Goal: Information Seeking & Learning: Learn about a topic

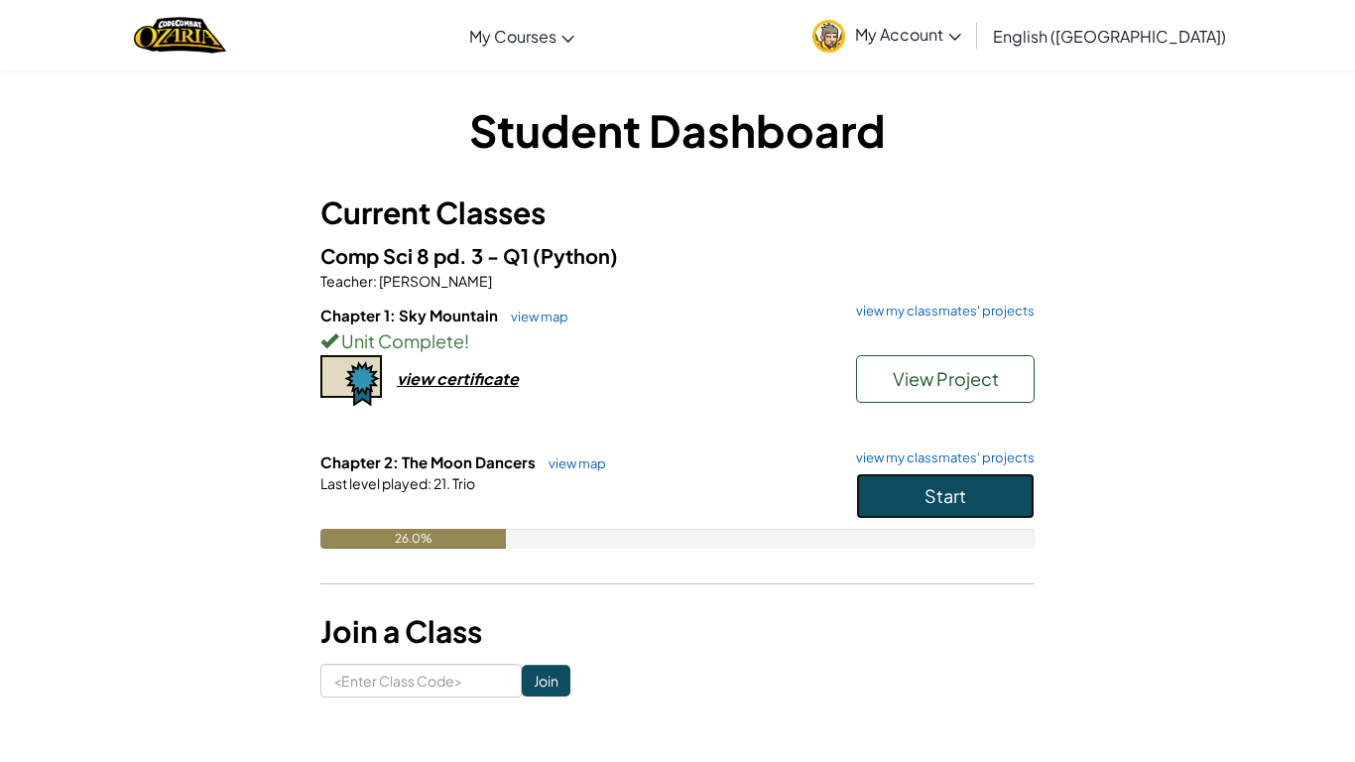
click at [939, 496] on span "Start" at bounding box center [945, 495] width 42 height 23
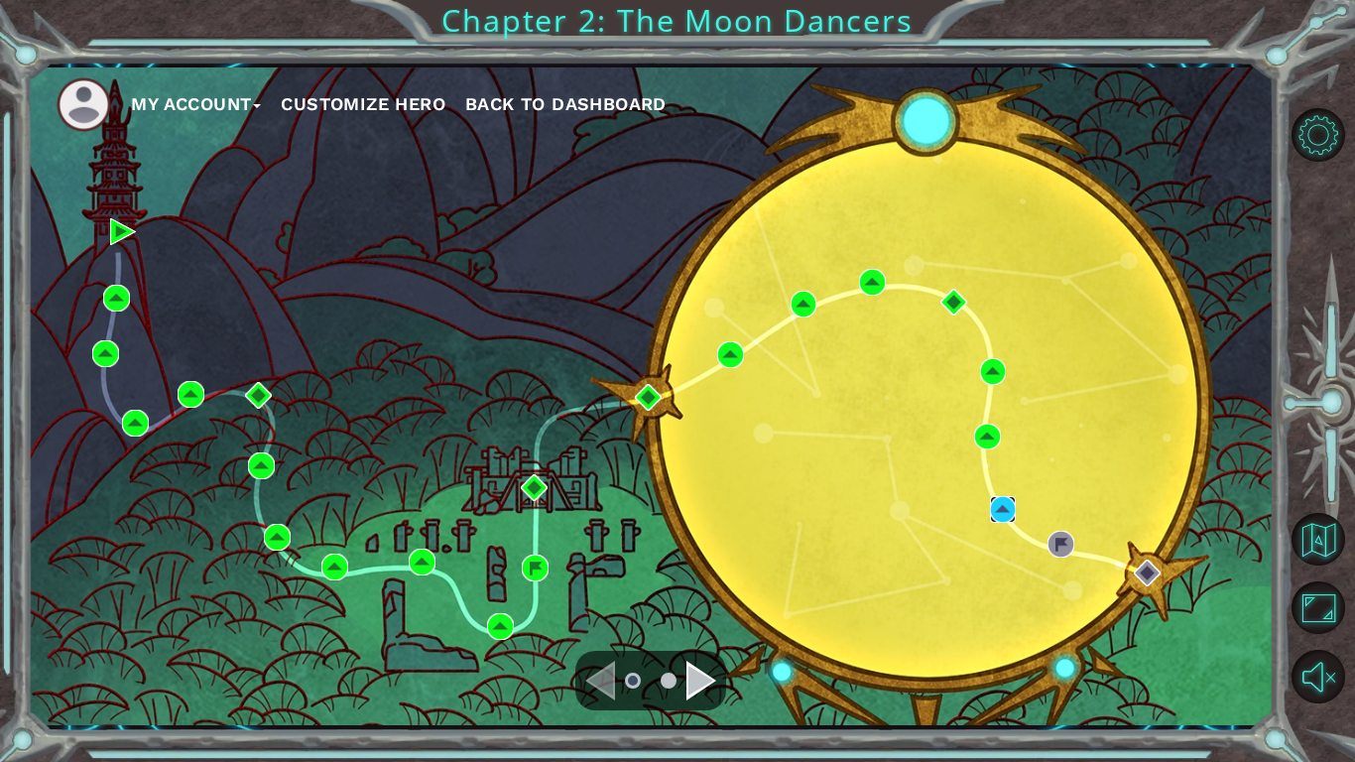
click at [1008, 521] on img at bounding box center [1003, 509] width 27 height 27
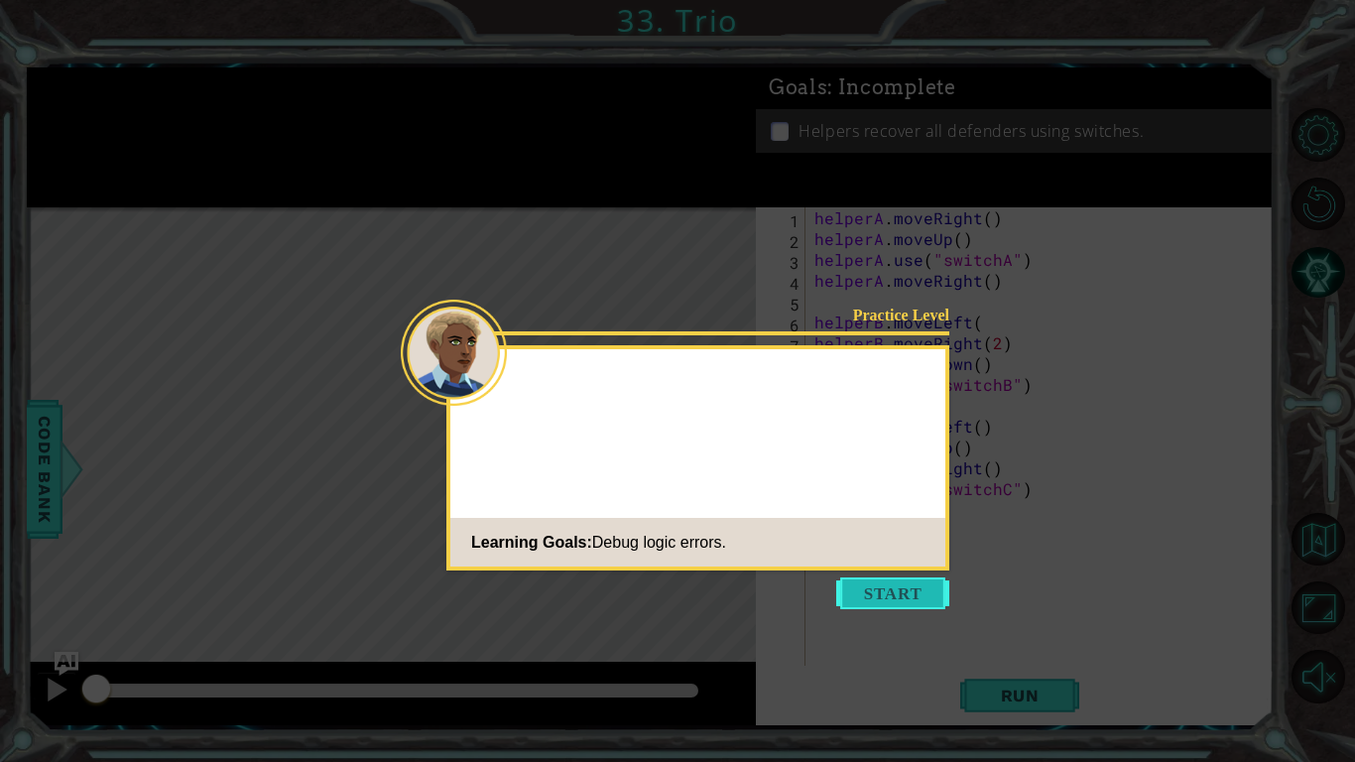
click at [876, 590] on button "Start" at bounding box center [892, 593] width 113 height 32
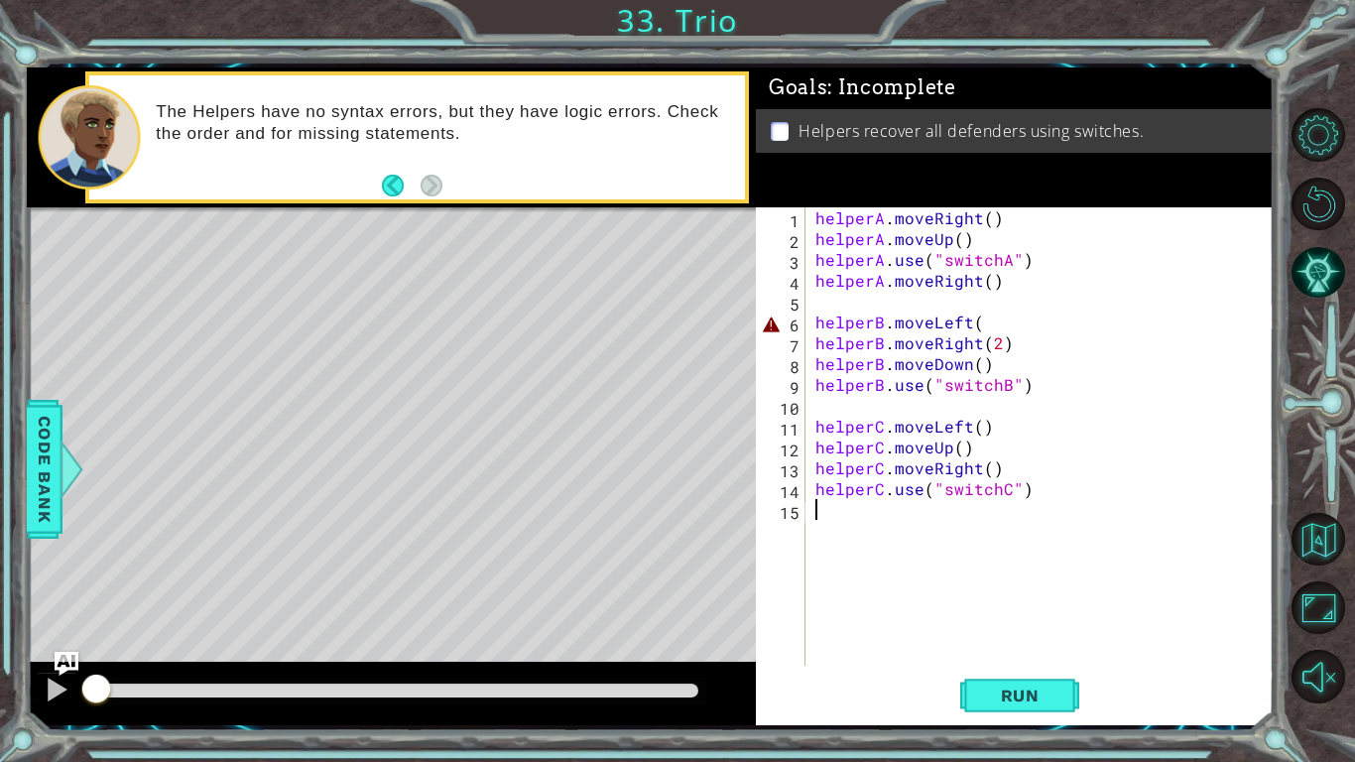
click at [1037, 261] on div "helperA . moveRight ( ) helperA . moveUp ( ) helperA . use ( "switchA" ) helper…" at bounding box center [1044, 457] width 467 height 500
click at [1024, 289] on div "helperA . moveRight ( ) helperA . moveUp ( ) helperA . use ( "switchA" ) helper…" at bounding box center [1044, 457] width 467 height 500
click at [1053, 279] on div "helperA . moveRight ( ) helperA . moveUp ( ) helperA . use ( "switchA" ) helper…" at bounding box center [1044, 457] width 467 height 500
click at [1058, 255] on div "helperA . moveRight ( ) helperA . moveUp ( ) helperA . use ( "switchA" ) helper…" at bounding box center [1044, 457] width 467 height 500
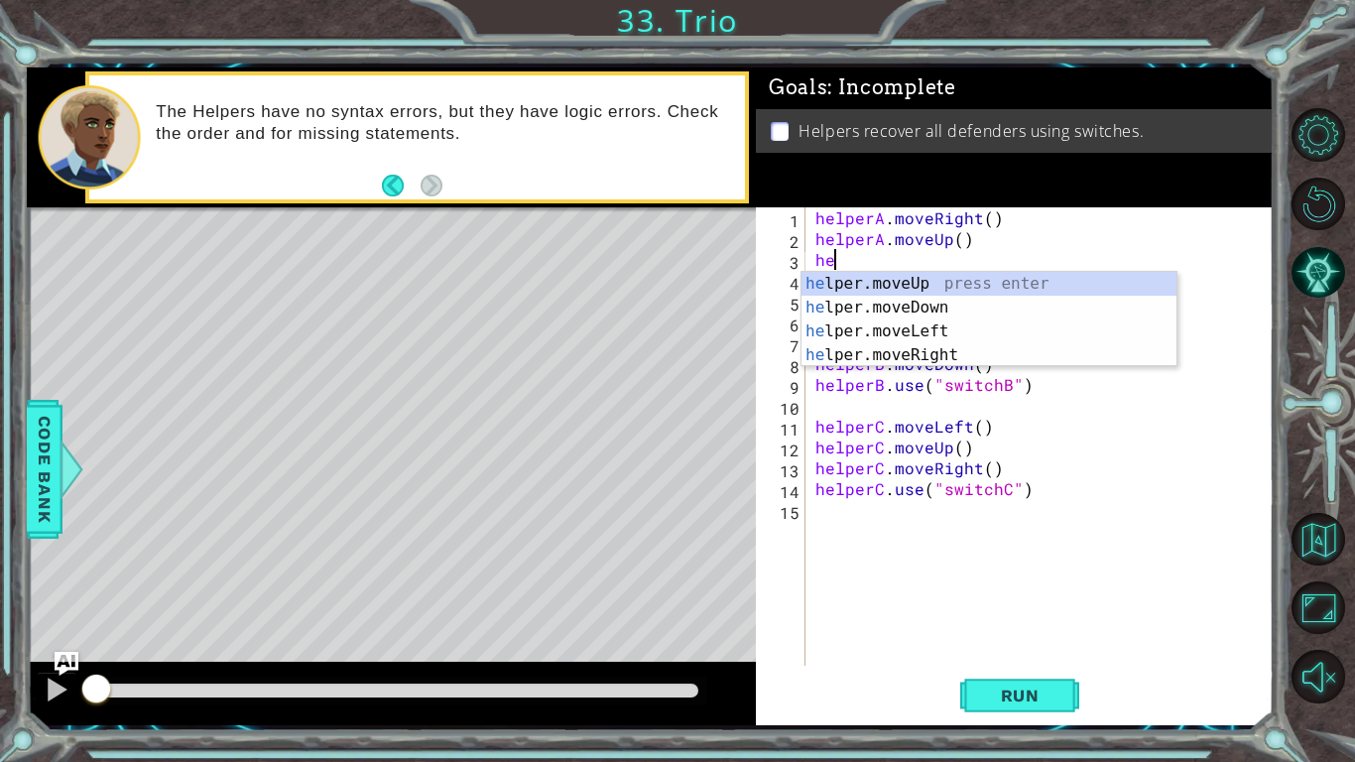
type textarea "h"
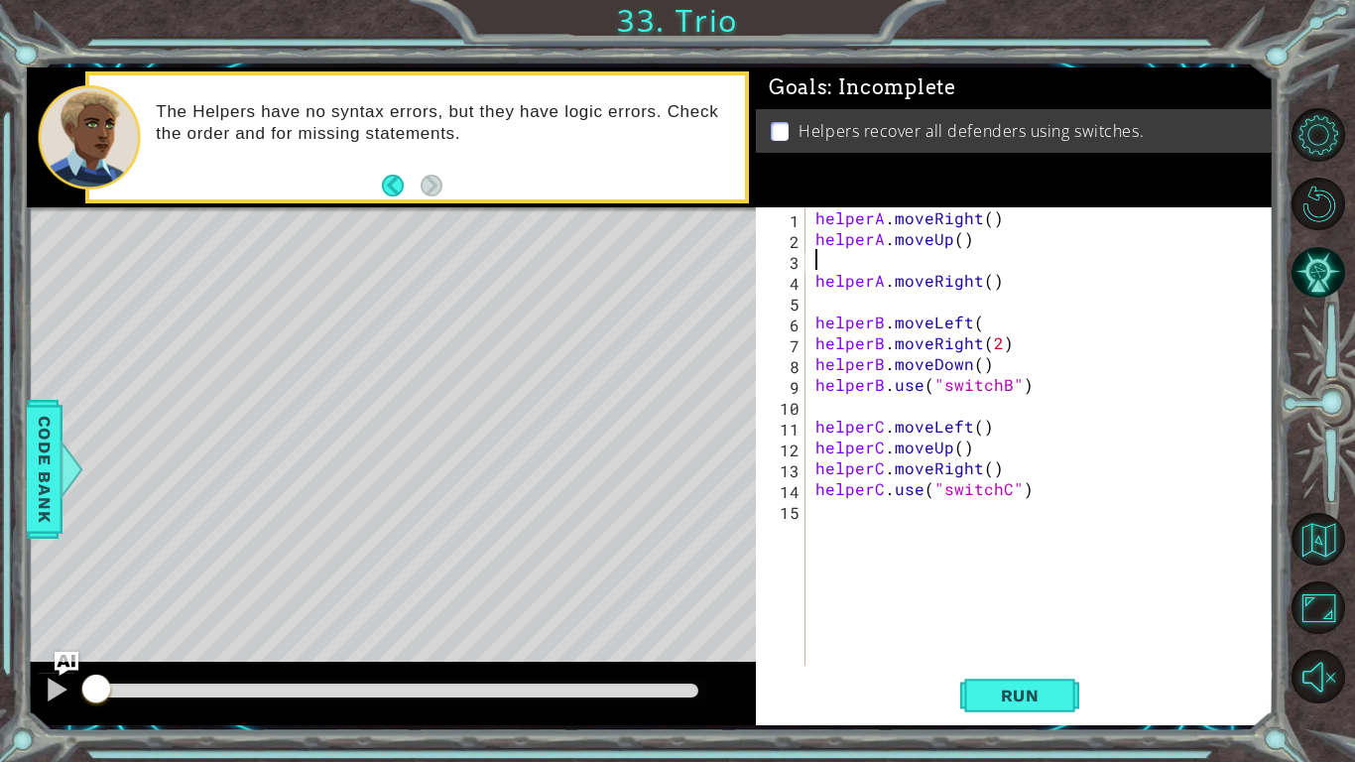
type textarea "helperA.moveUp()"
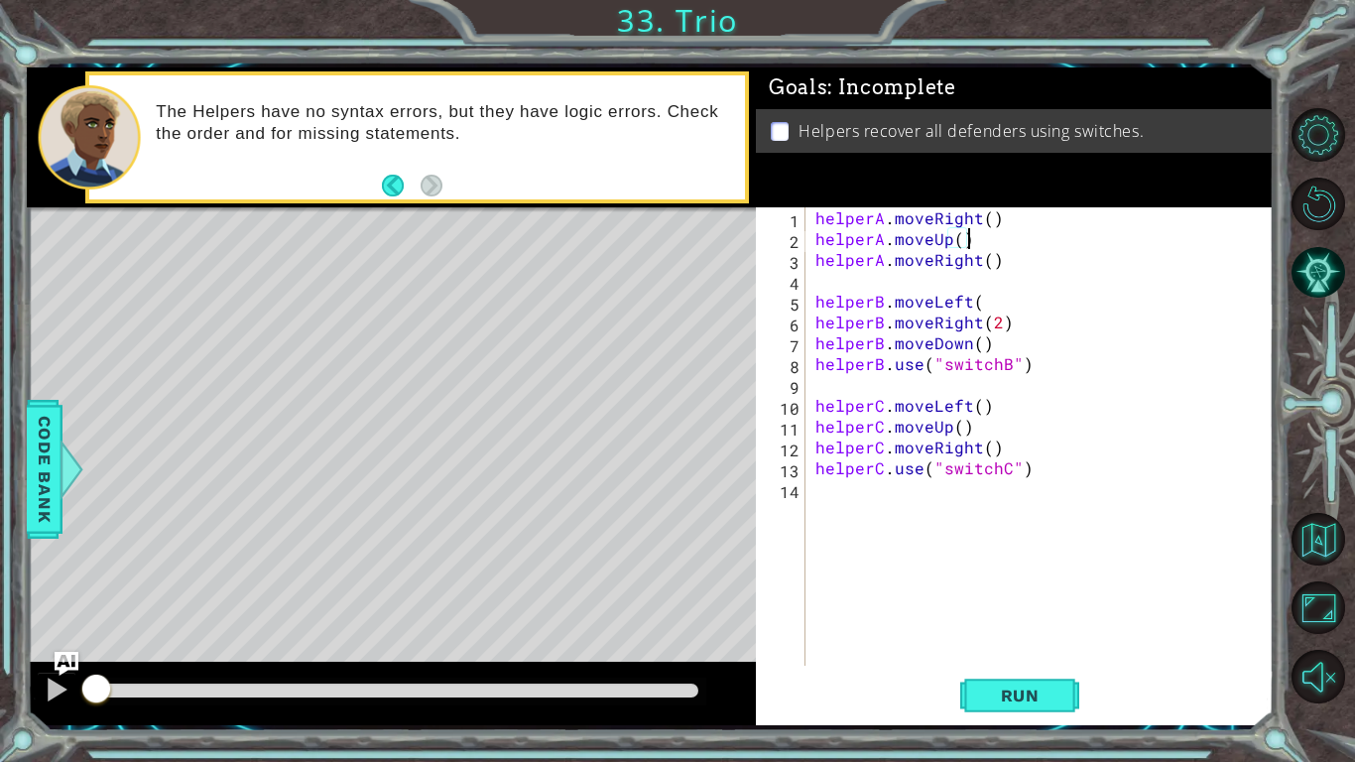
click at [882, 274] on div "helperA . moveRight ( ) helperA . moveUp ( ) helperA . moveRight ( ) helperB . …" at bounding box center [1044, 457] width 467 height 500
click at [1003, 299] on div "helperA . moveRight ( ) helperA . moveUp ( ) helperA . moveRight ( ) helperA . …" at bounding box center [1044, 457] width 467 height 500
click at [1047, 279] on div "helperA . moveRight ( ) helperA . moveUp ( ) helperA . moveRight ( ) helperA . …" at bounding box center [1044, 457] width 467 height 500
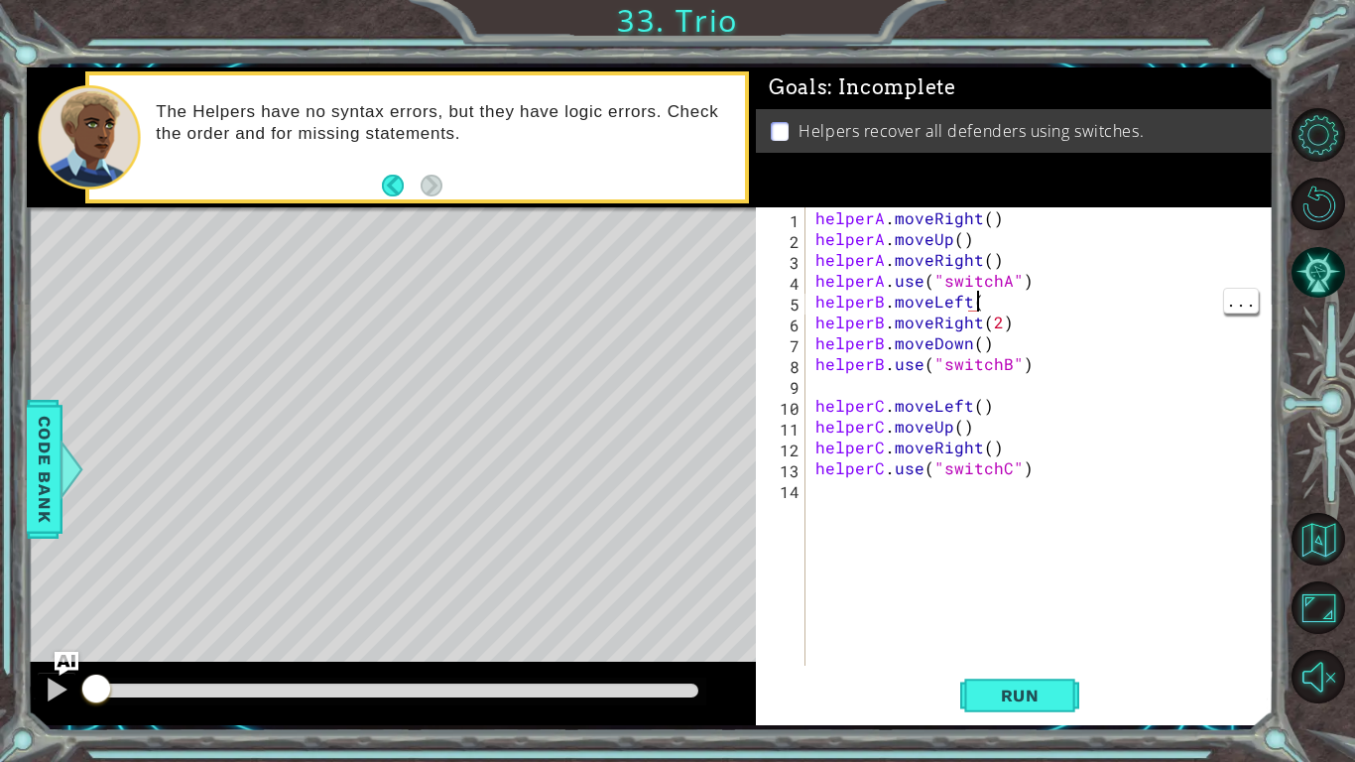
type textarea "helperA.use("switchA")"
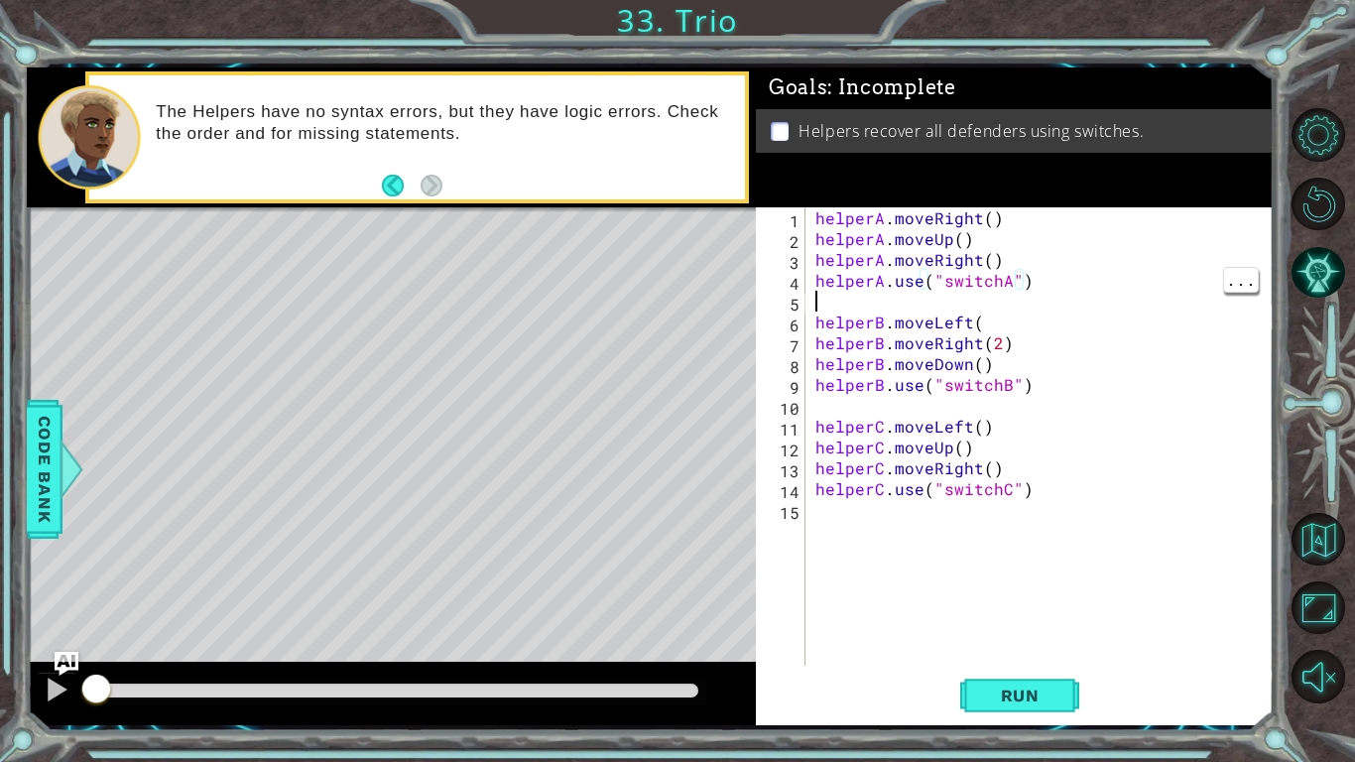
scroll to position [0, 0]
click at [1003, 320] on div "helperA . moveRight ( ) helperA . moveUp ( ) helperA . moveRight ( ) helperA . …" at bounding box center [1044, 457] width 467 height 500
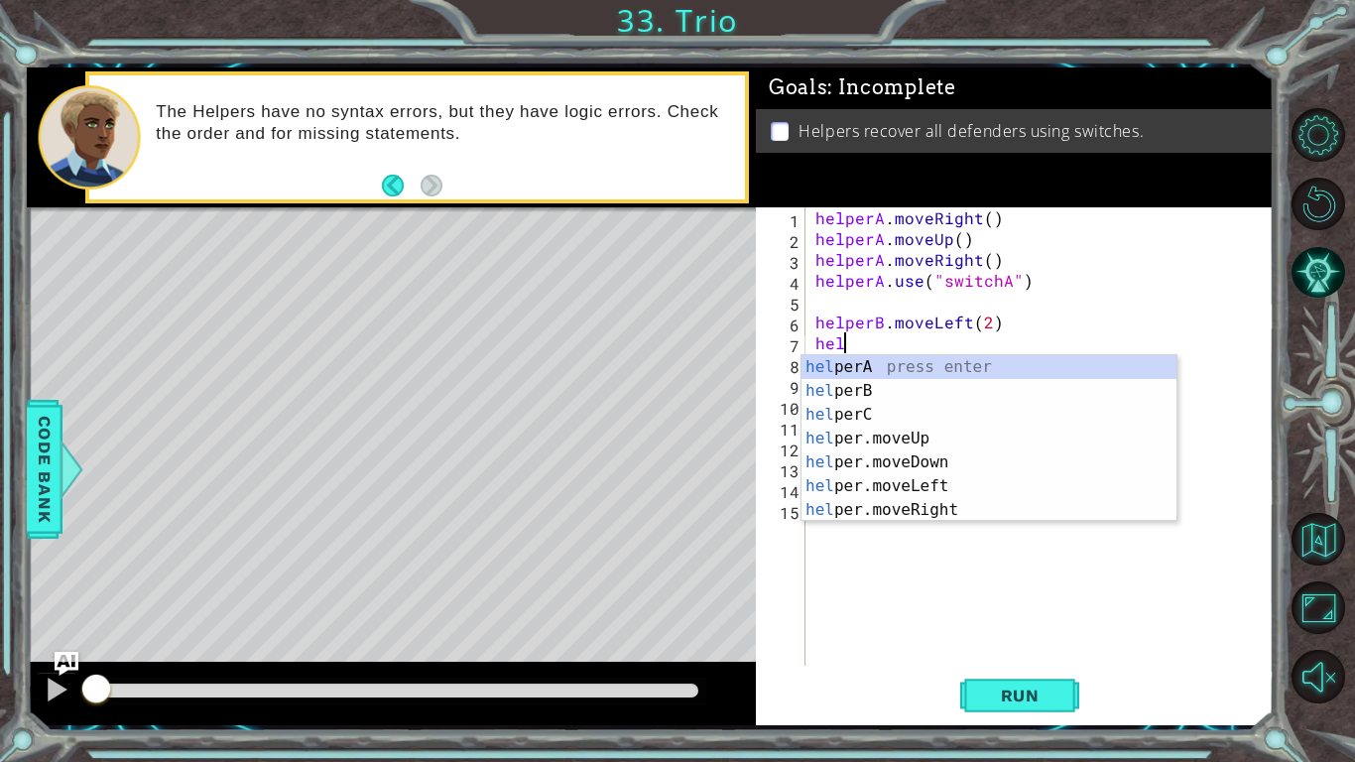
type textarea "h"
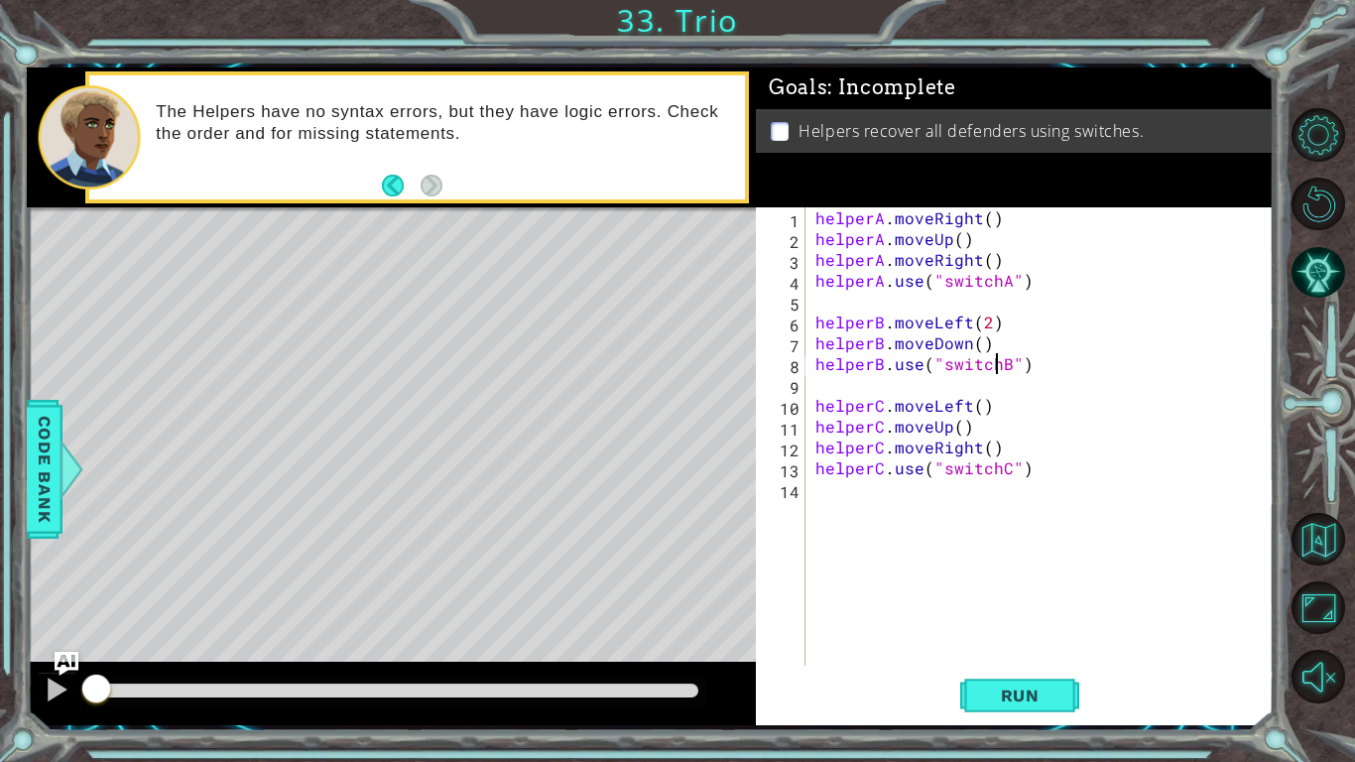
type textarea "helperB.moveDown()"
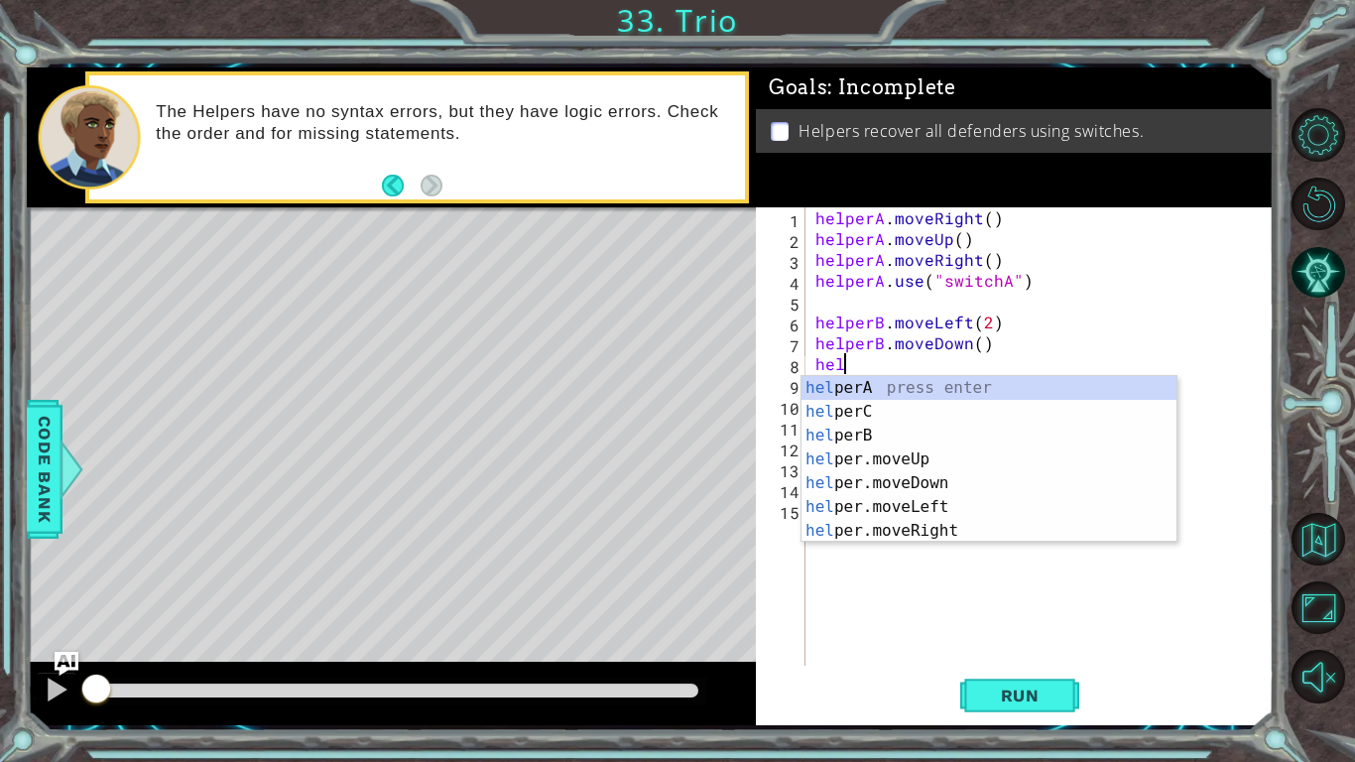
scroll to position [0, 1]
click at [854, 433] on div "help erA press enter help erC press enter help [PERSON_NAME] press enter help e…" at bounding box center [988, 483] width 375 height 214
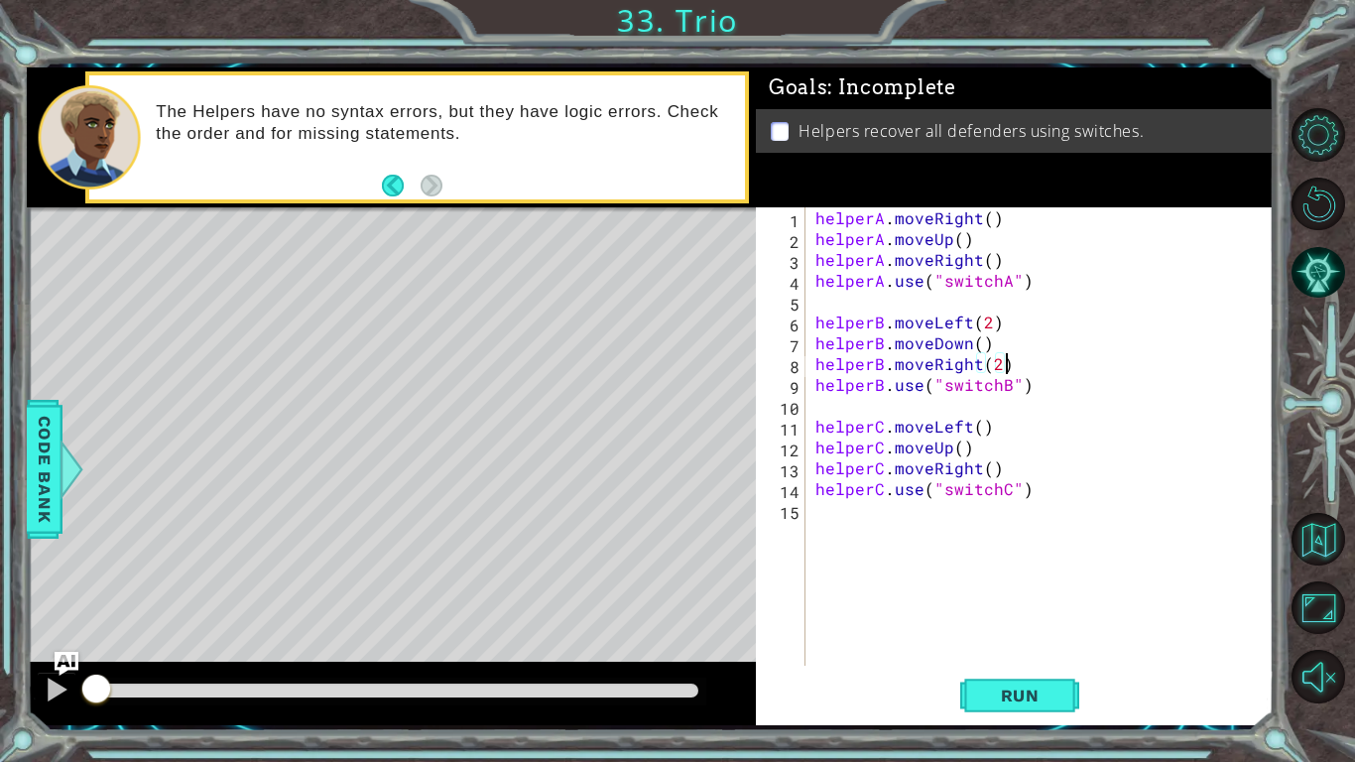
scroll to position [0, 11]
click at [1054, 485] on div "helperA . moveRight ( ) helperA . moveUp ( ) helperA . moveRight ( ) helperA . …" at bounding box center [1044, 457] width 467 height 500
click at [1012, 427] on div "helperA . moveRight ( ) helperA . moveUp ( ) helperA . moveRight ( ) helperA . …" at bounding box center [1044, 457] width 467 height 500
type textarea "helperC.moveLeft()"
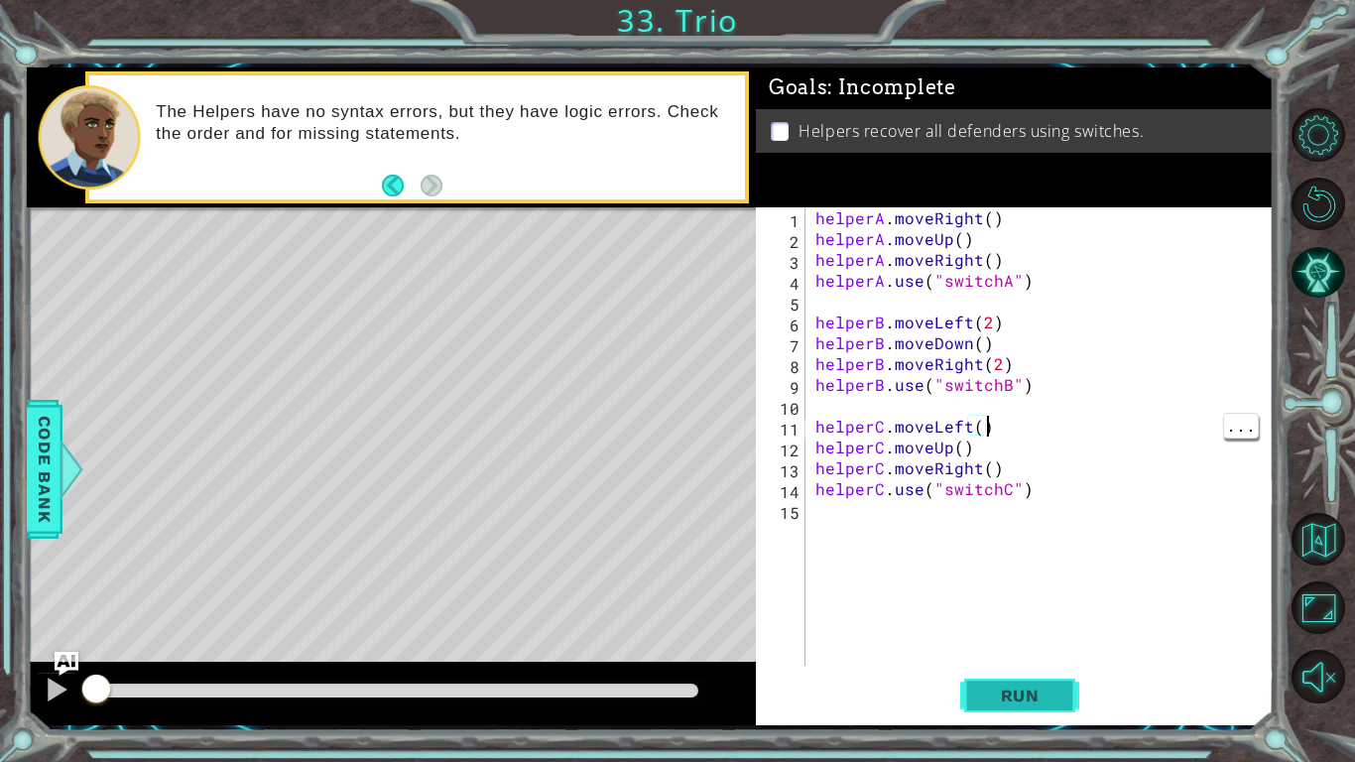
click at [998, 675] on button "Run" at bounding box center [1019, 695] width 119 height 52
click at [992, 705] on button "Run" at bounding box center [1019, 695] width 119 height 52
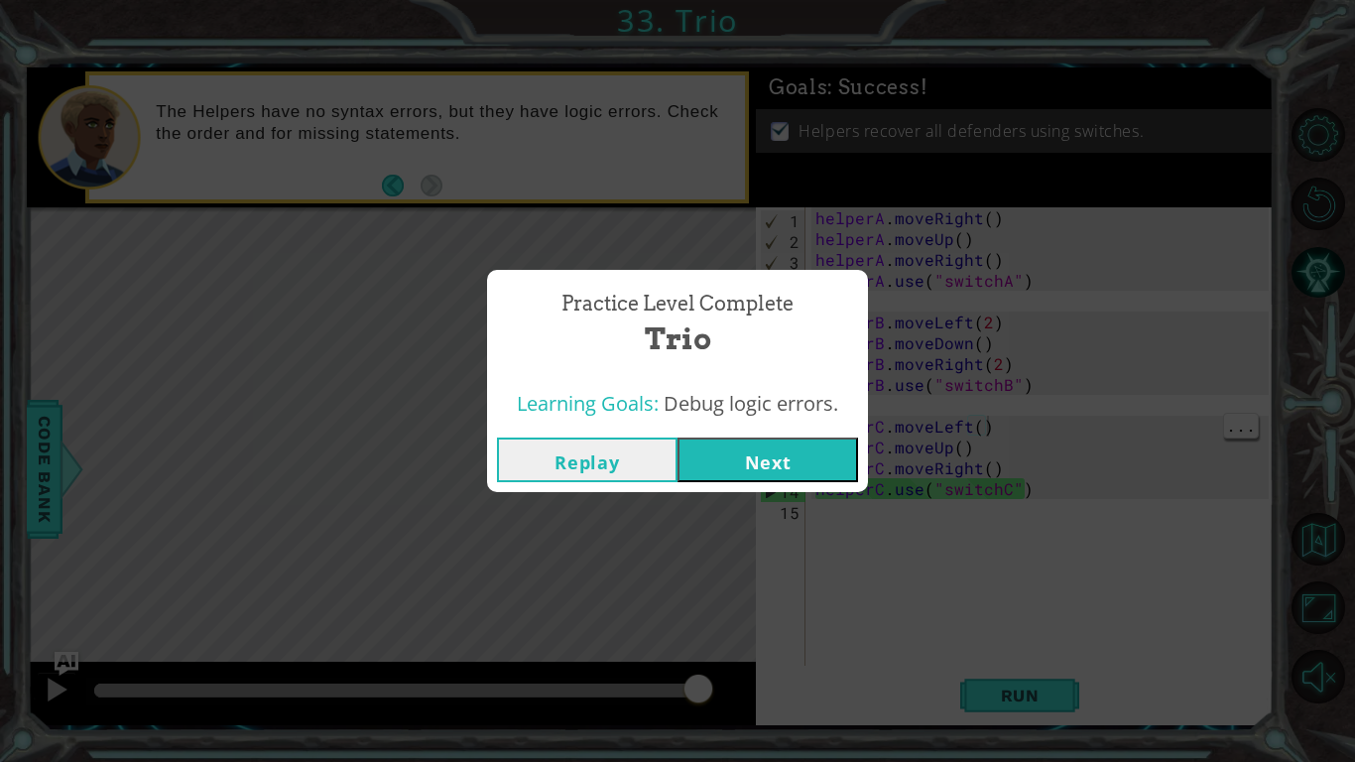
click at [808, 454] on button "Next" at bounding box center [767, 459] width 180 height 45
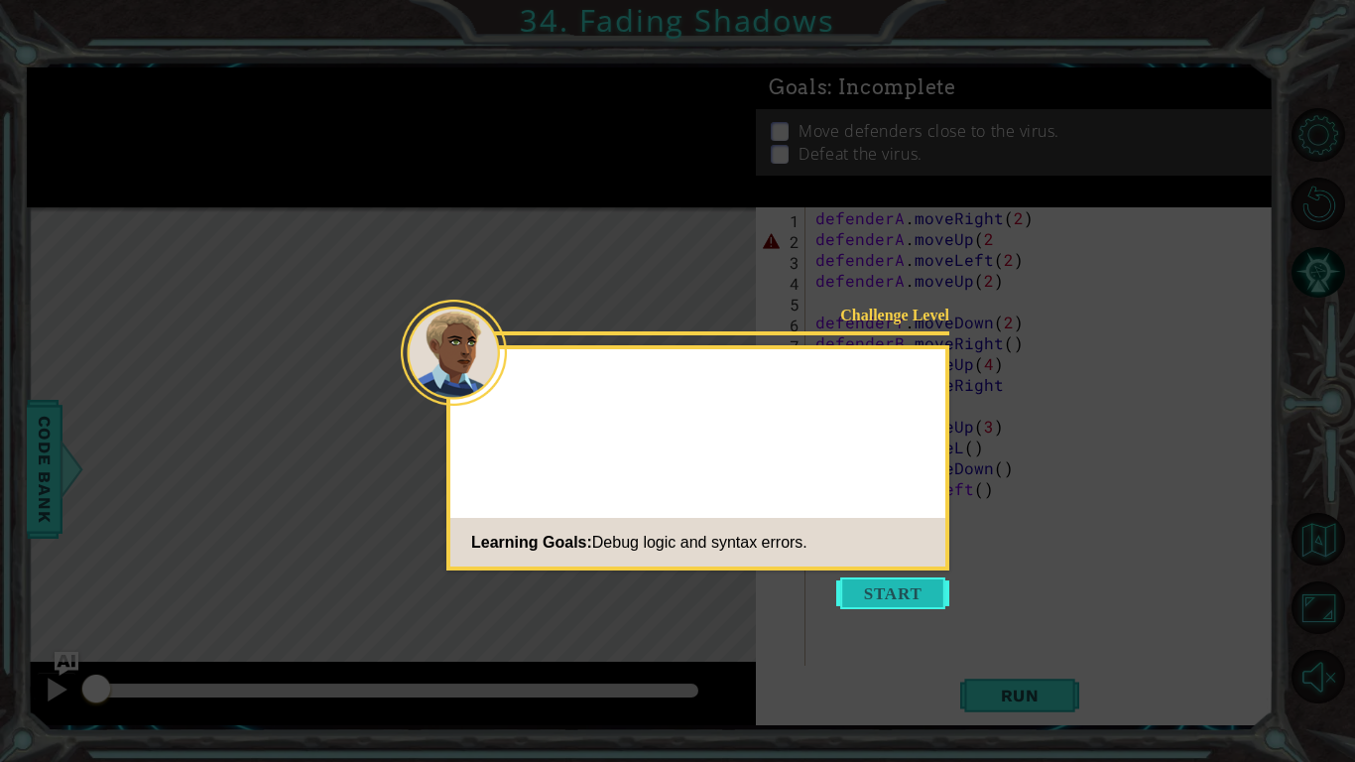
click at [912, 594] on button "Start" at bounding box center [892, 593] width 113 height 32
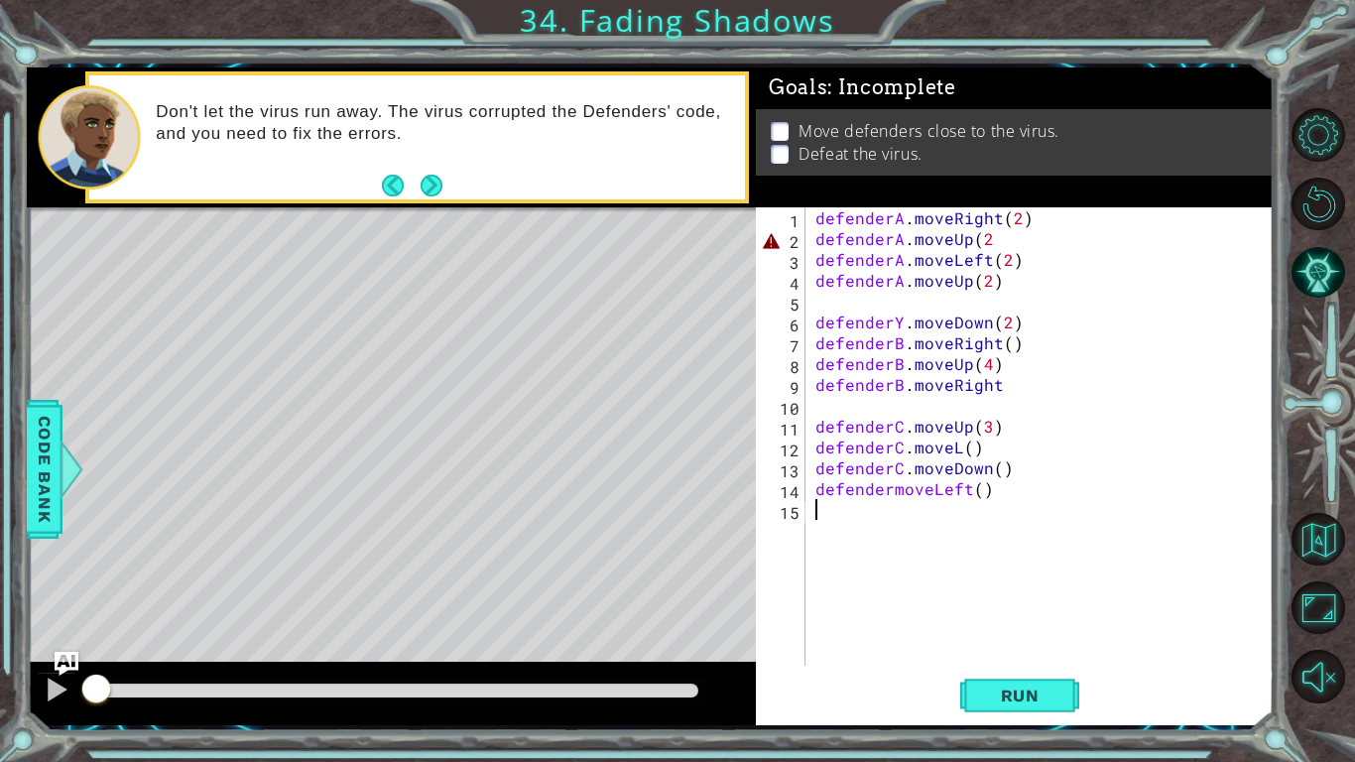
click at [998, 246] on div "defenderA . moveRight ( 2 ) defenderA . moveUp ( 2 defenderA . moveLeft ( 2 ) d…" at bounding box center [1044, 457] width 467 height 500
click at [999, 277] on div "defenderA . moveRight ( 2 ) defenderA . moveUp ( 2 ) defenderA . moveLeft ( 2 )…" at bounding box center [1044, 457] width 467 height 500
click at [976, 285] on div "defenderA . moveRight ( 2 ) defenderA . moveUp ( 2 ) defenderA . moveLeft ( 2 )…" at bounding box center [1044, 457] width 467 height 500
click at [893, 334] on div "defenderA . moveRight ( 2 ) defenderA . moveUp ( 2 ) defenderA . moveLeft ( 2 )…" at bounding box center [1044, 457] width 467 height 500
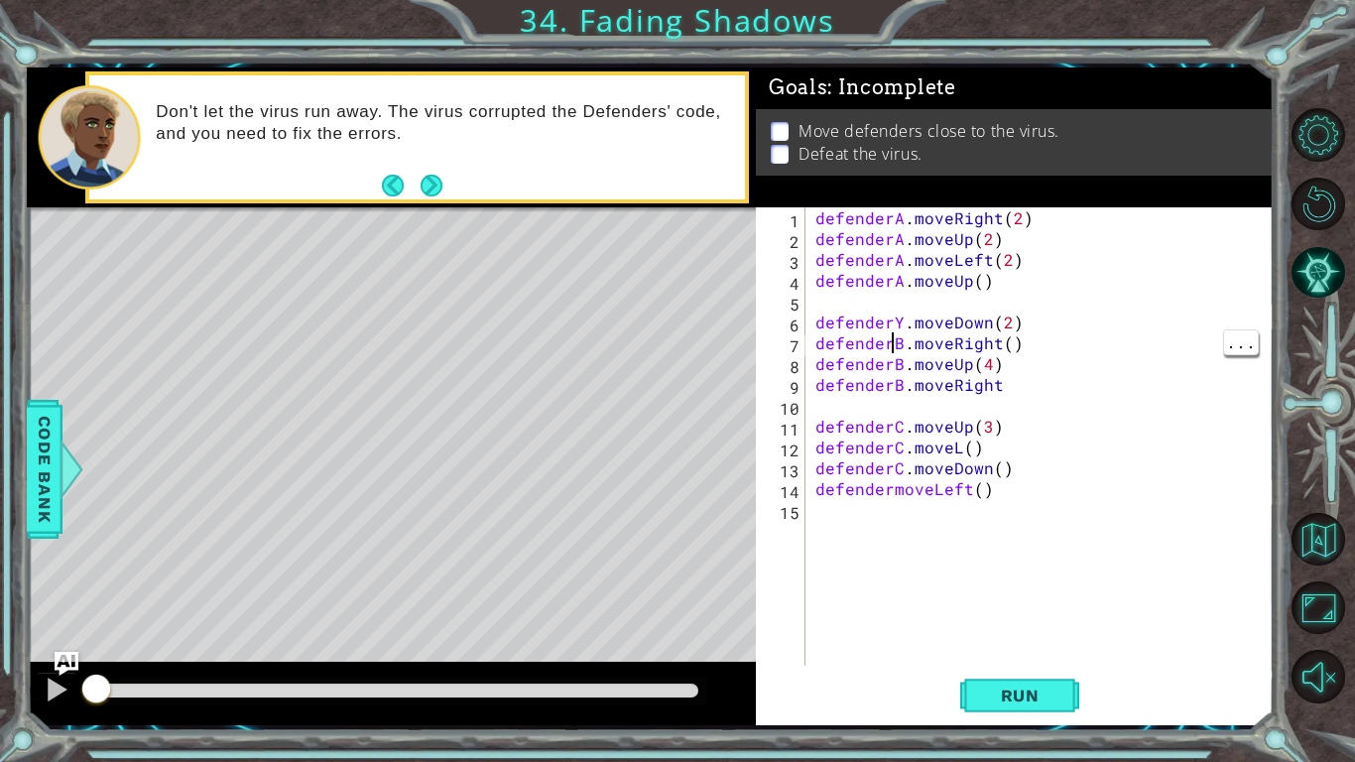
click at [891, 327] on div "defenderA . moveRight ( 2 ) defenderA . moveUp ( 2 ) defenderA . moveLeft ( 2 )…" at bounding box center [1044, 457] width 467 height 500
click at [995, 351] on div "defenderA . moveRight ( 2 ) defenderA . moveUp ( 2 ) defenderA . moveLeft ( 2 )…" at bounding box center [1044, 457] width 467 height 500
click at [1002, 376] on div "defenderA . moveRight ( 2 ) defenderA . moveUp ( 2 ) defenderA . moveLeft ( 2 )…" at bounding box center [1044, 457] width 467 height 500
click at [1025, 382] on div "defenderA . moveRight ( 2 ) defenderA . moveUp ( 2 ) defenderA . moveLeft ( 2 )…" at bounding box center [1044, 457] width 467 height 500
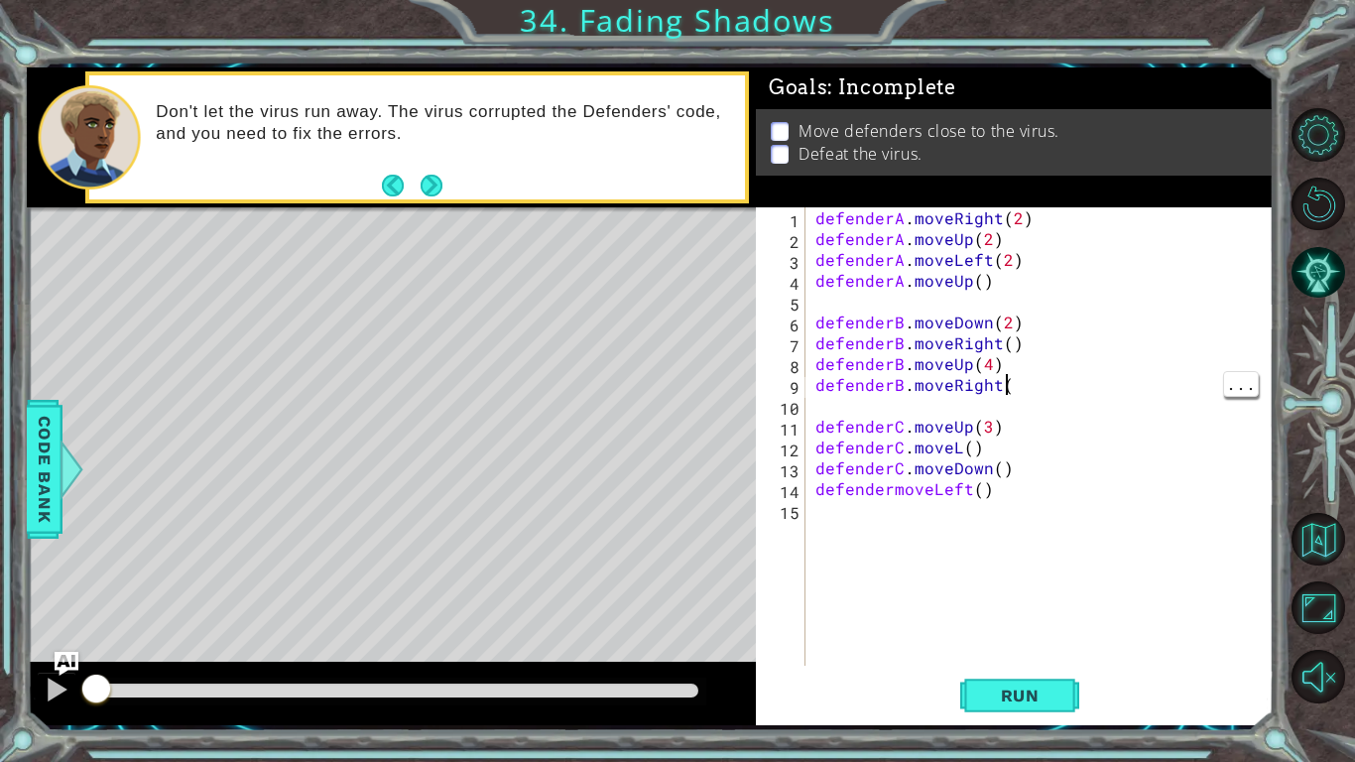
scroll to position [0, 11]
click at [966, 445] on div "defenderA . moveRight ( 2 ) defenderA . moveUp ( 2 ) defenderA . moveLeft ( 2 )…" at bounding box center [1044, 457] width 467 height 500
click at [953, 455] on div "defenderA . moveRight ( 2 ) defenderA . moveUp ( 2 ) defenderA . moveLeft ( 2 )…" at bounding box center [1044, 457] width 467 height 500
click at [947, 440] on div "defenderA . moveRight ( 2 ) defenderA . moveUp ( 2 ) defenderA . moveLeft ( 2 )…" at bounding box center [1044, 457] width 467 height 500
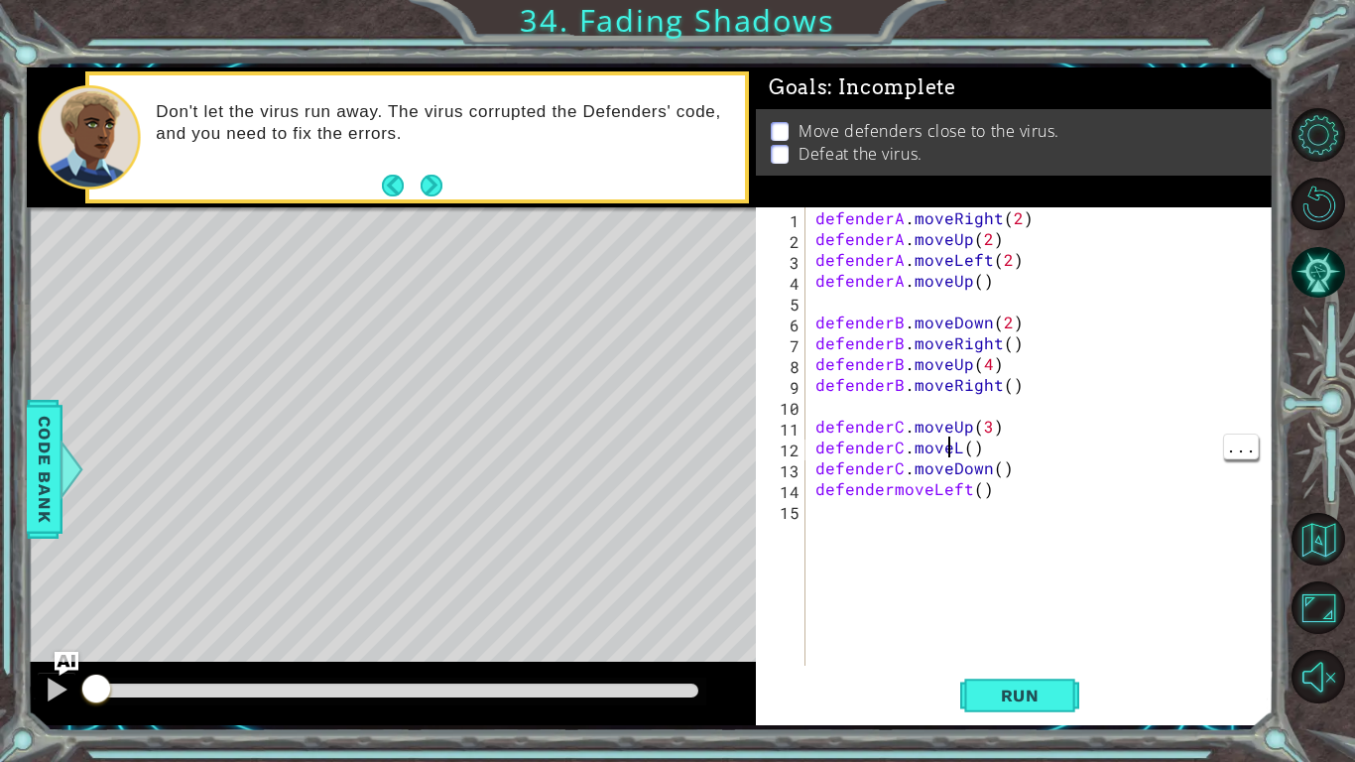
click at [948, 463] on div "defenderA . moveRight ( 2 ) defenderA . moveUp ( 2 ) defenderA . moveLeft ( 2 )…" at bounding box center [1044, 457] width 467 height 500
click at [958, 448] on div "defenderA . moveRight ( 2 ) defenderA . moveUp ( 2 ) defenderA . moveLeft ( 2 )…" at bounding box center [1044, 457] width 467 height 500
click at [998, 480] on div "defenderA . moveRight ( 2 ) defenderA . moveUp ( 2 ) defenderA . moveLeft ( 2 )…" at bounding box center [1044, 457] width 467 height 500
click at [888, 493] on div "defenderA . moveRight ( 2 ) defenderA . moveUp ( 2 ) defenderA . moveLeft ( 2 )…" at bounding box center [1044, 457] width 467 height 500
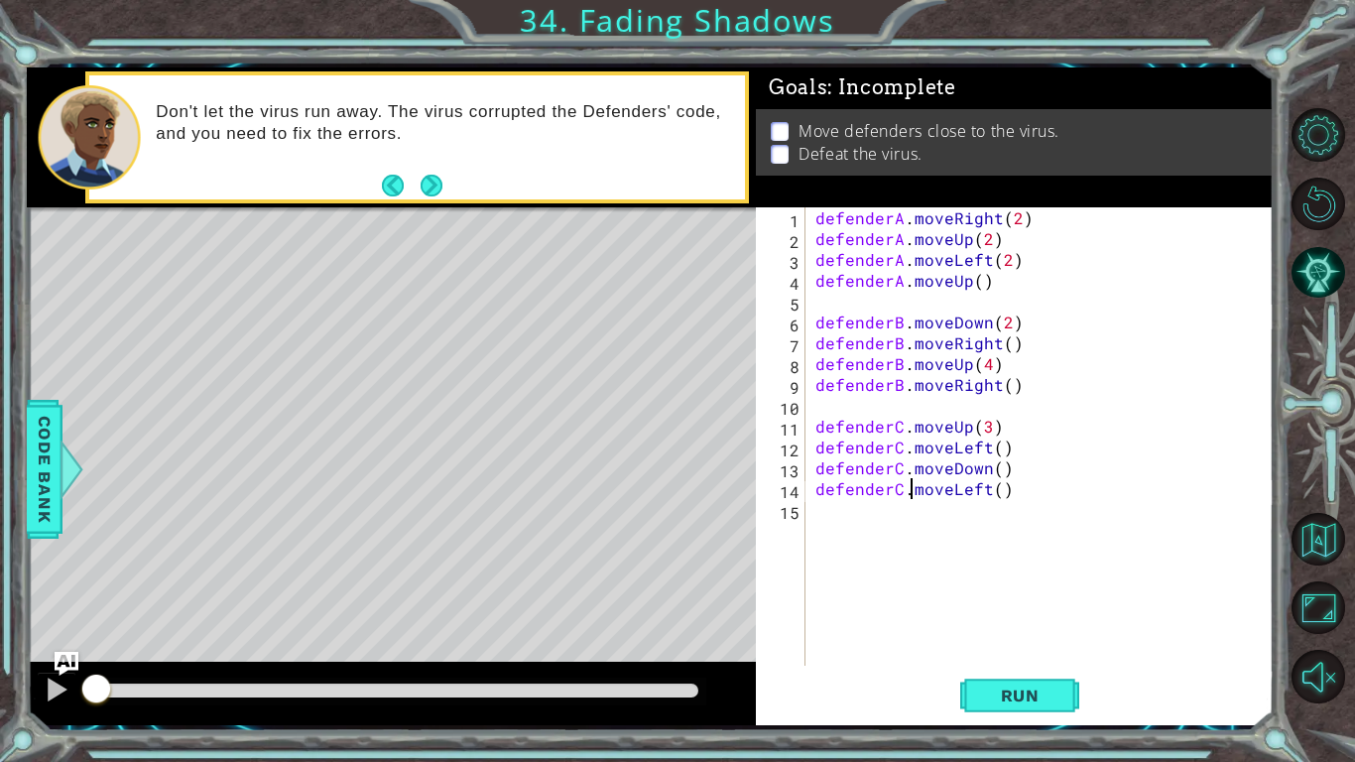
scroll to position [0, 6]
type textarea "defenderC.moveLeft()"
click at [1023, 686] on span "Run" at bounding box center [1020, 695] width 78 height 20
click at [1027, 709] on button "Run" at bounding box center [1019, 695] width 119 height 52
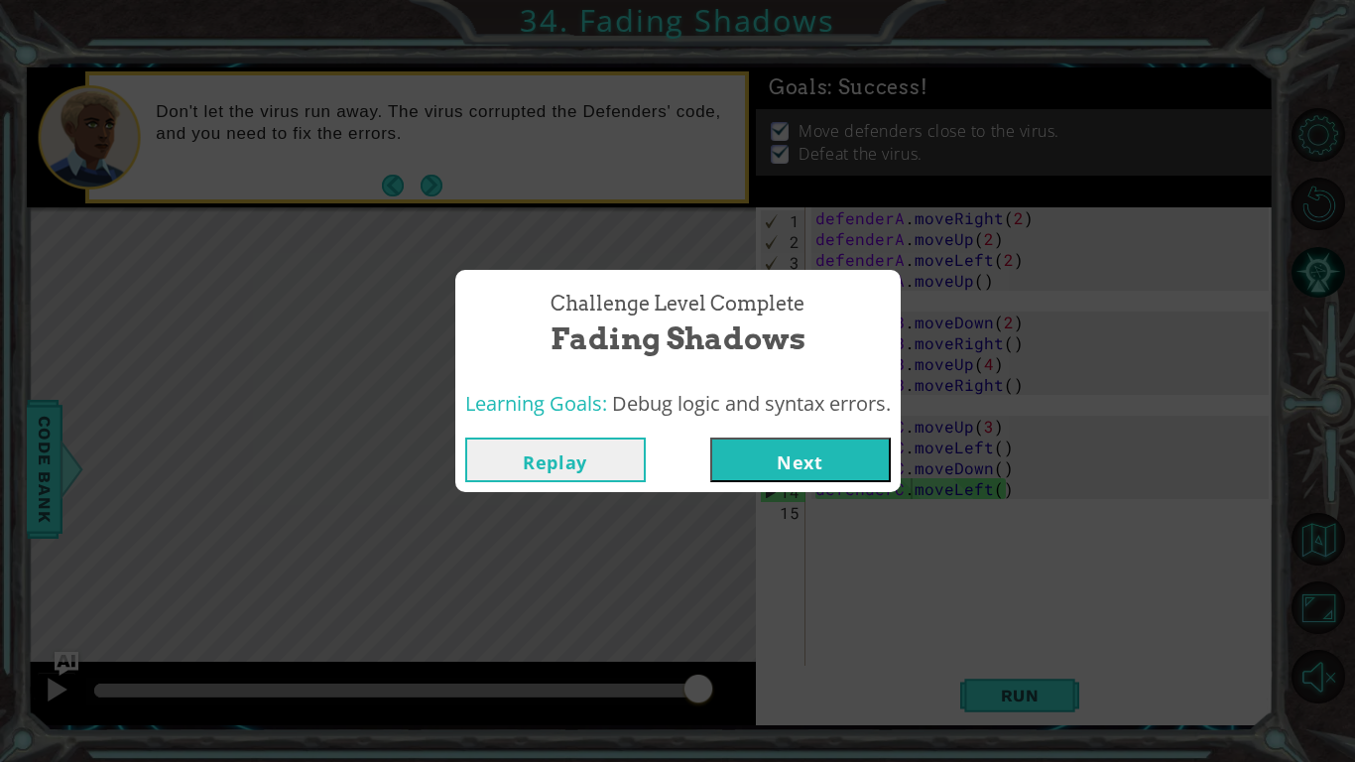
click at [804, 427] on div "Replay Next" at bounding box center [677, 459] width 445 height 64
click at [786, 456] on button "Next" at bounding box center [800, 459] width 180 height 45
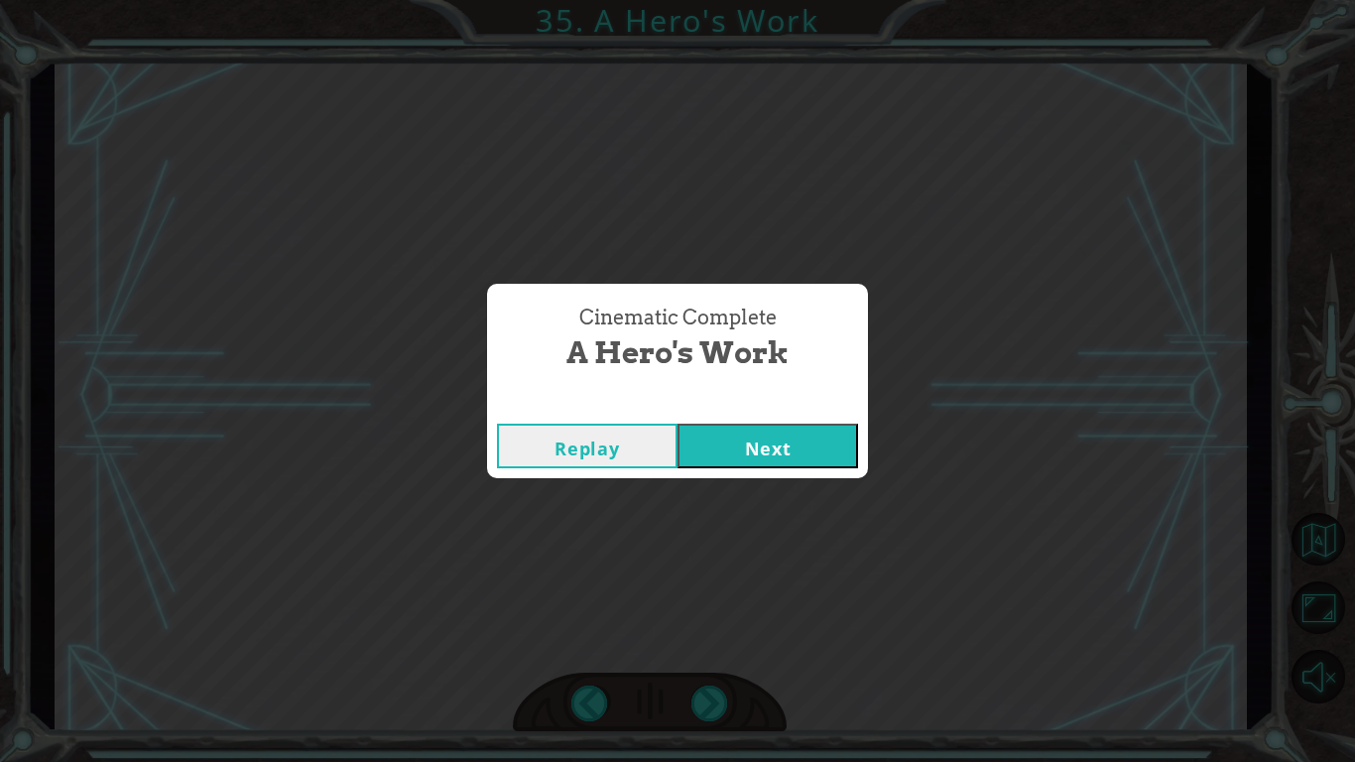
click at [811, 445] on button "Next" at bounding box center [767, 445] width 180 height 45
click at [797, 447] on button "Next" at bounding box center [767, 445] width 180 height 45
click at [748, 437] on button "Next" at bounding box center [767, 445] width 180 height 45
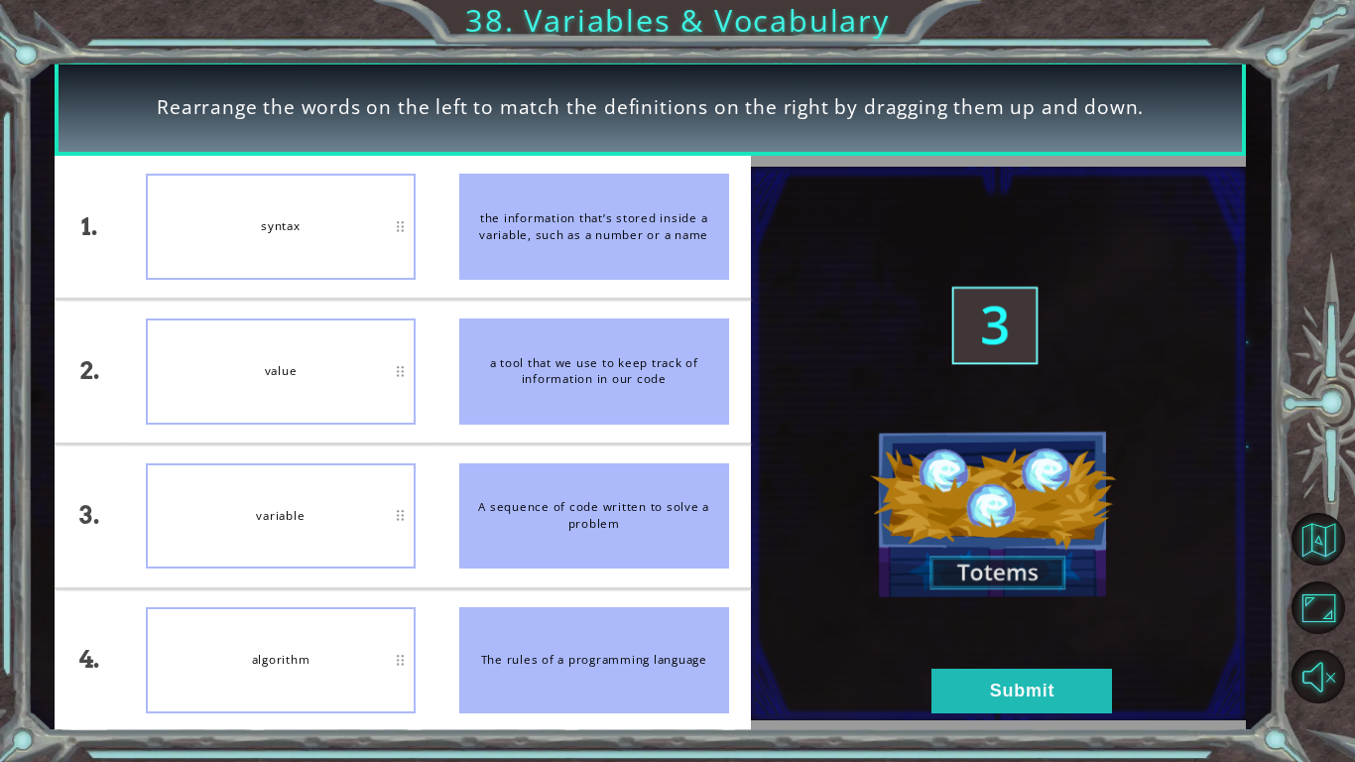
click at [384, 671] on div "algorithm" at bounding box center [281, 660] width 270 height 106
click at [402, 225] on div "syntax" at bounding box center [281, 227] width 270 height 106
click at [394, 223] on div "syntax" at bounding box center [281, 227] width 270 height 106
click at [524, 651] on div "The rules of a programming language" at bounding box center [594, 660] width 270 height 106
click at [390, 657] on div "algorithm" at bounding box center [281, 660] width 270 height 106
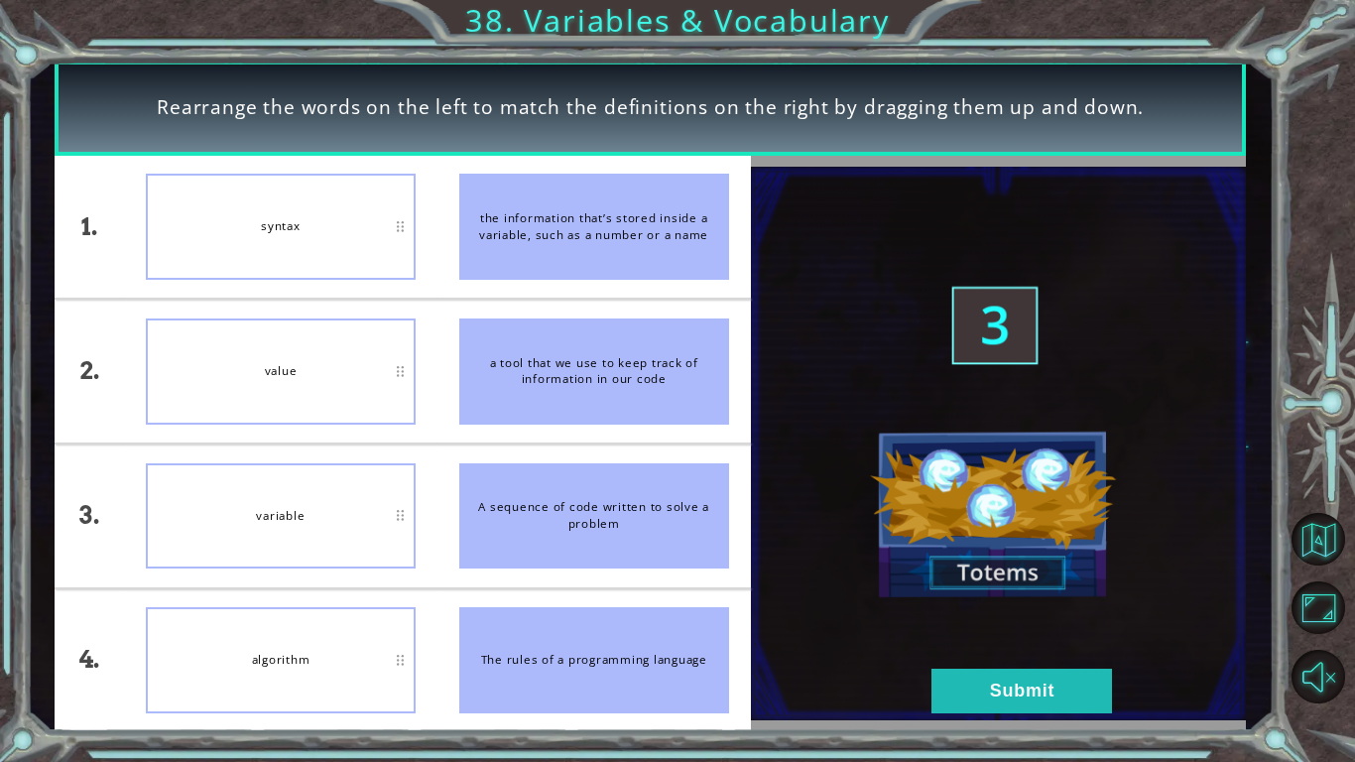
click at [398, 663] on div "algorithm" at bounding box center [281, 660] width 270 height 106
click at [1024, 676] on button "Submit" at bounding box center [1021, 690] width 180 height 45
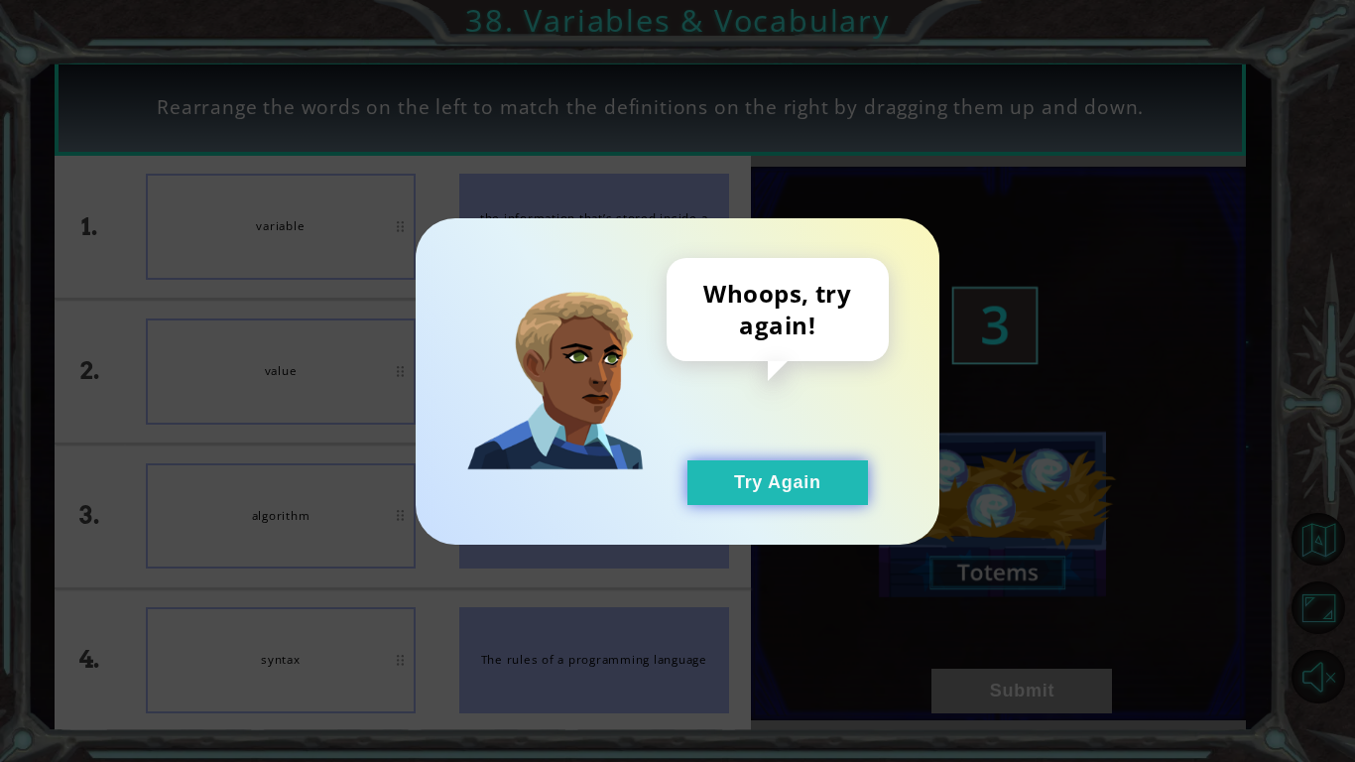
click at [802, 502] on button "Try Again" at bounding box center [777, 482] width 180 height 45
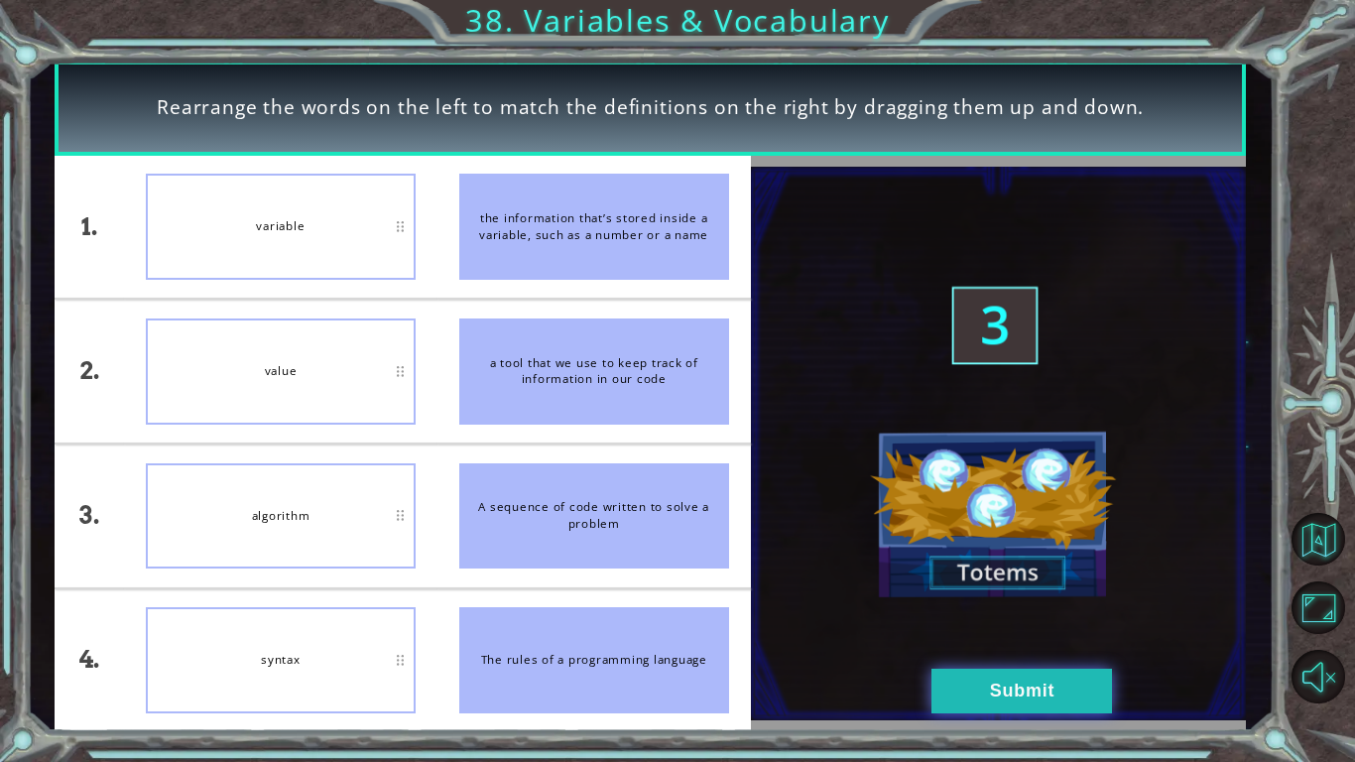
click at [1028, 707] on button "Submit" at bounding box center [1021, 690] width 180 height 45
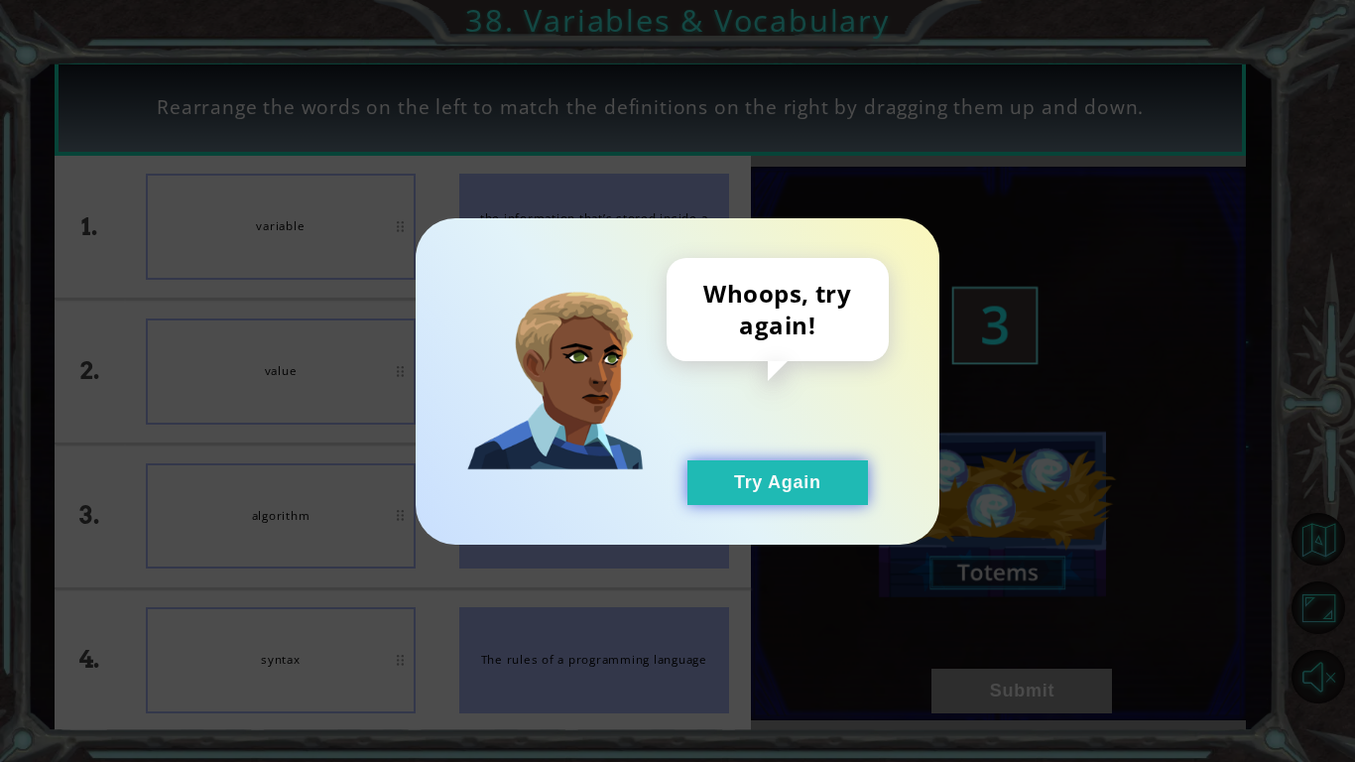
click at [810, 482] on button "Try Again" at bounding box center [777, 482] width 180 height 45
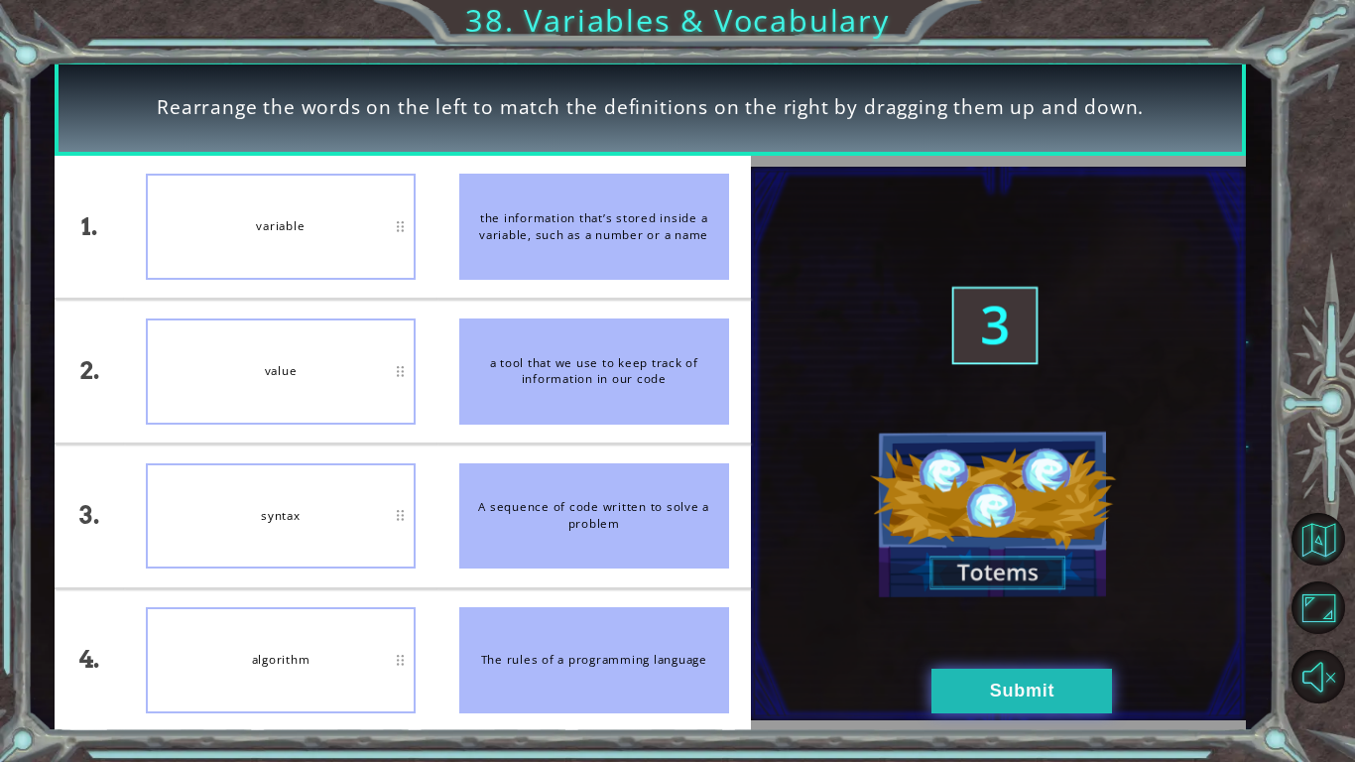
click at [1018, 702] on button "Submit" at bounding box center [1021, 690] width 180 height 45
click at [1013, 682] on button "Submit" at bounding box center [1021, 690] width 180 height 45
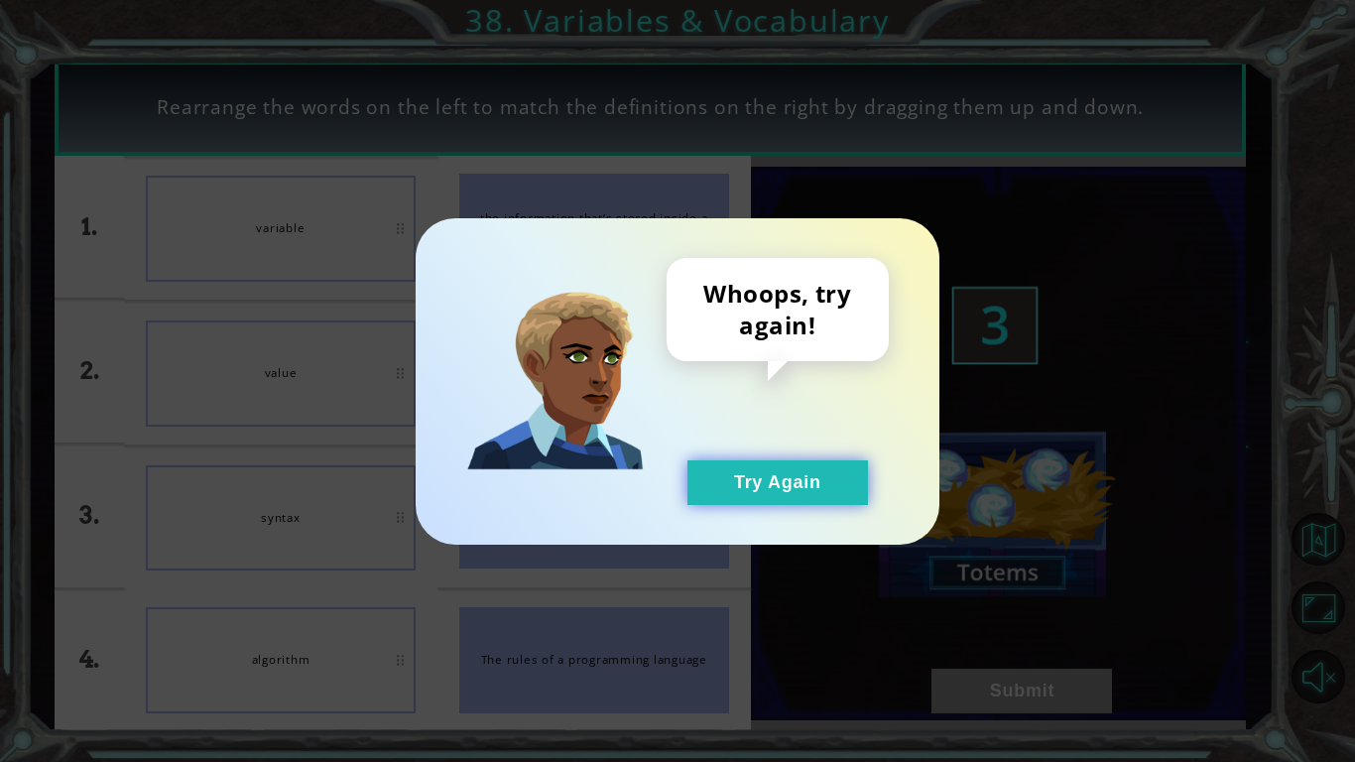
click at [835, 484] on button "Try Again" at bounding box center [777, 482] width 180 height 45
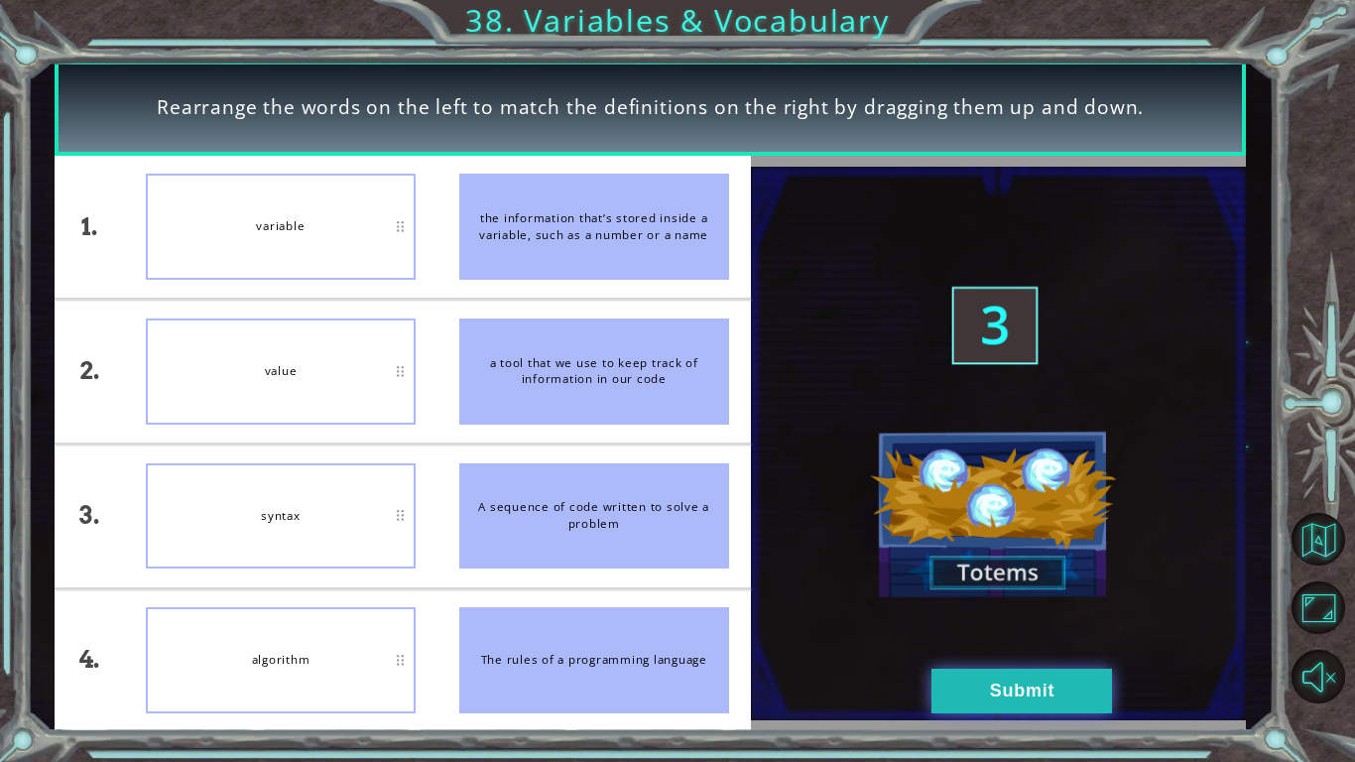
click at [1032, 689] on button "Submit" at bounding box center [1021, 690] width 180 height 45
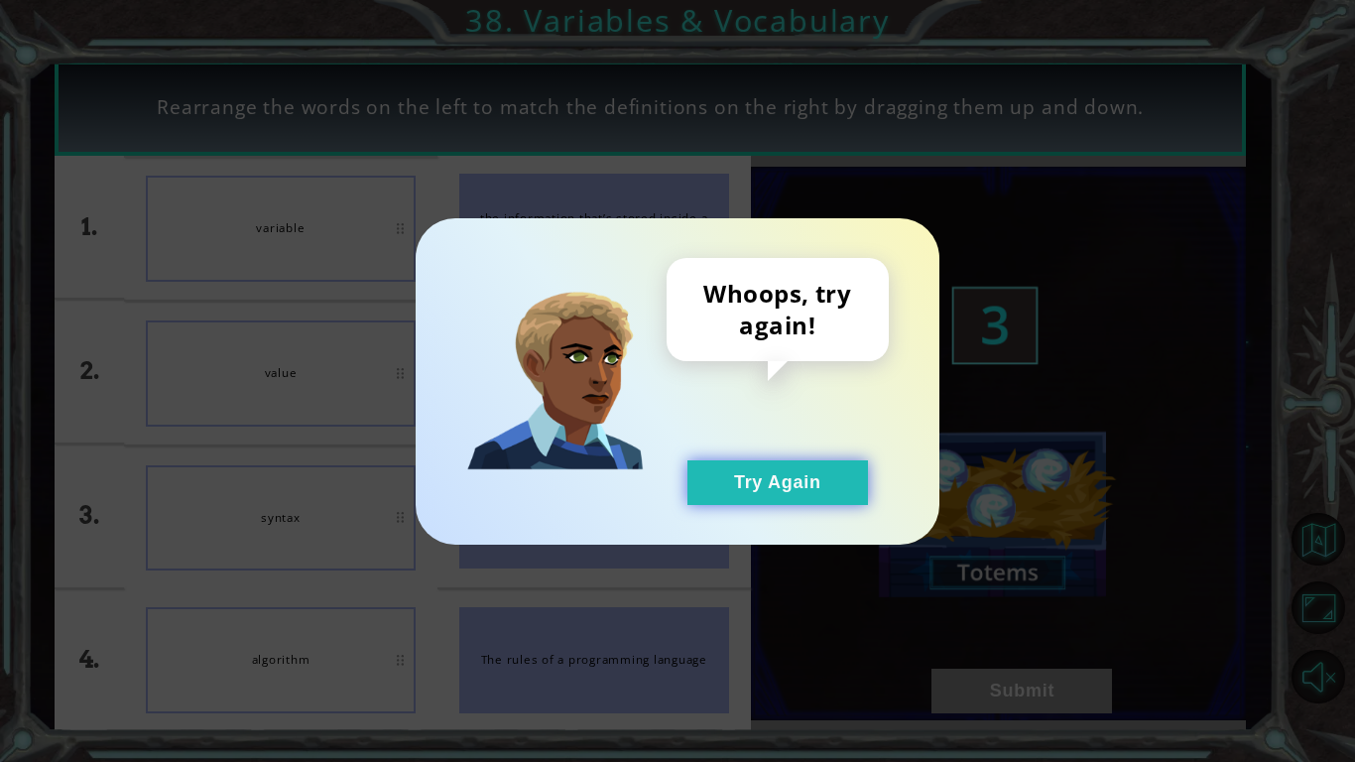
click at [815, 483] on button "Try Again" at bounding box center [777, 482] width 180 height 45
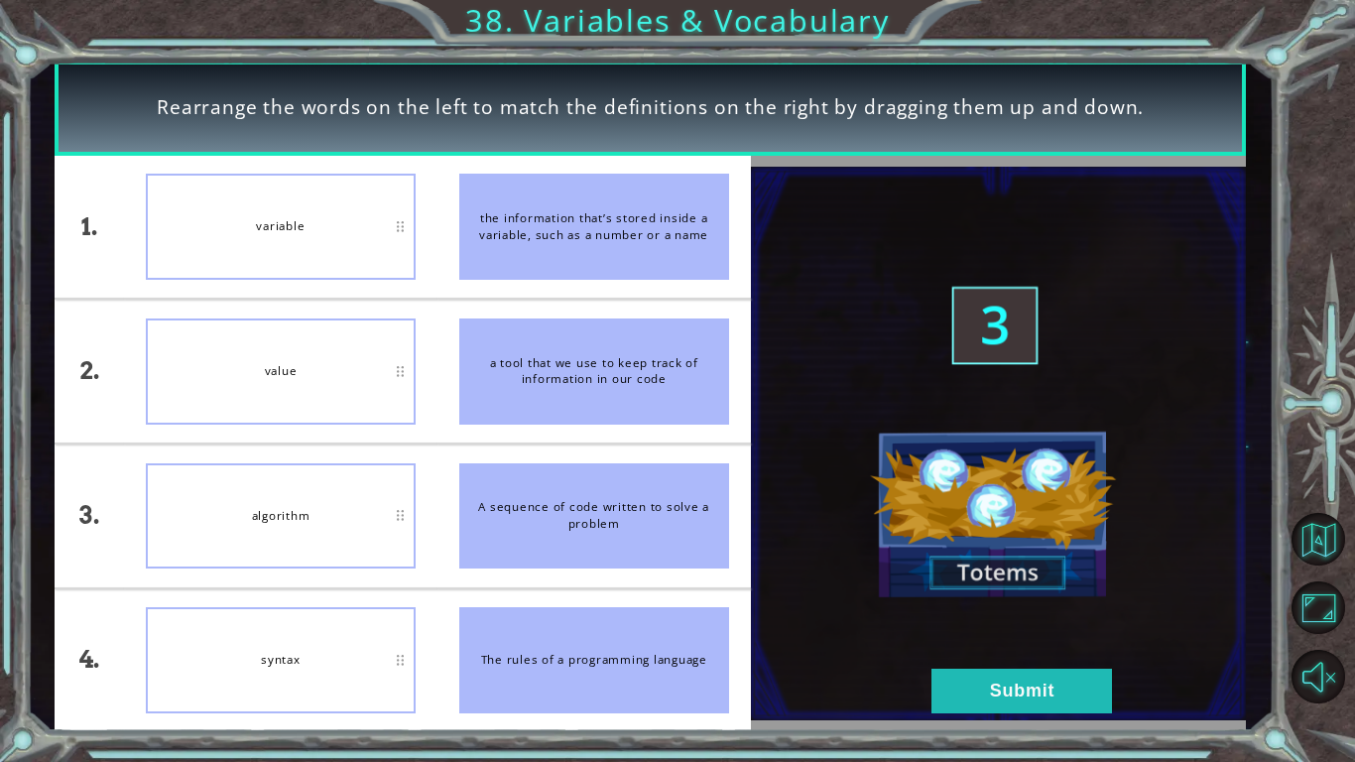
click at [972, 732] on div "Rearrange the words on the left to match the definitions on the right by draggi…" at bounding box center [677, 381] width 1355 height 762
click at [990, 712] on button "Submit" at bounding box center [1021, 690] width 180 height 45
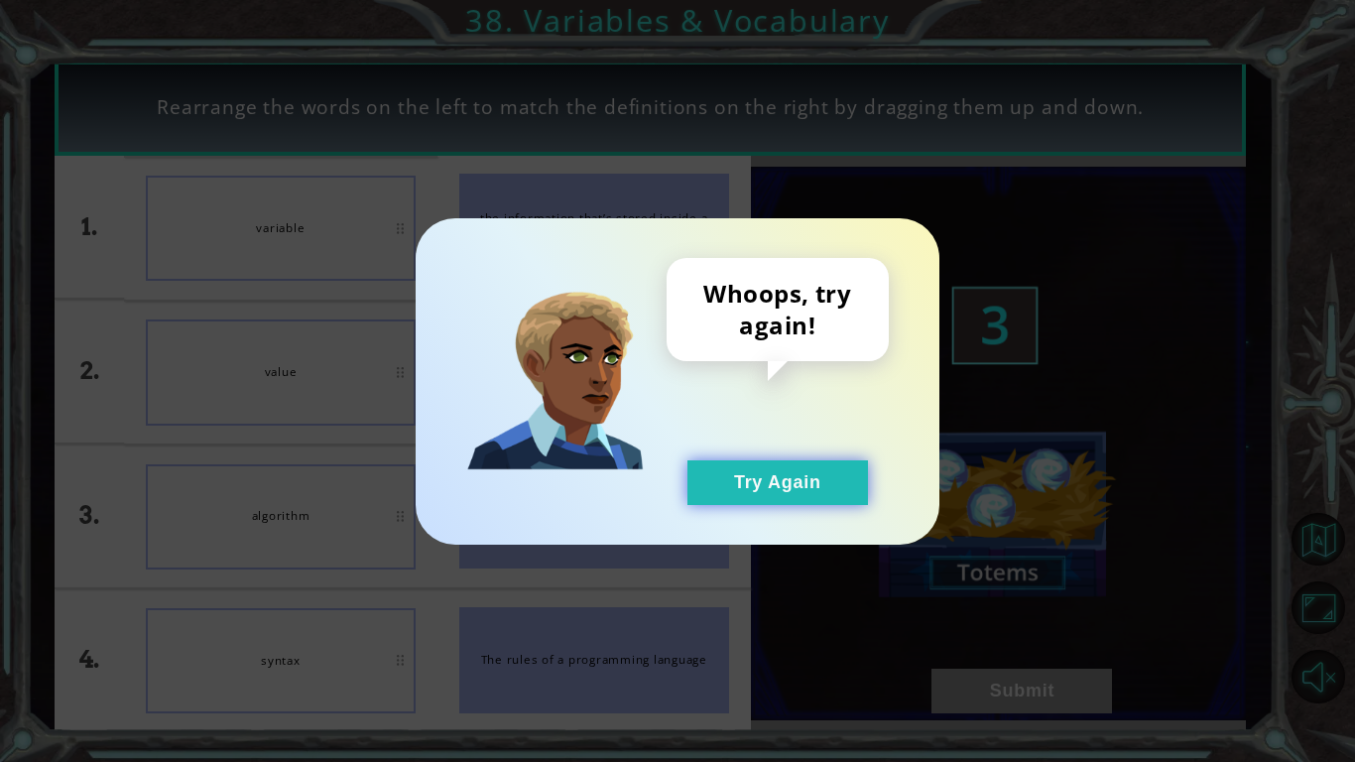
click at [831, 487] on button "Try Again" at bounding box center [777, 482] width 180 height 45
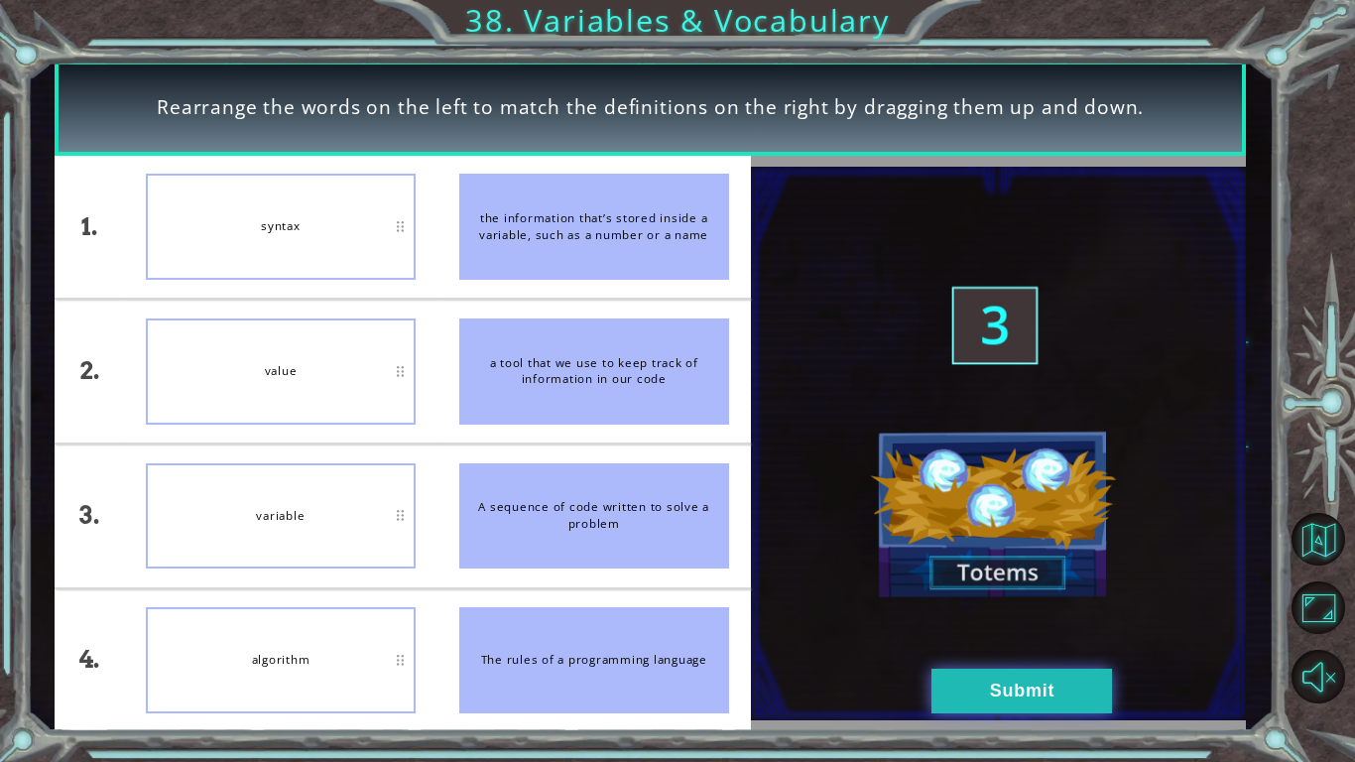
click at [1003, 701] on button "Submit" at bounding box center [1021, 690] width 180 height 45
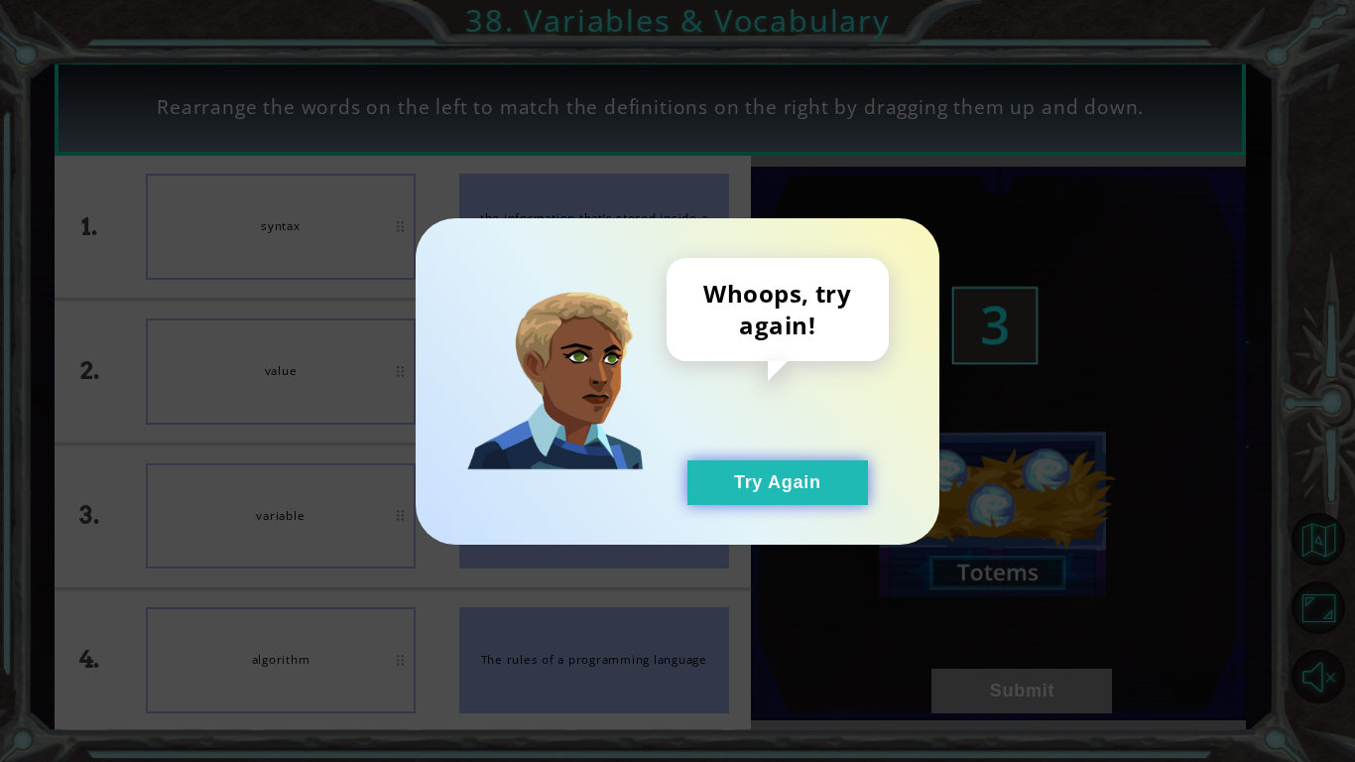
click at [833, 488] on button "Try Again" at bounding box center [777, 482] width 180 height 45
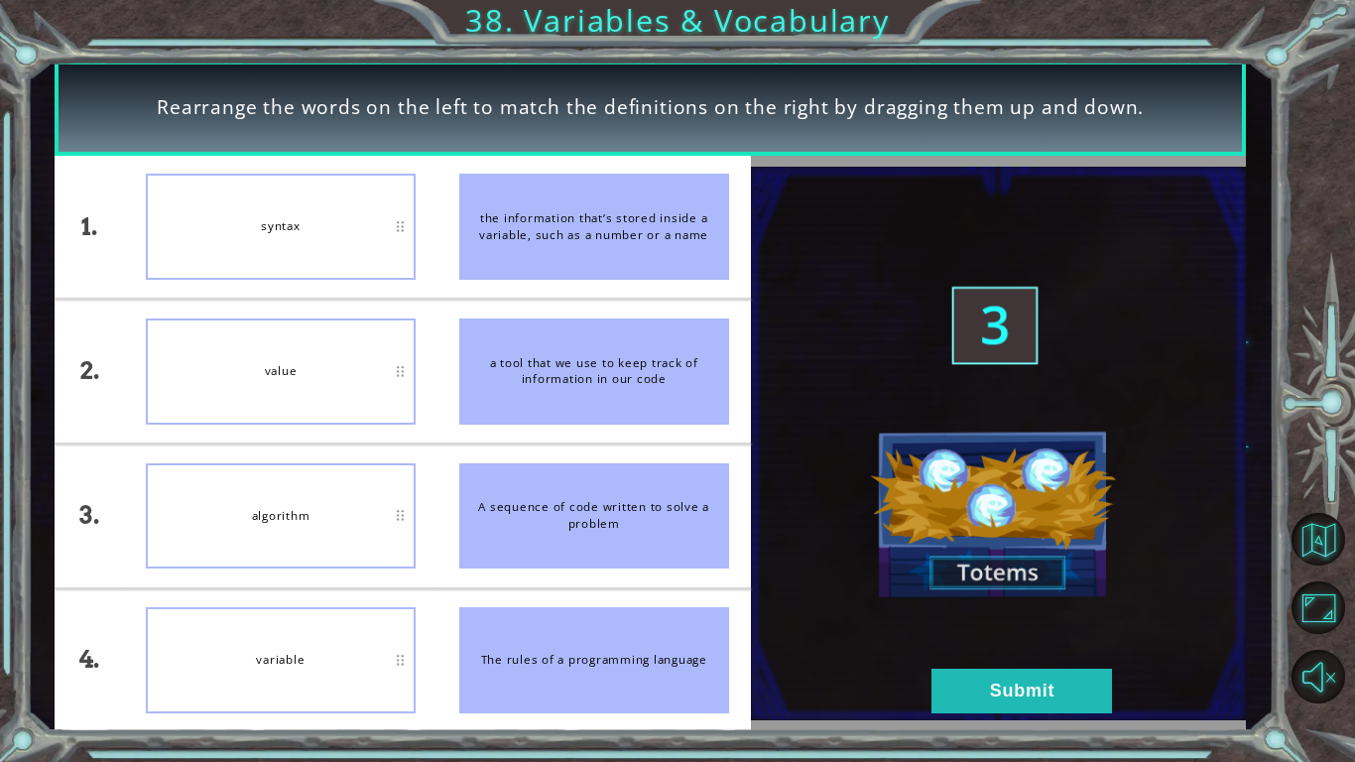
click at [950, 729] on div at bounding box center [999, 444] width 496 height 576
click at [968, 690] on button "Submit" at bounding box center [1021, 690] width 180 height 45
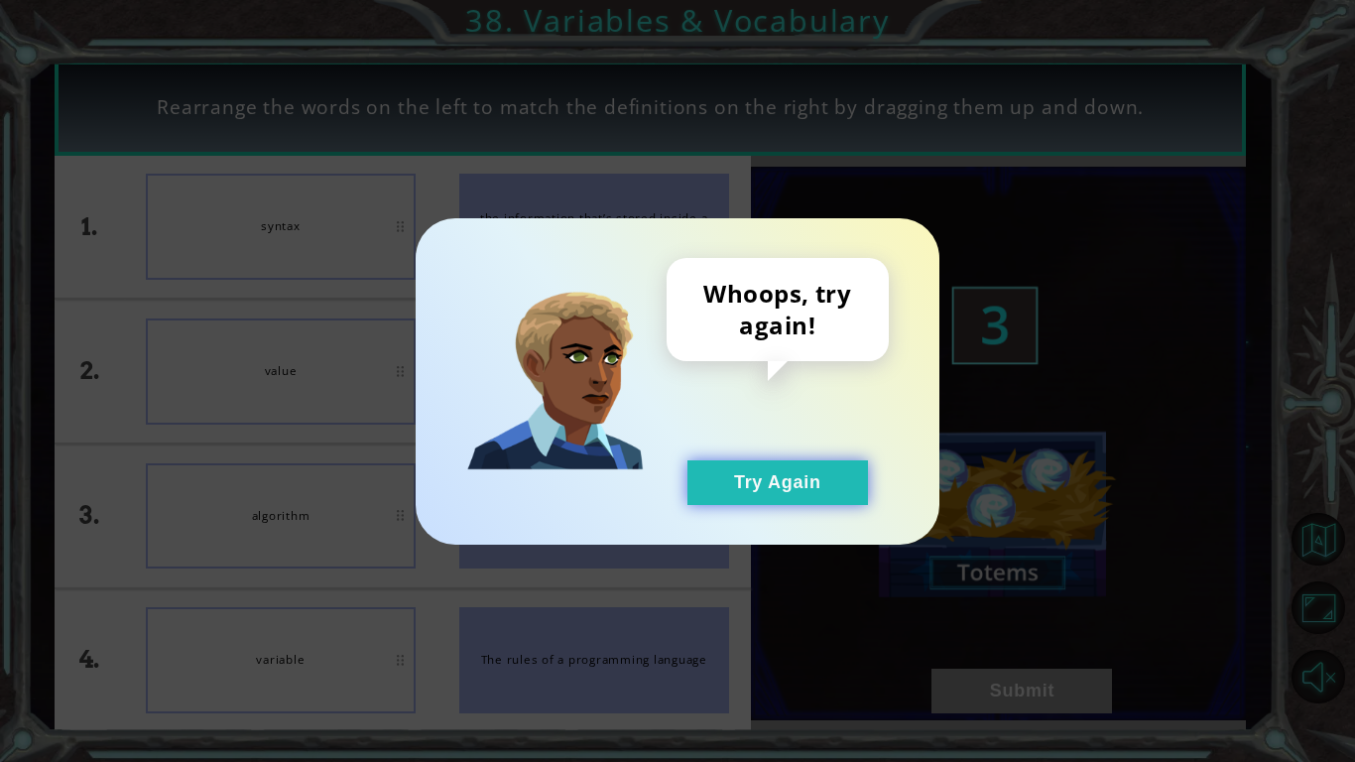
click at [809, 492] on button "Try Again" at bounding box center [777, 482] width 180 height 45
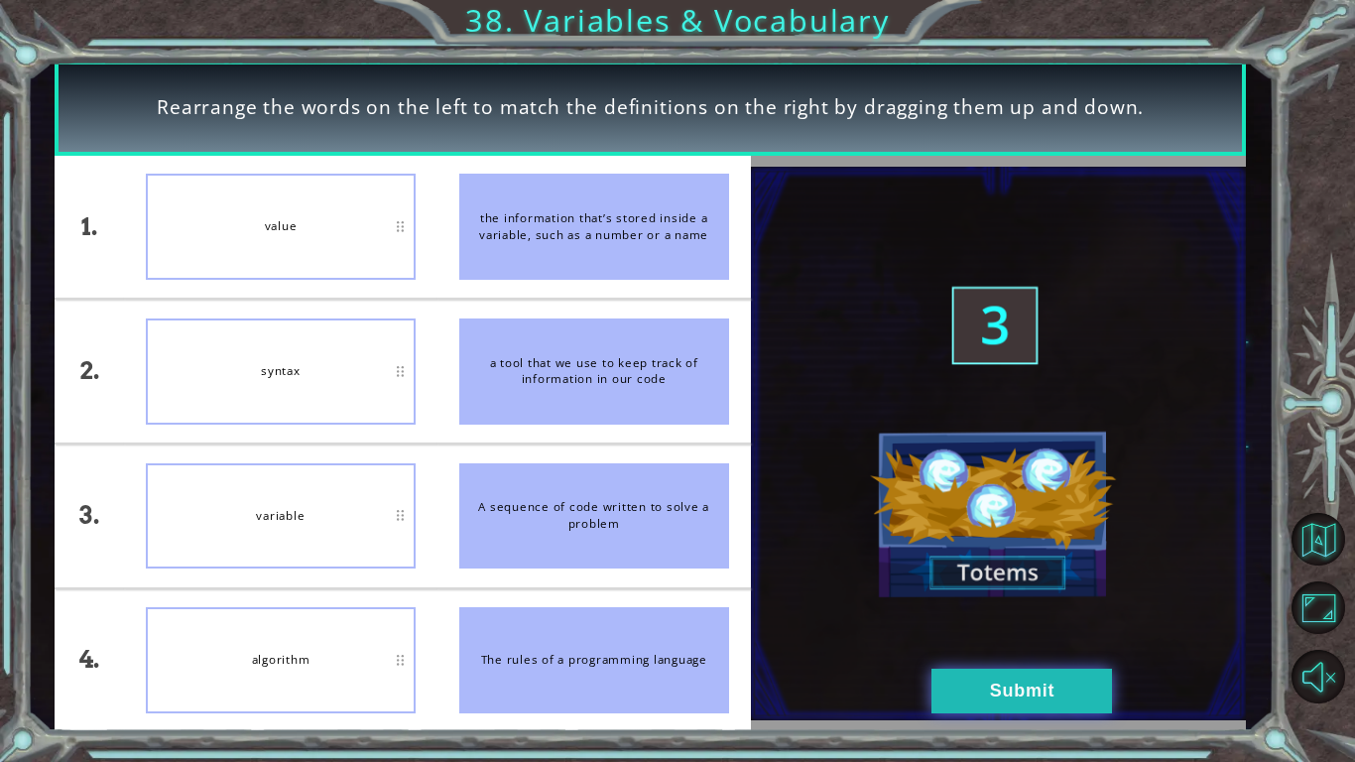
click at [999, 694] on button "Submit" at bounding box center [1021, 690] width 180 height 45
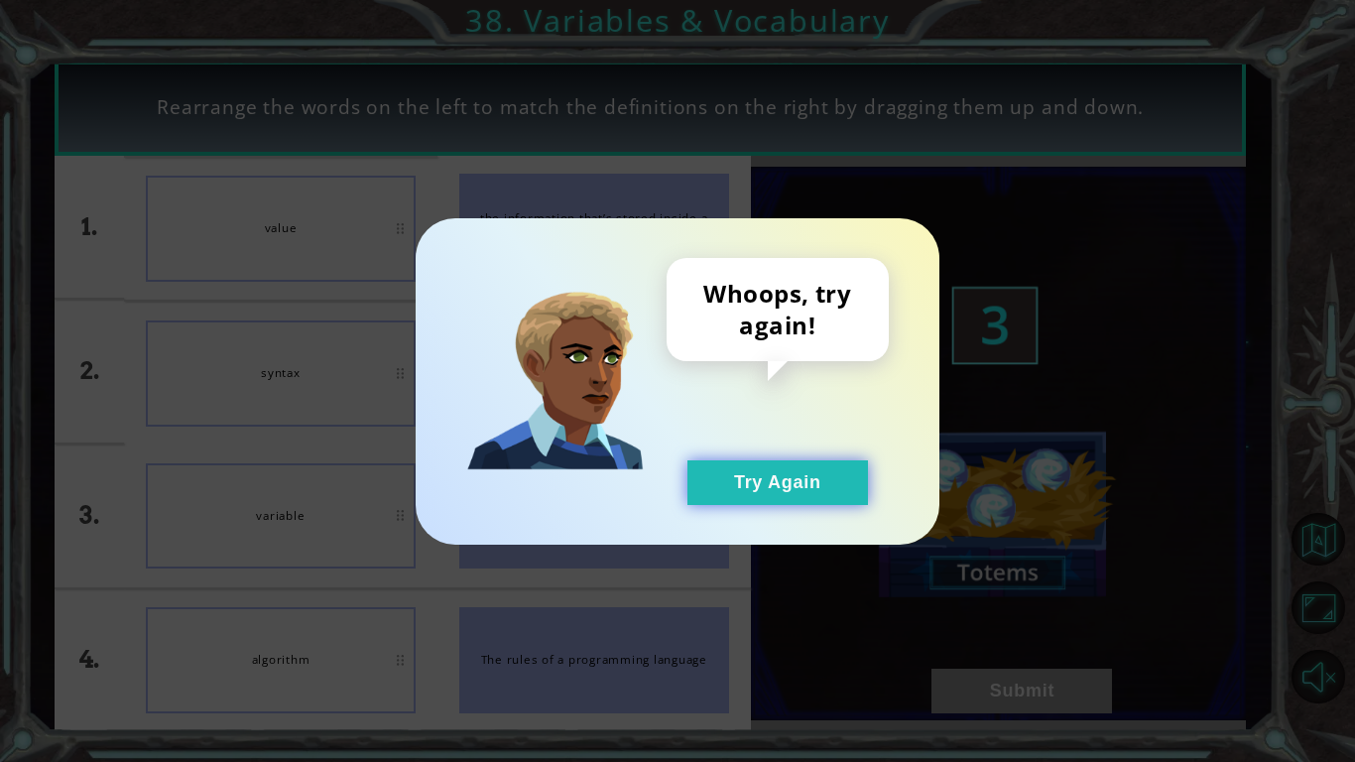
click at [841, 487] on button "Try Again" at bounding box center [777, 482] width 180 height 45
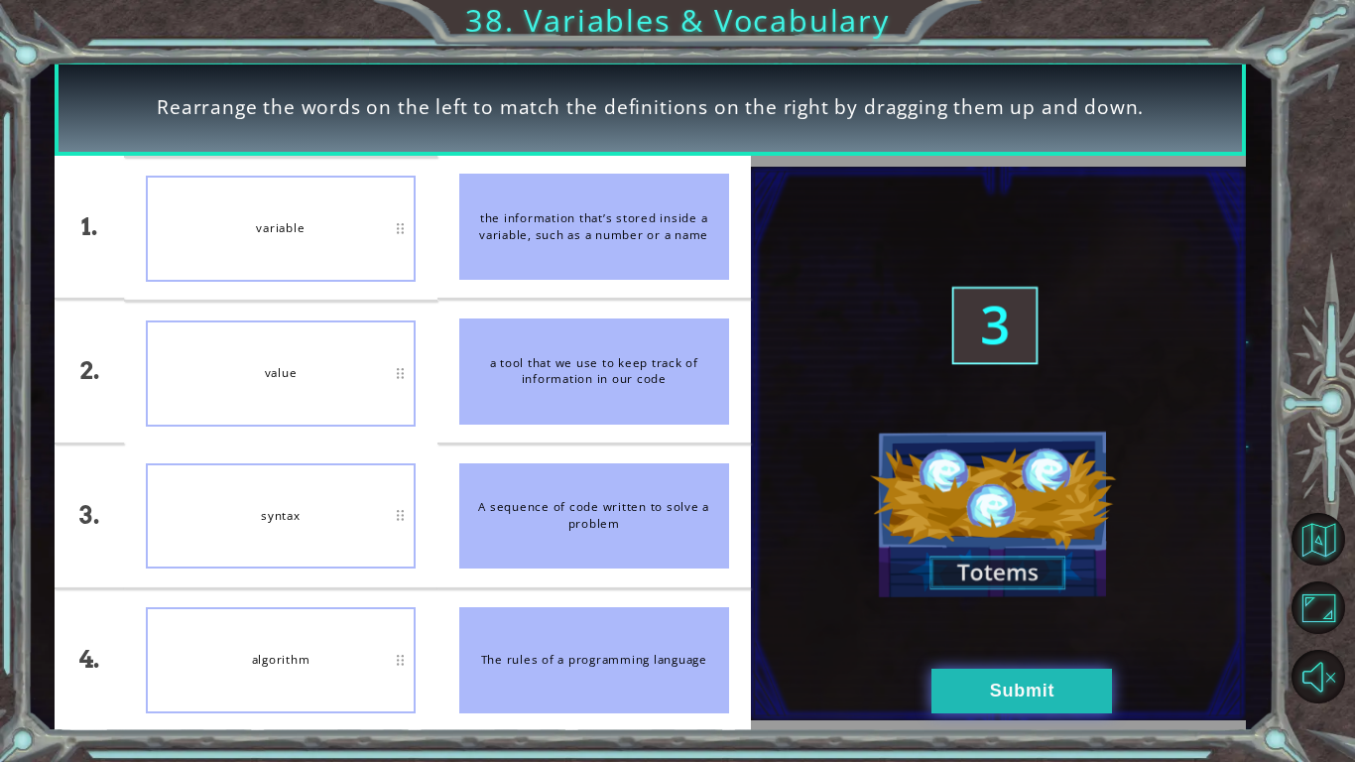
click at [964, 707] on button "Submit" at bounding box center [1021, 690] width 180 height 45
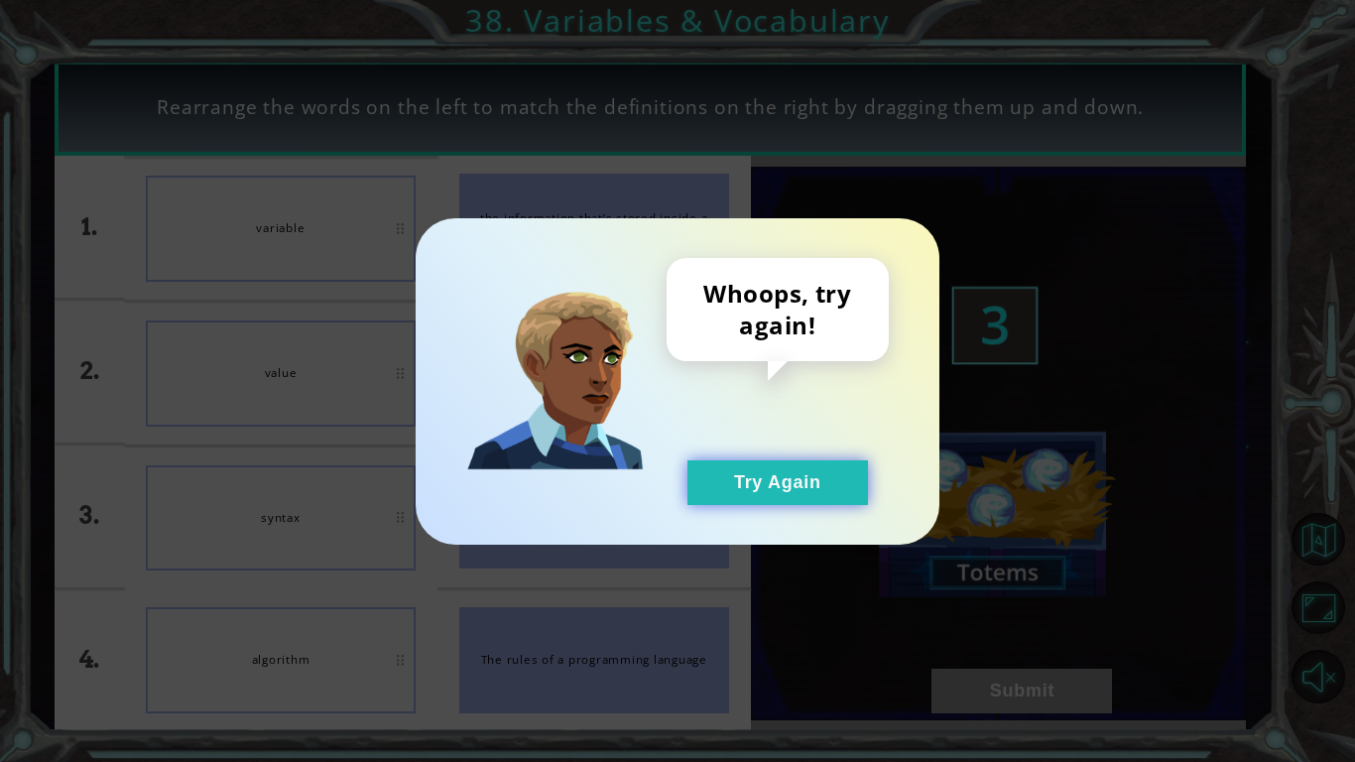
click at [807, 470] on button "Try Again" at bounding box center [777, 482] width 180 height 45
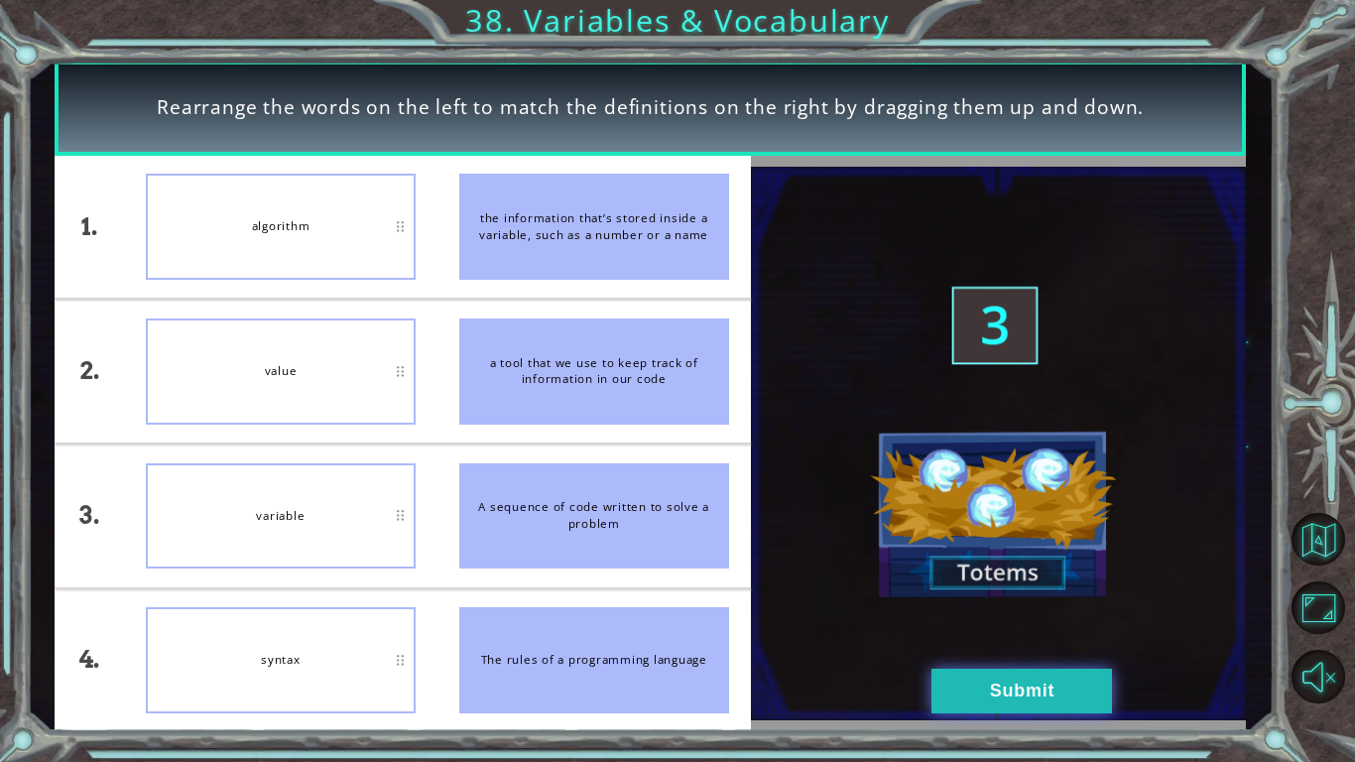
click at [984, 681] on button "Submit" at bounding box center [1021, 690] width 180 height 45
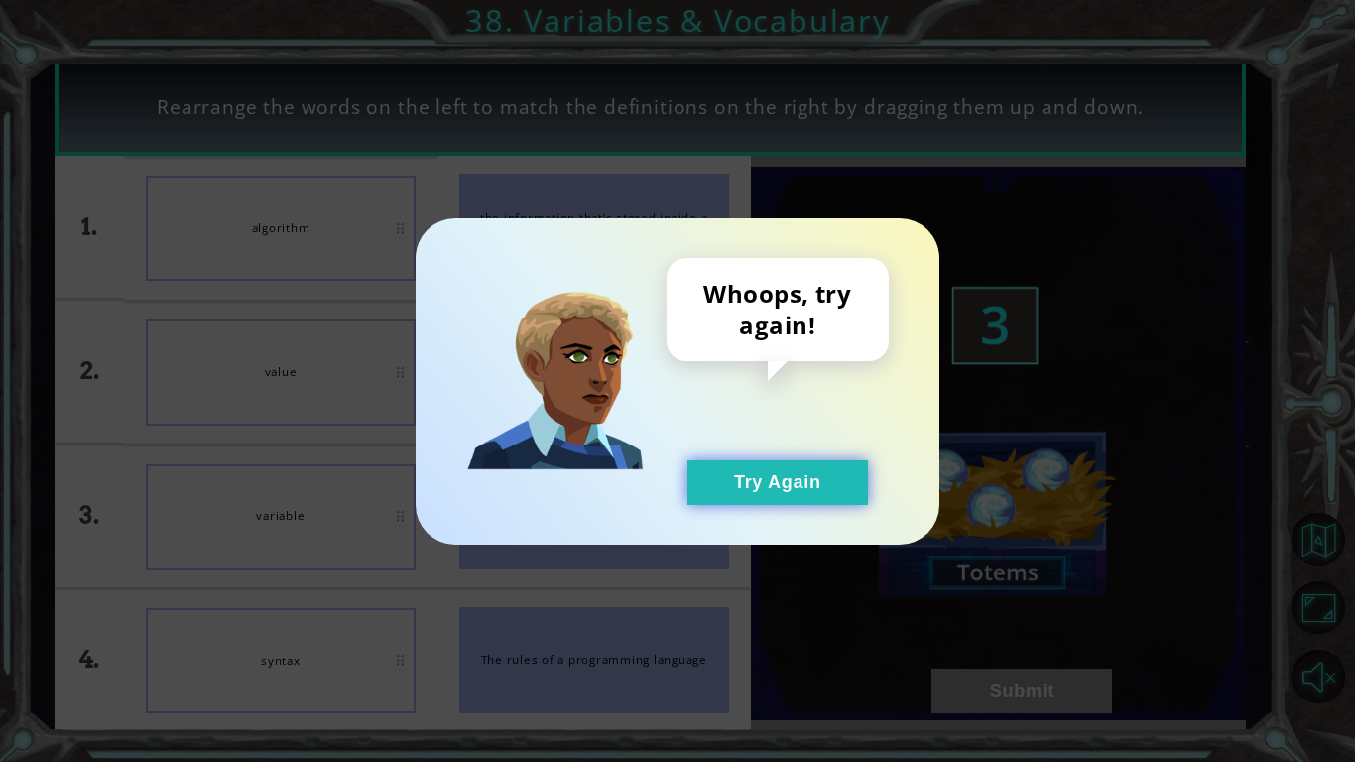
click at [814, 483] on button "Try Again" at bounding box center [777, 482] width 180 height 45
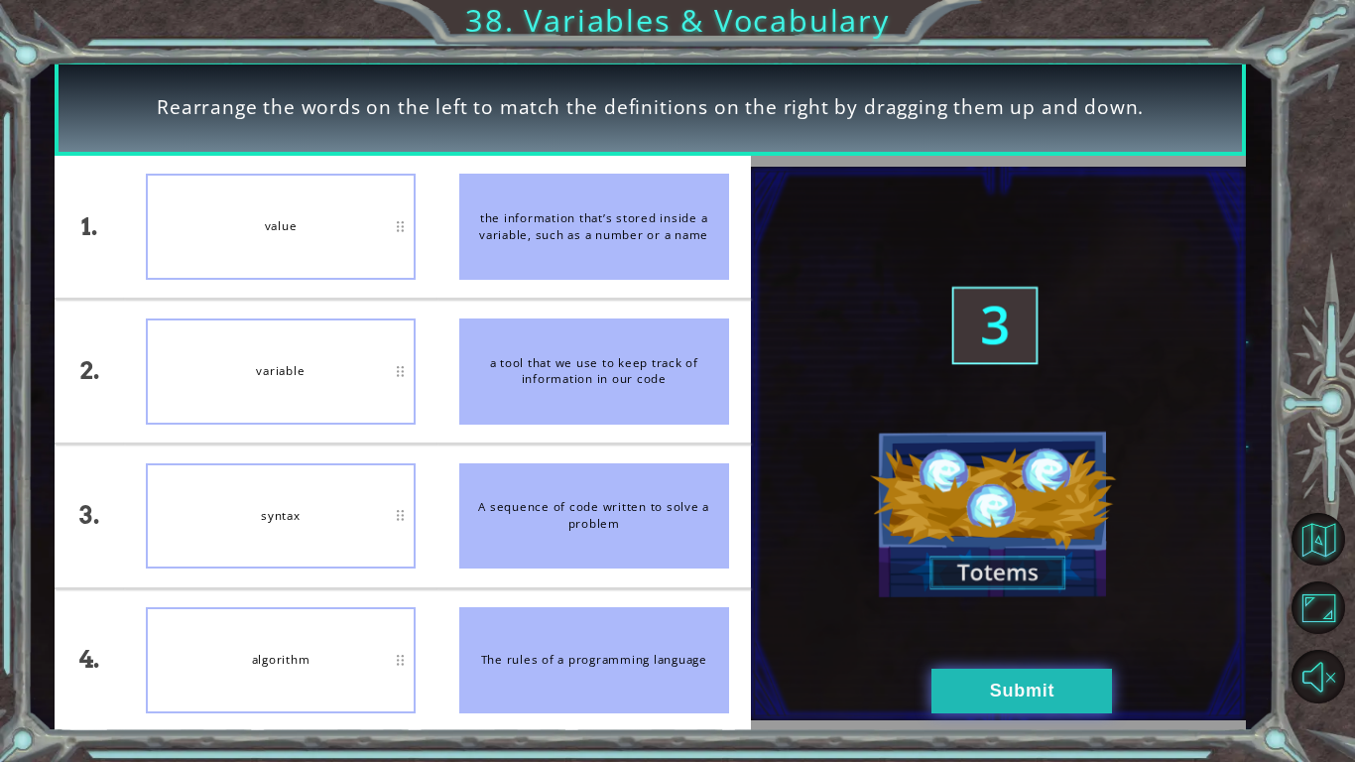
click at [1021, 688] on button "Submit" at bounding box center [1021, 690] width 180 height 45
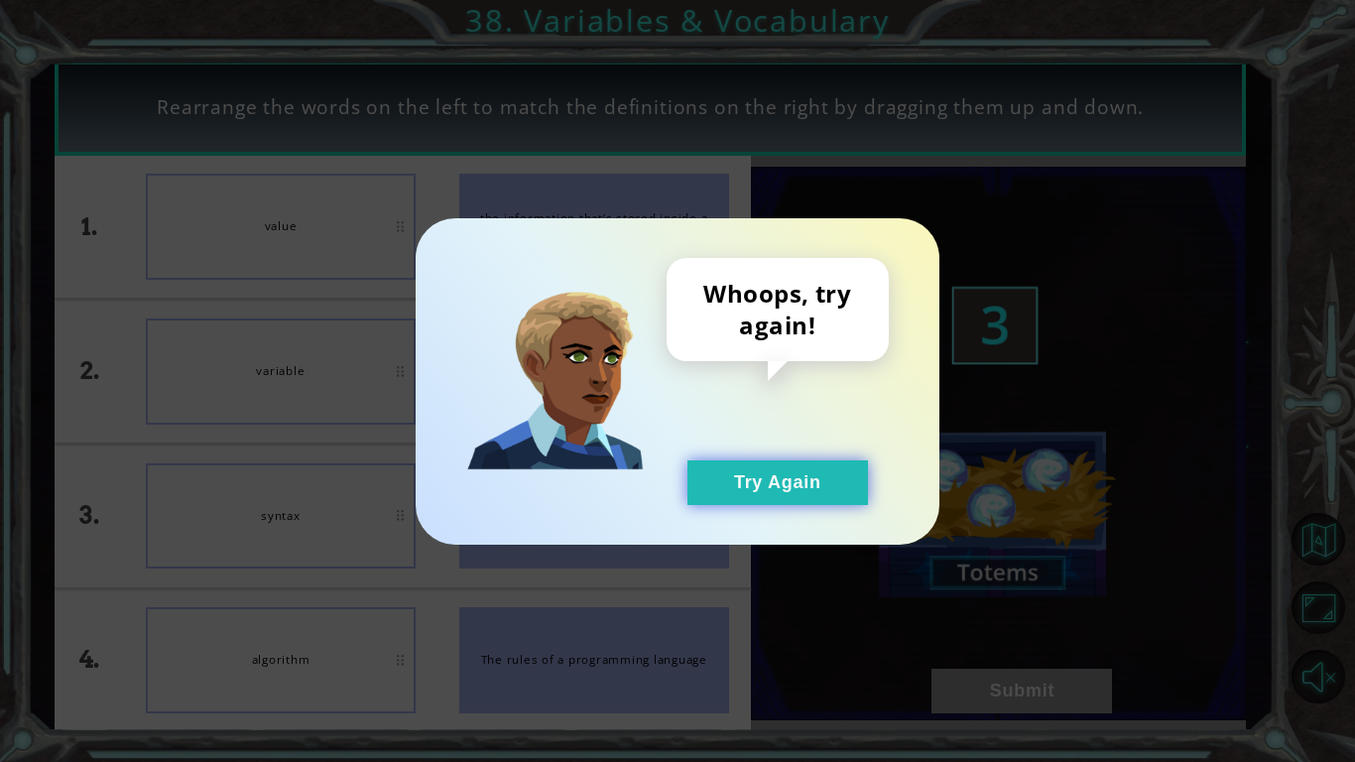
click at [837, 487] on button "Try Again" at bounding box center [777, 482] width 180 height 45
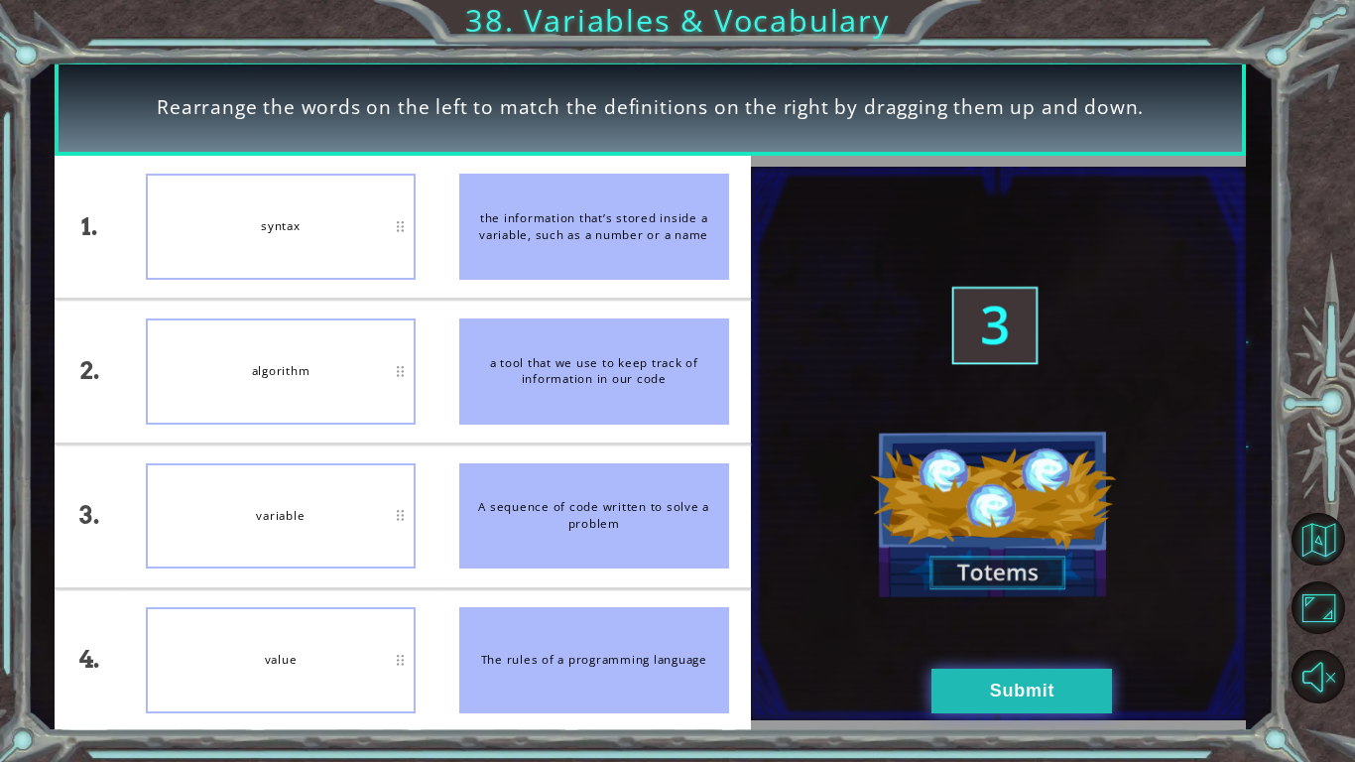
click at [974, 702] on button "Submit" at bounding box center [1021, 690] width 180 height 45
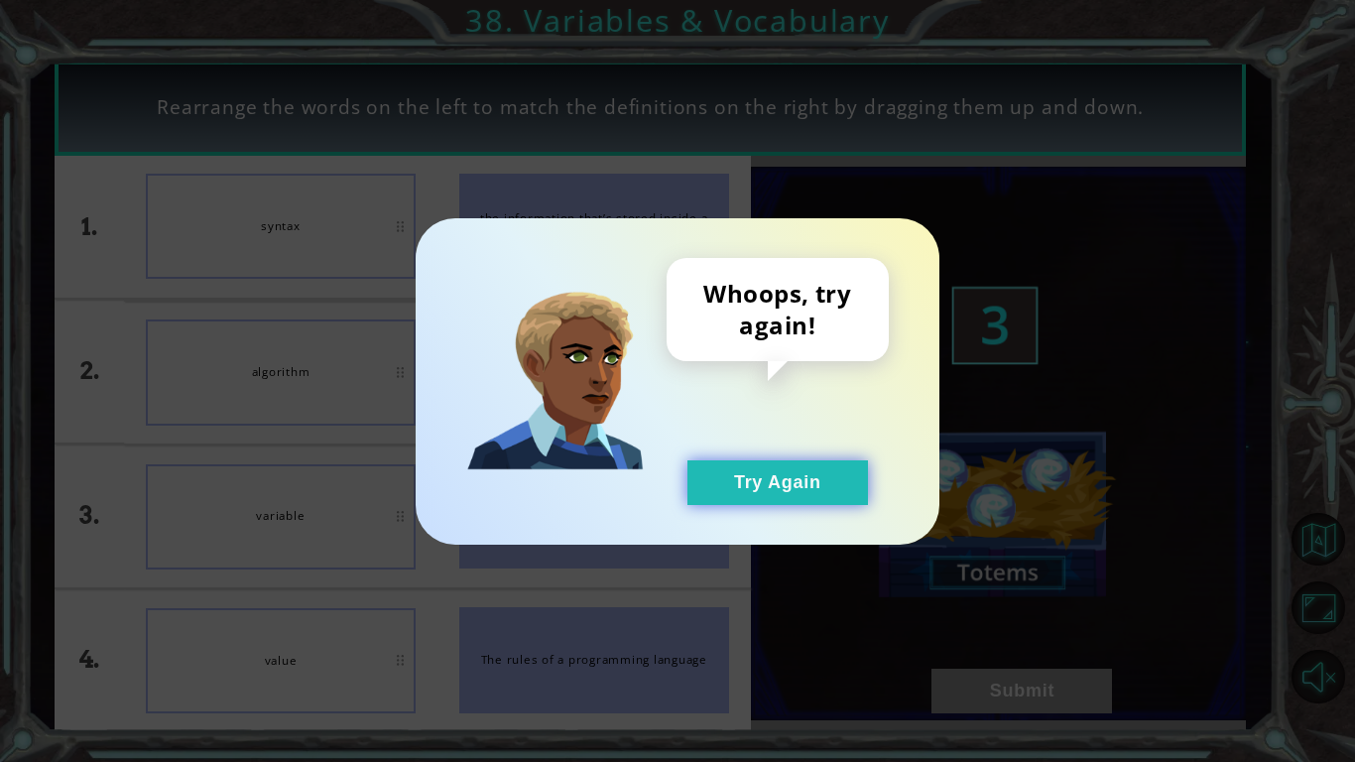
click at [822, 495] on button "Try Again" at bounding box center [777, 482] width 180 height 45
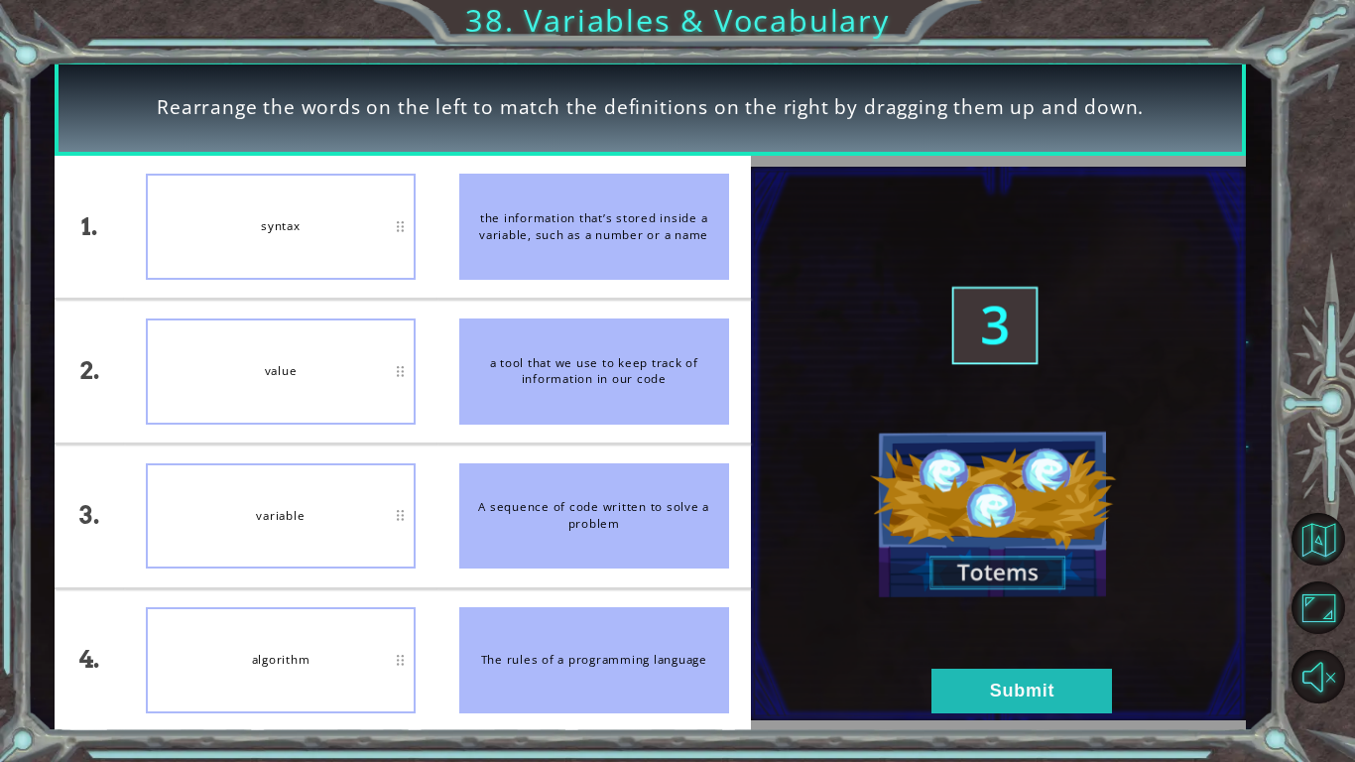
click at [820, 483] on img at bounding box center [999, 443] width 496 height 553
click at [980, 684] on button "Submit" at bounding box center [1021, 690] width 180 height 45
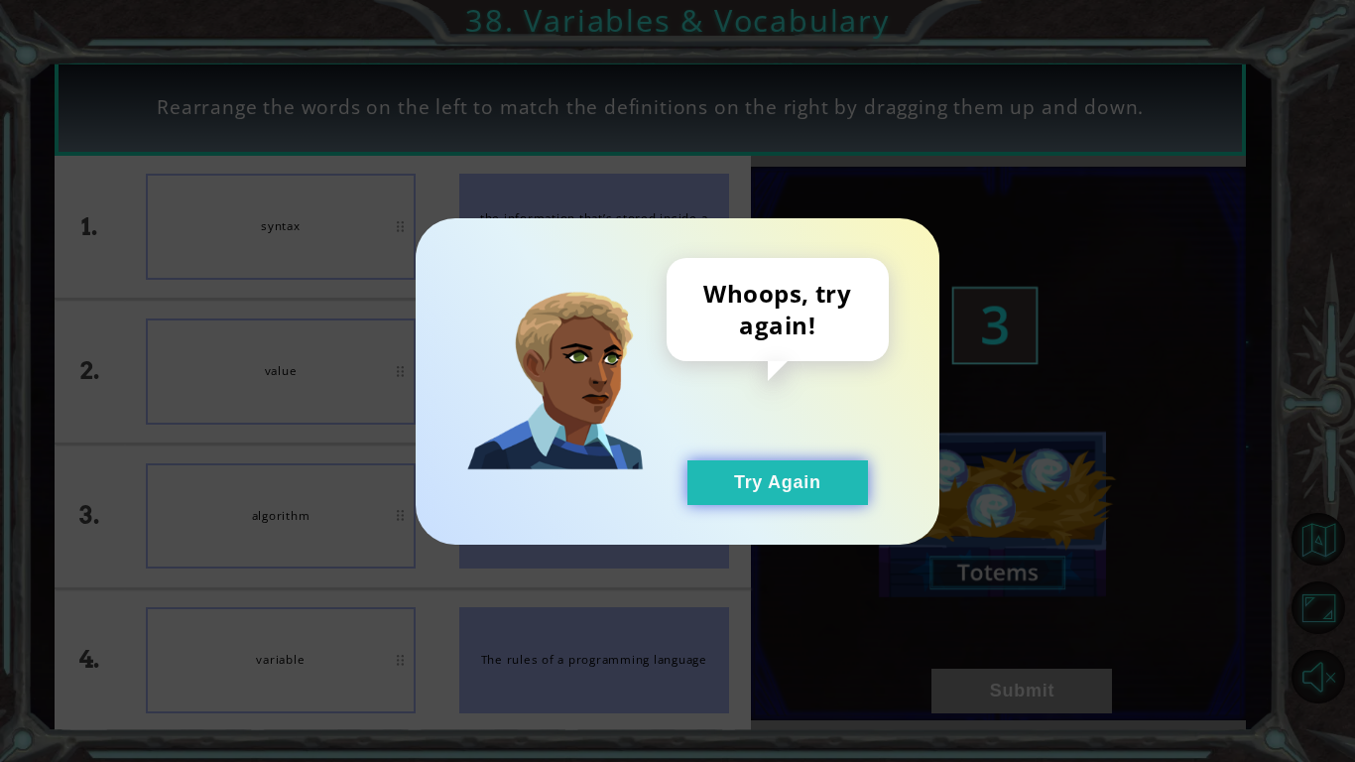
click at [848, 484] on button "Try Again" at bounding box center [777, 482] width 180 height 45
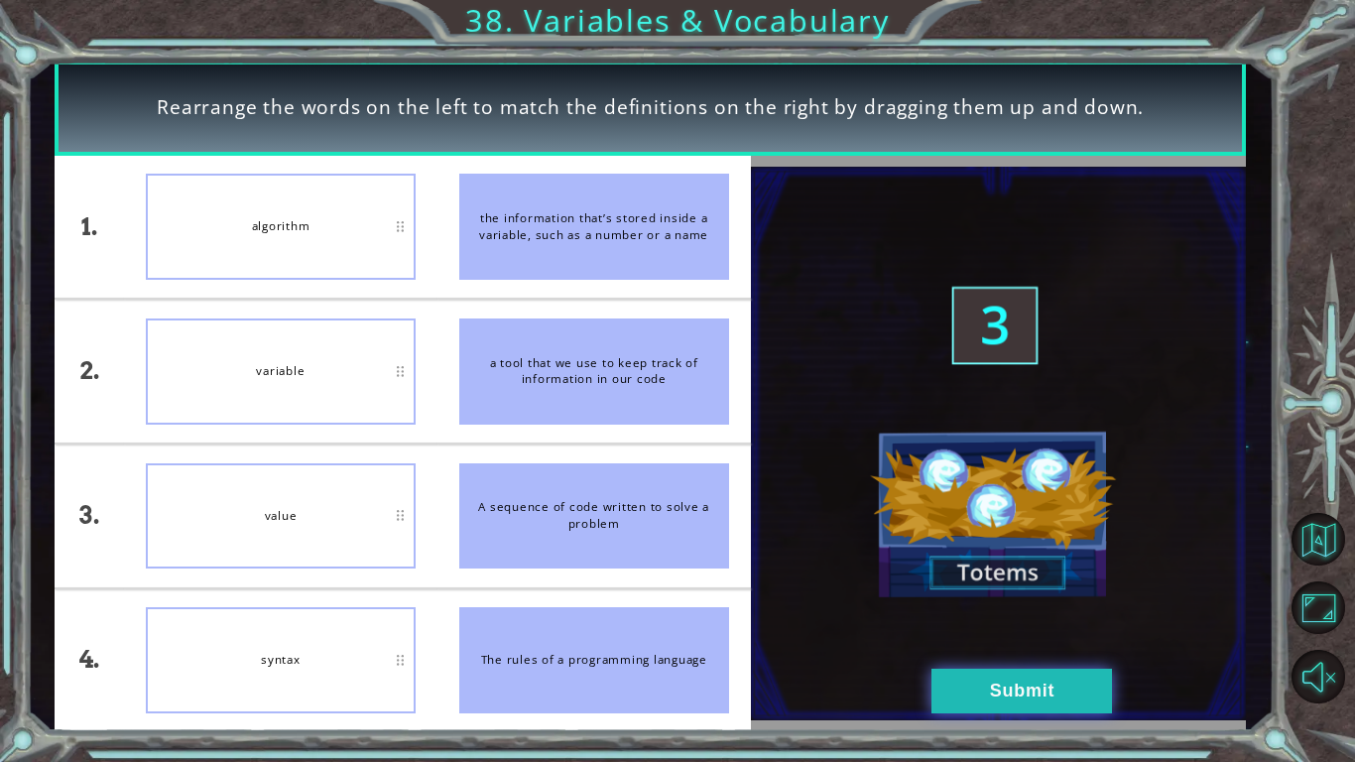
click at [1010, 693] on button "Submit" at bounding box center [1021, 690] width 180 height 45
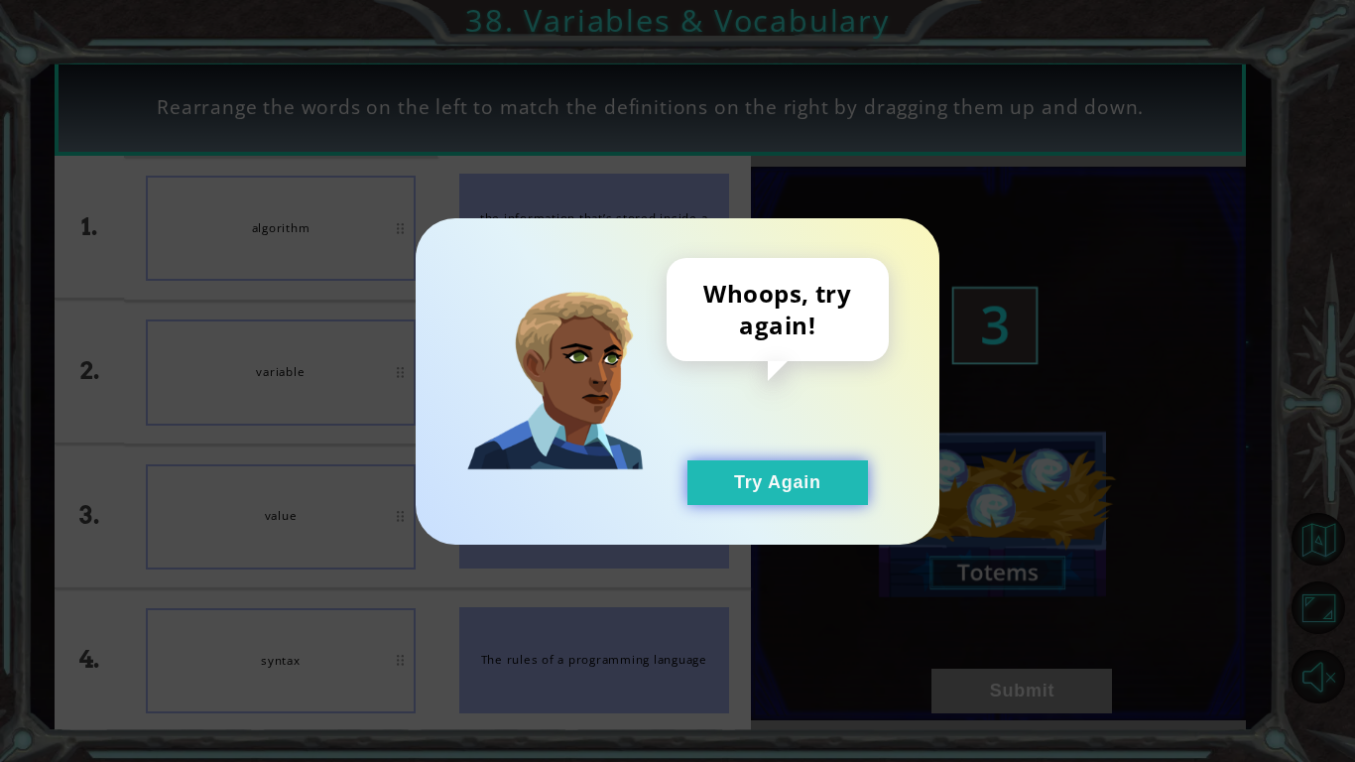
click at [836, 504] on button "Try Again" at bounding box center [777, 482] width 180 height 45
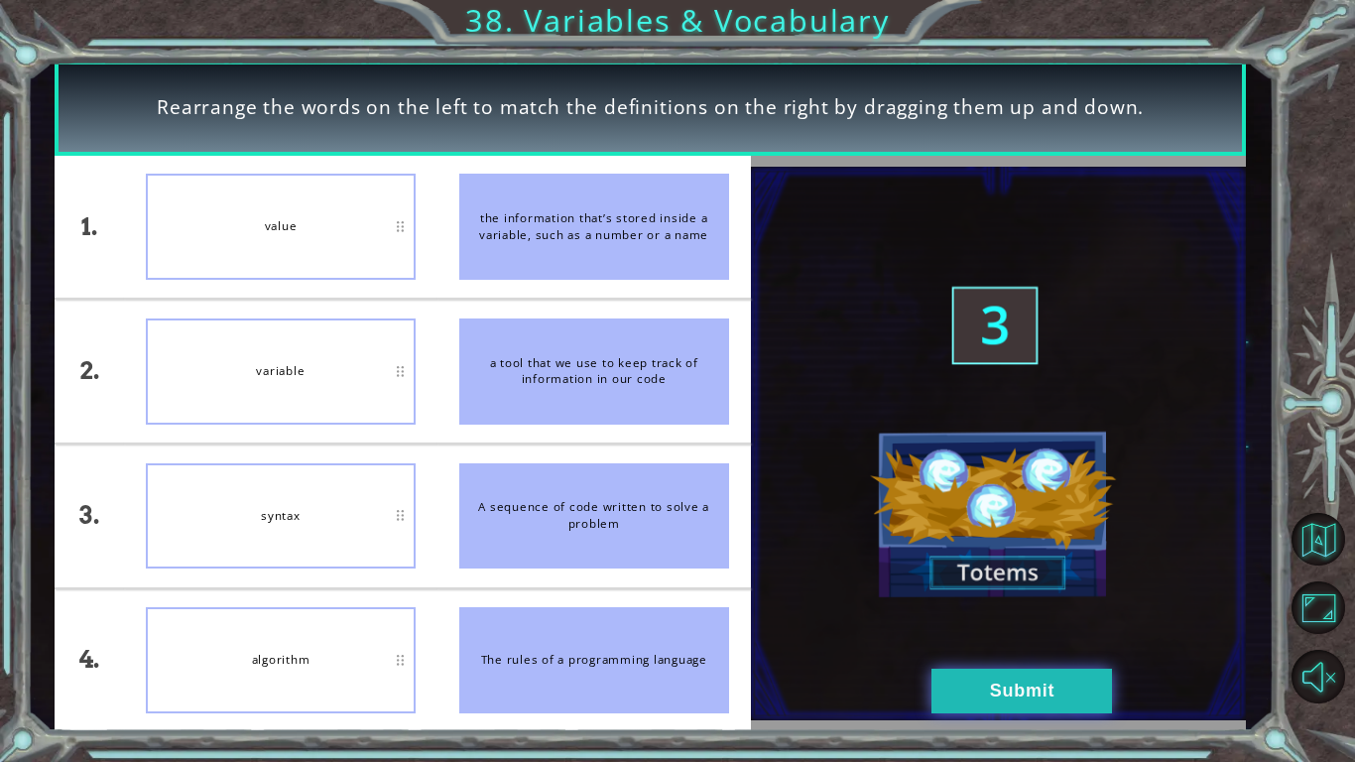
click at [962, 697] on button "Submit" at bounding box center [1021, 690] width 180 height 45
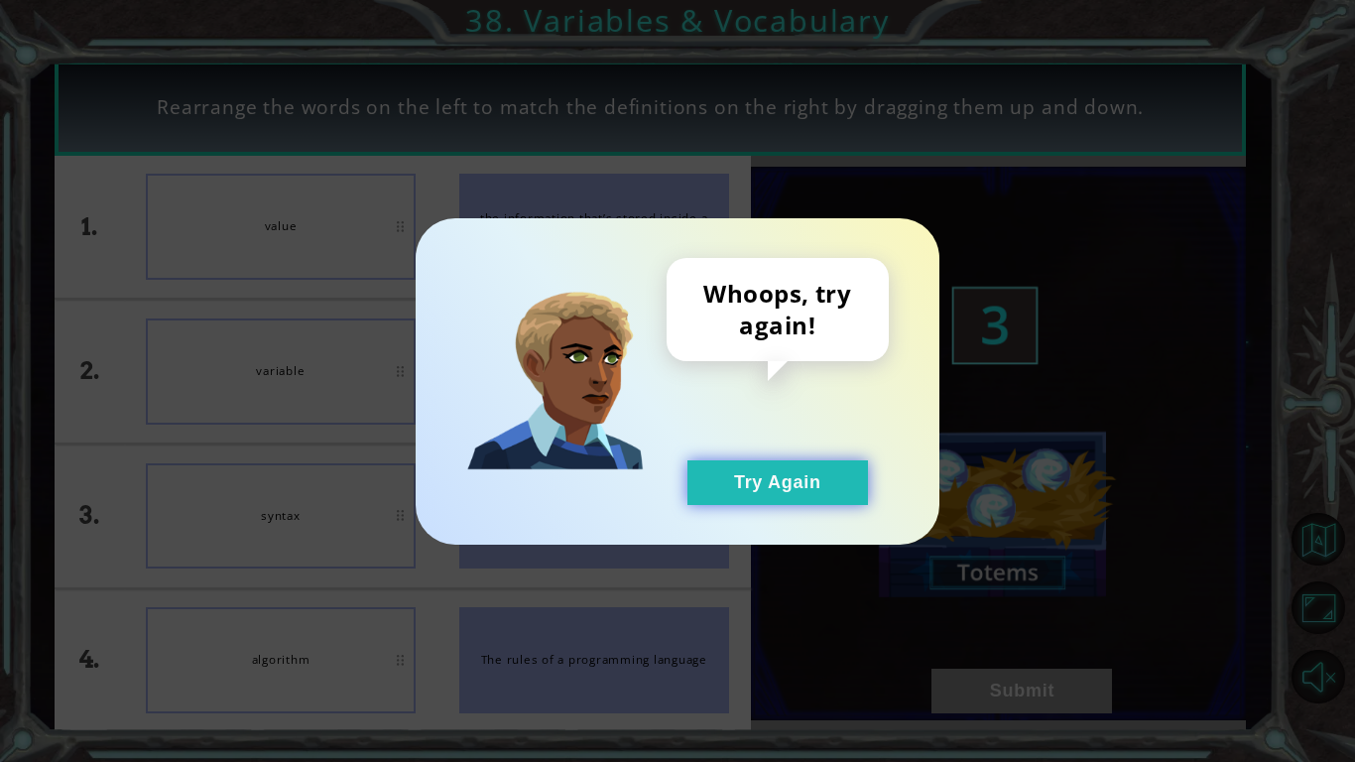
click at [806, 482] on button "Try Again" at bounding box center [777, 482] width 180 height 45
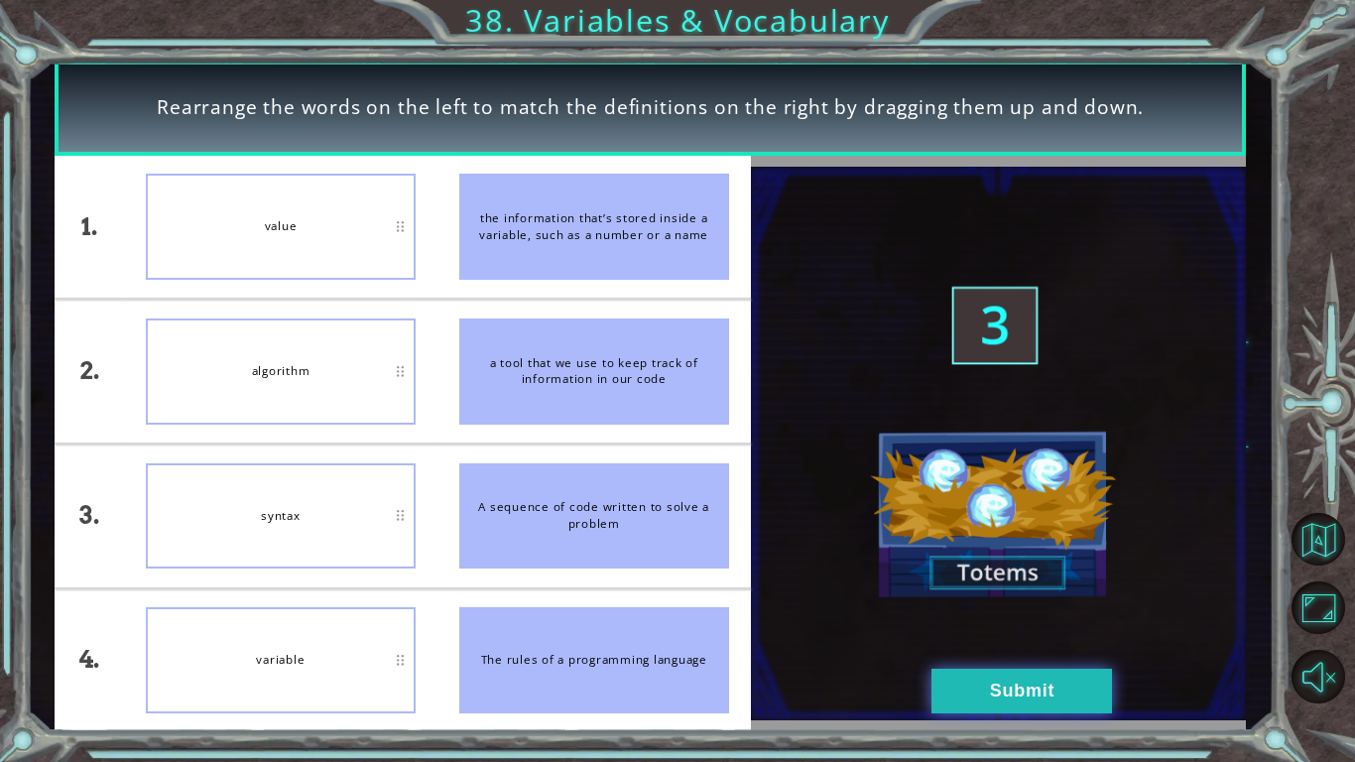
click at [971, 695] on button "Submit" at bounding box center [1021, 690] width 180 height 45
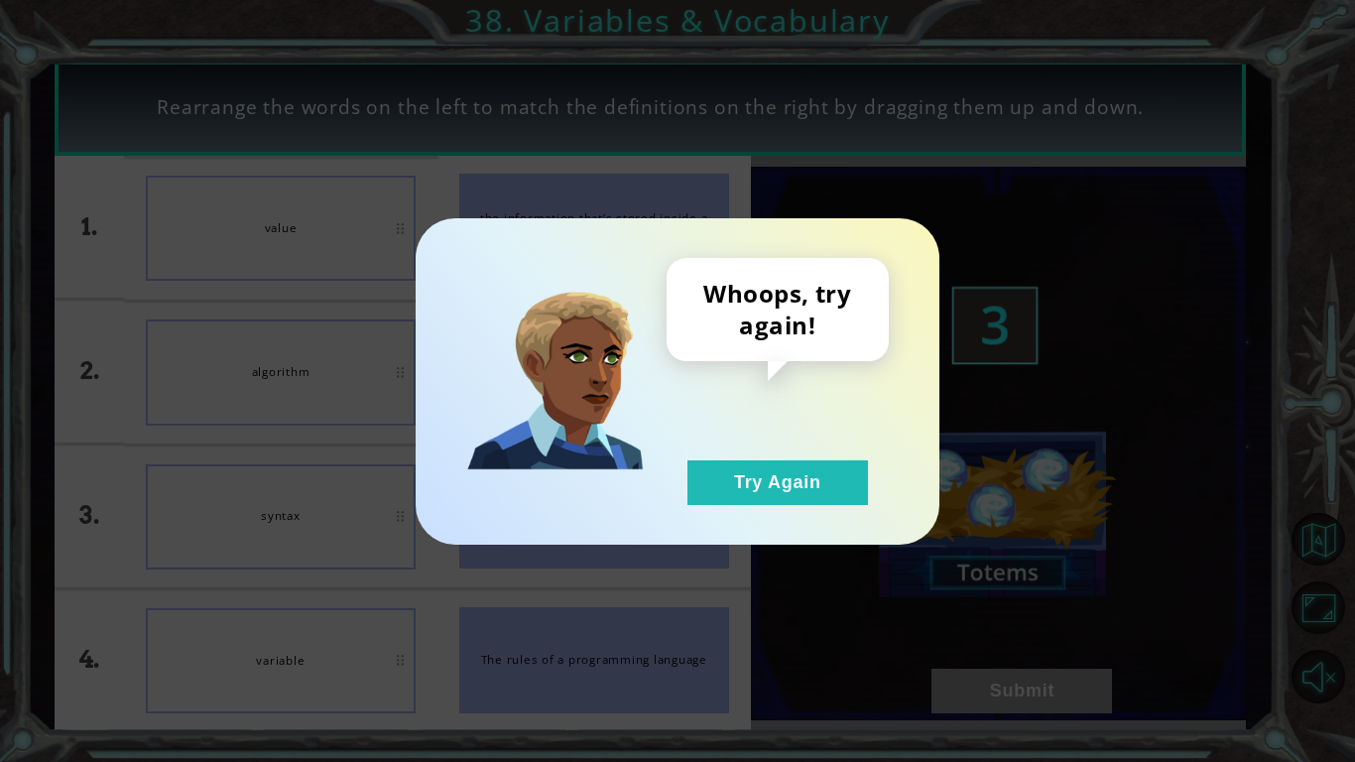
click at [841, 524] on div "Whoops, try again! Try Again" at bounding box center [678, 381] width 524 height 326
click at [818, 482] on button "Try Again" at bounding box center [777, 482] width 180 height 45
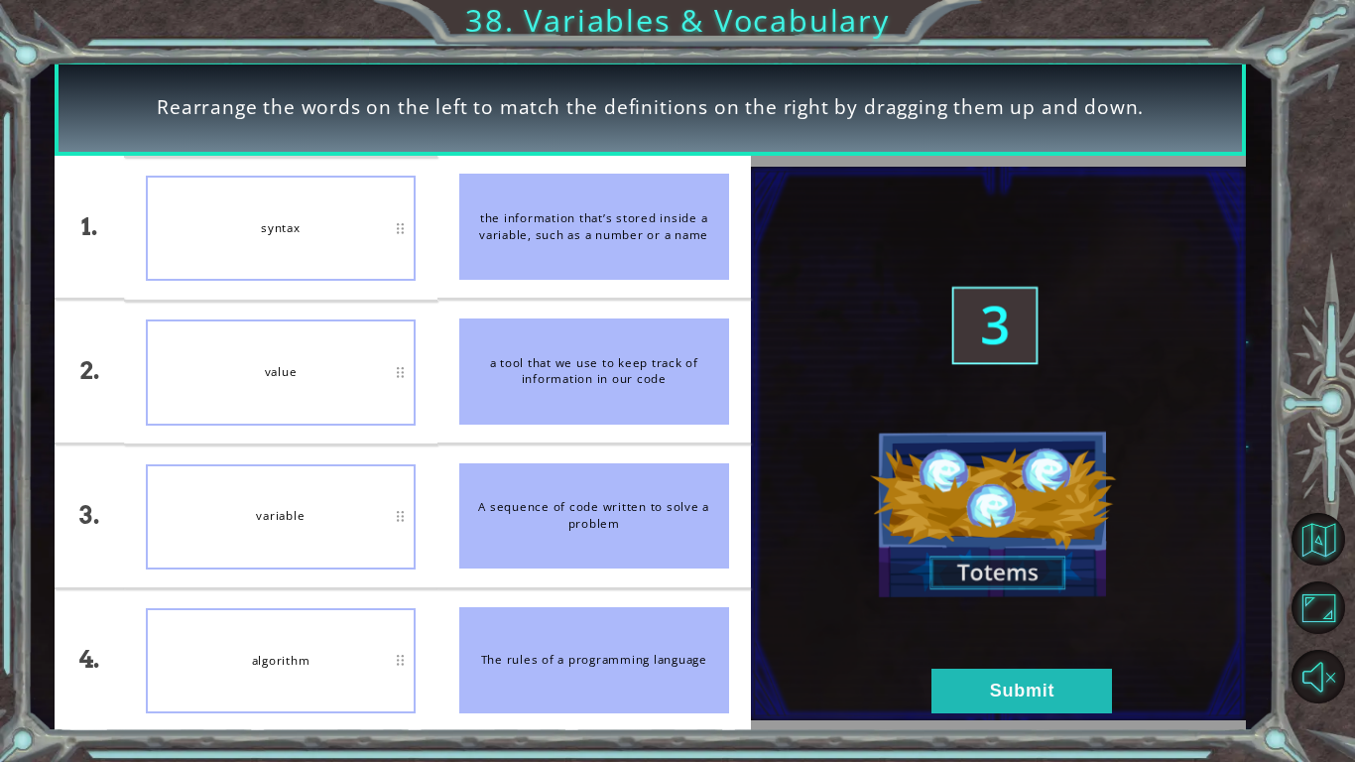
click at [389, 666] on div "algorithm" at bounding box center [281, 660] width 270 height 105
click at [399, 661] on div "algorithm" at bounding box center [281, 660] width 270 height 105
click at [1007, 692] on button "Submit" at bounding box center [1021, 690] width 180 height 45
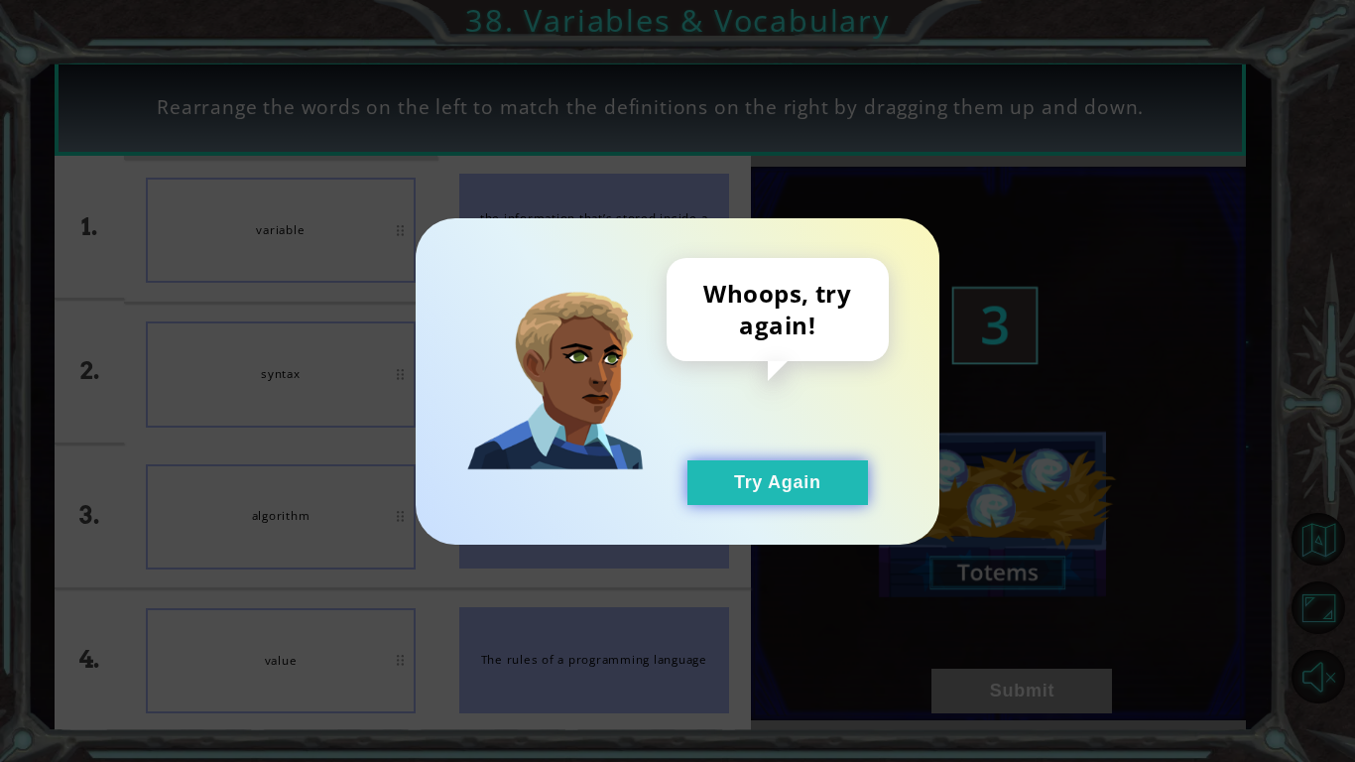
click at [846, 482] on button "Try Again" at bounding box center [777, 482] width 180 height 45
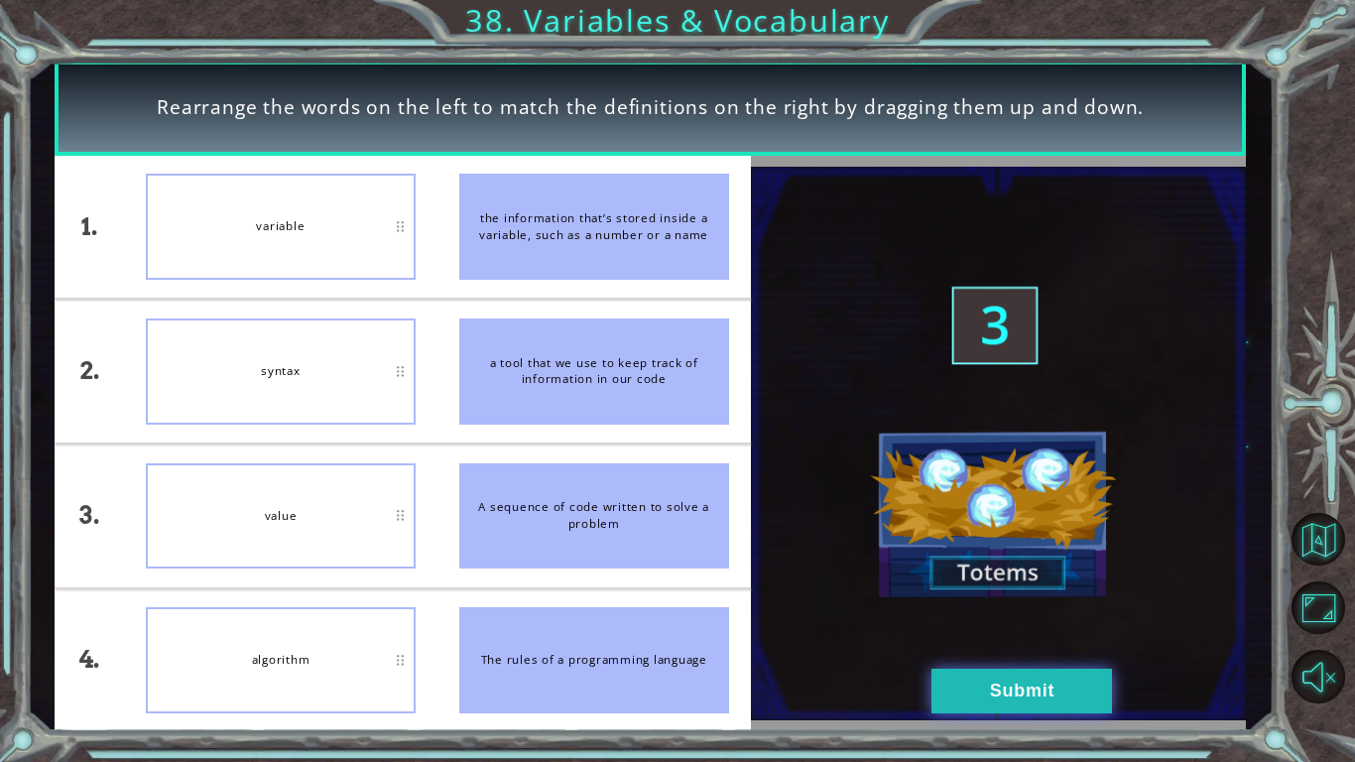
click at [1021, 703] on button "Submit" at bounding box center [1021, 690] width 180 height 45
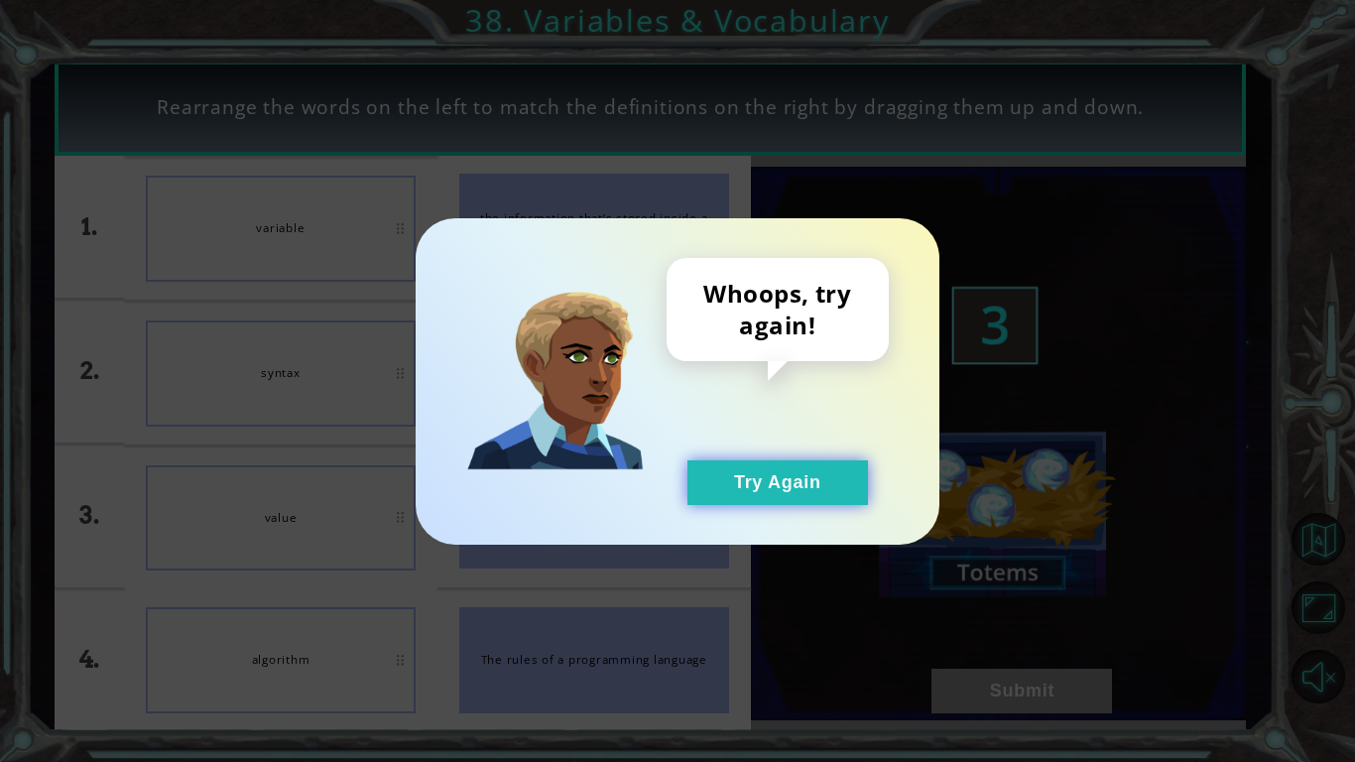
click at [851, 483] on button "Try Again" at bounding box center [777, 482] width 180 height 45
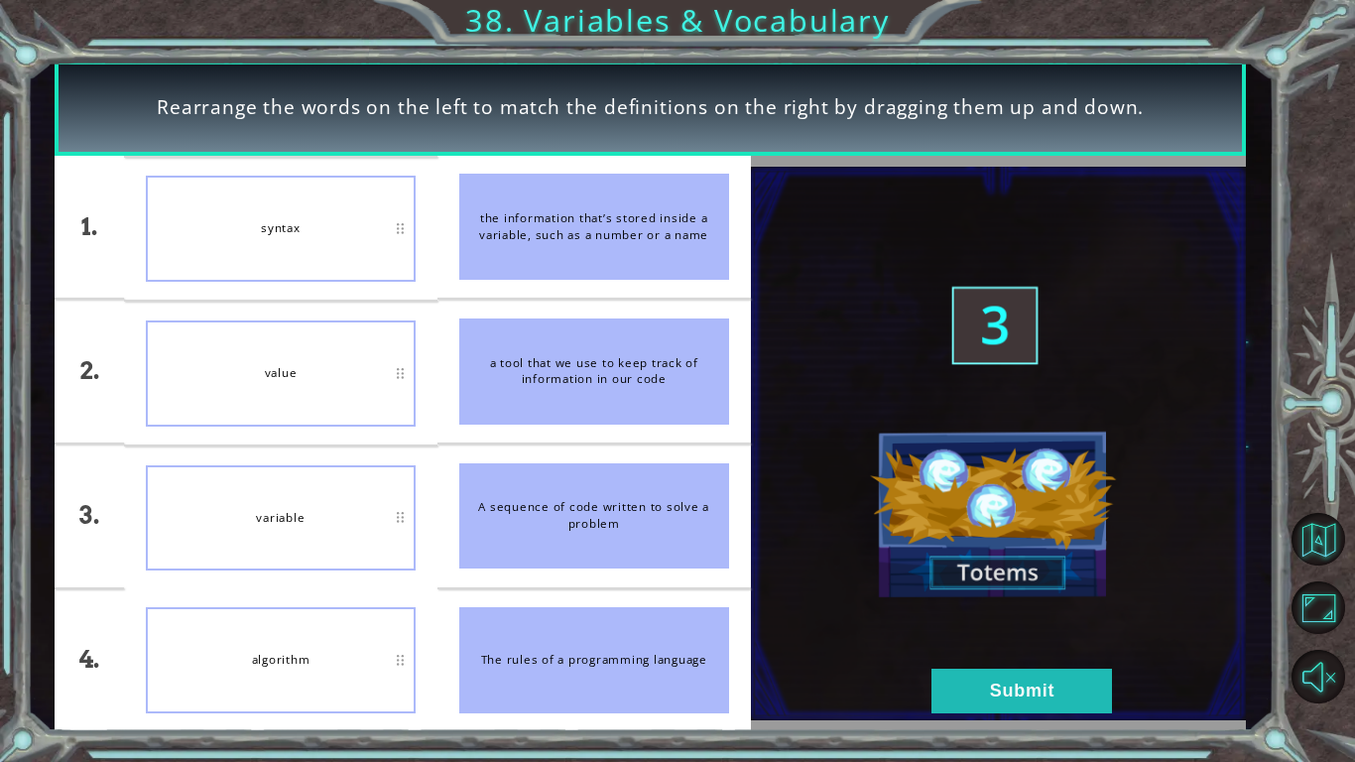
click at [319, 393] on div "value" at bounding box center [281, 373] width 270 height 106
click at [971, 692] on button "Submit" at bounding box center [1021, 690] width 180 height 45
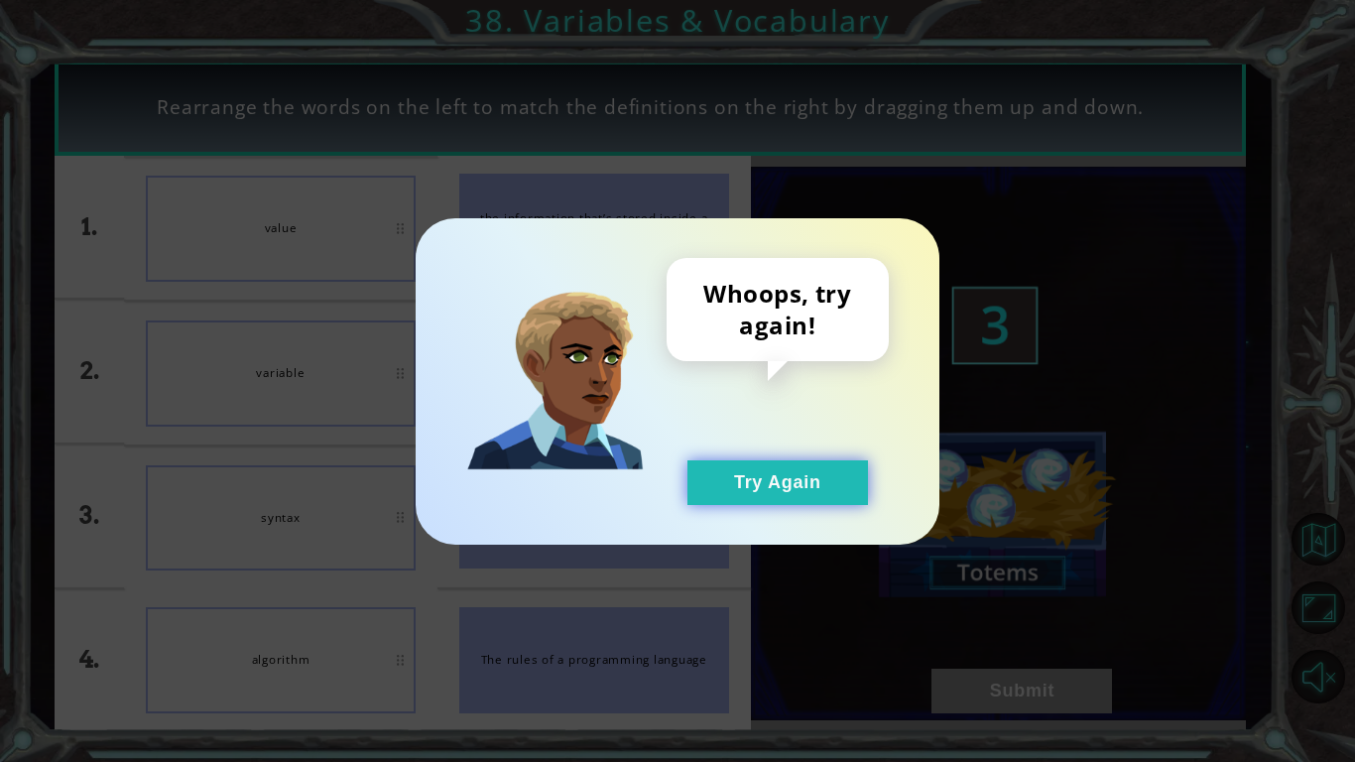
click at [794, 469] on button "Try Again" at bounding box center [777, 482] width 180 height 45
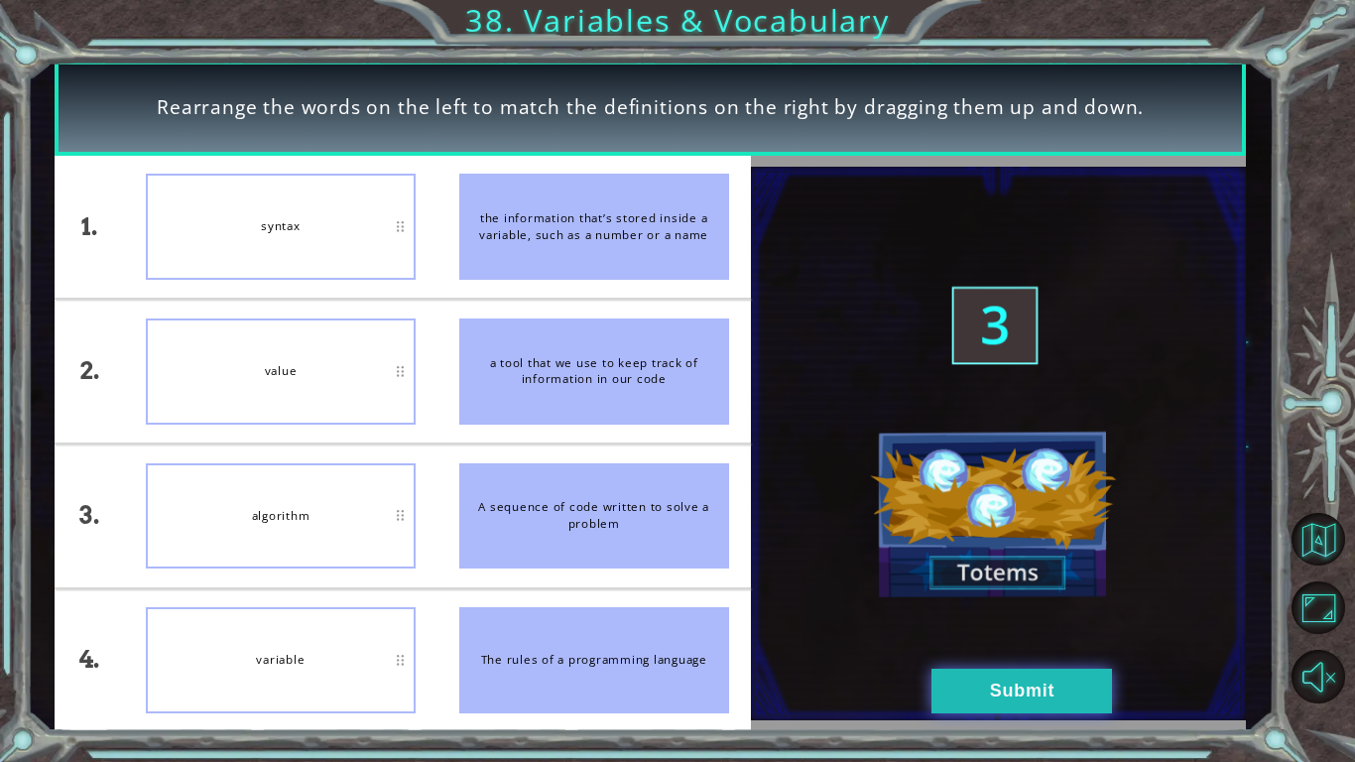
click at [963, 705] on button "Submit" at bounding box center [1021, 690] width 180 height 45
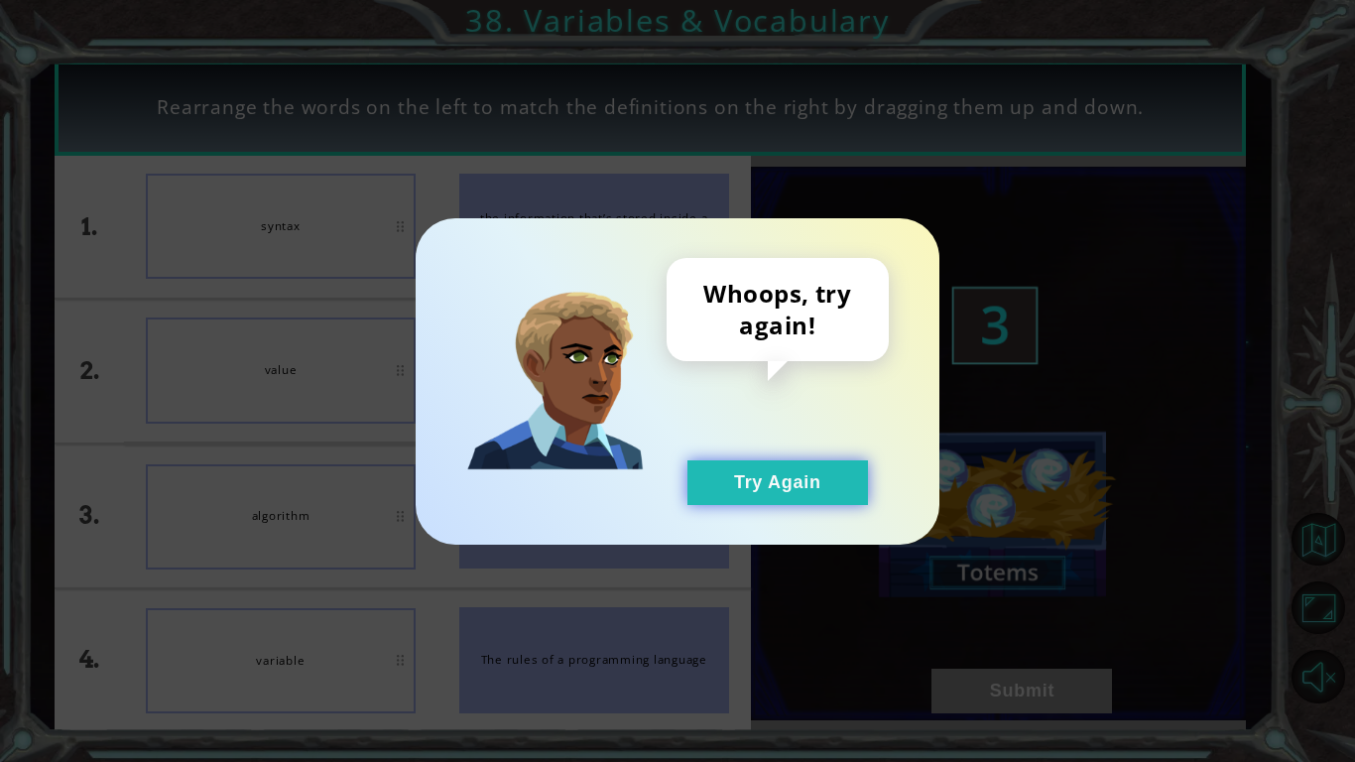
click at [819, 475] on button "Try Again" at bounding box center [777, 482] width 180 height 45
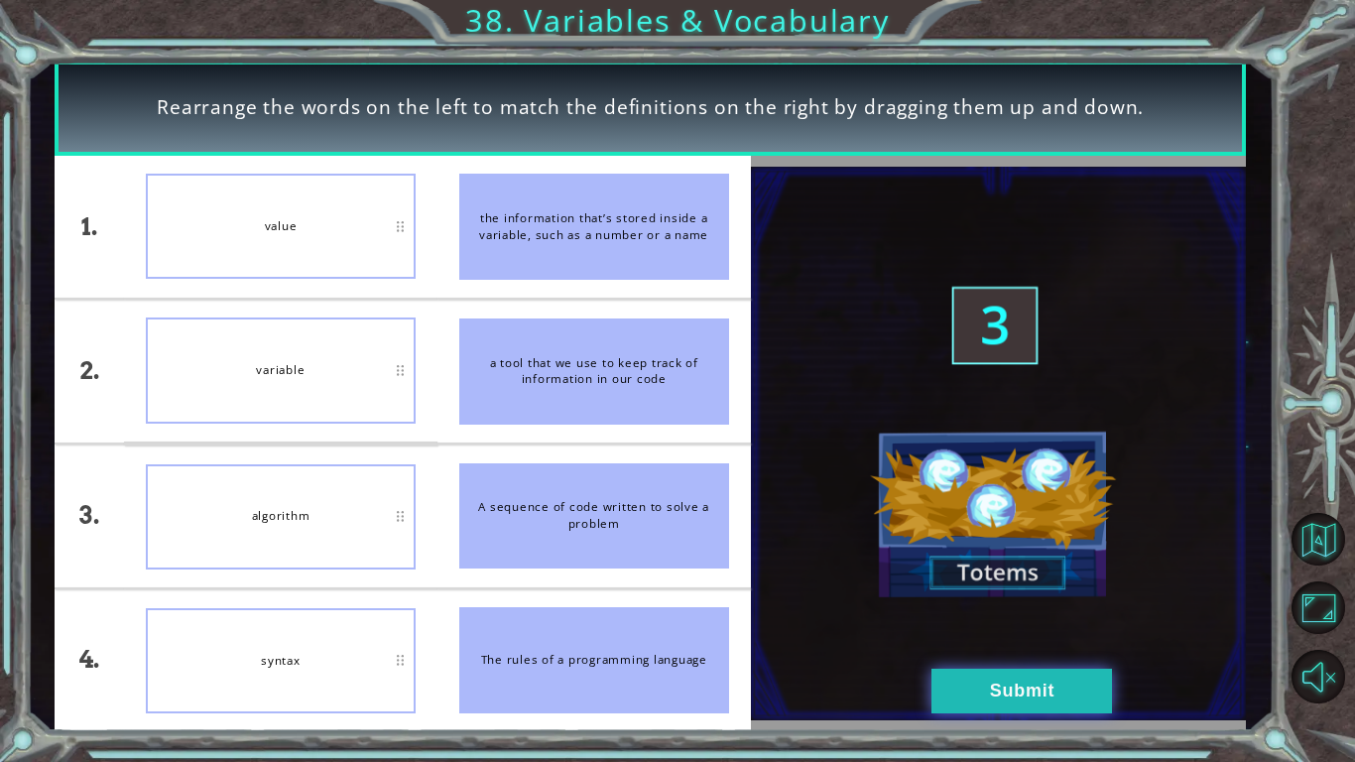
click at [997, 692] on button "Submit" at bounding box center [1021, 690] width 180 height 45
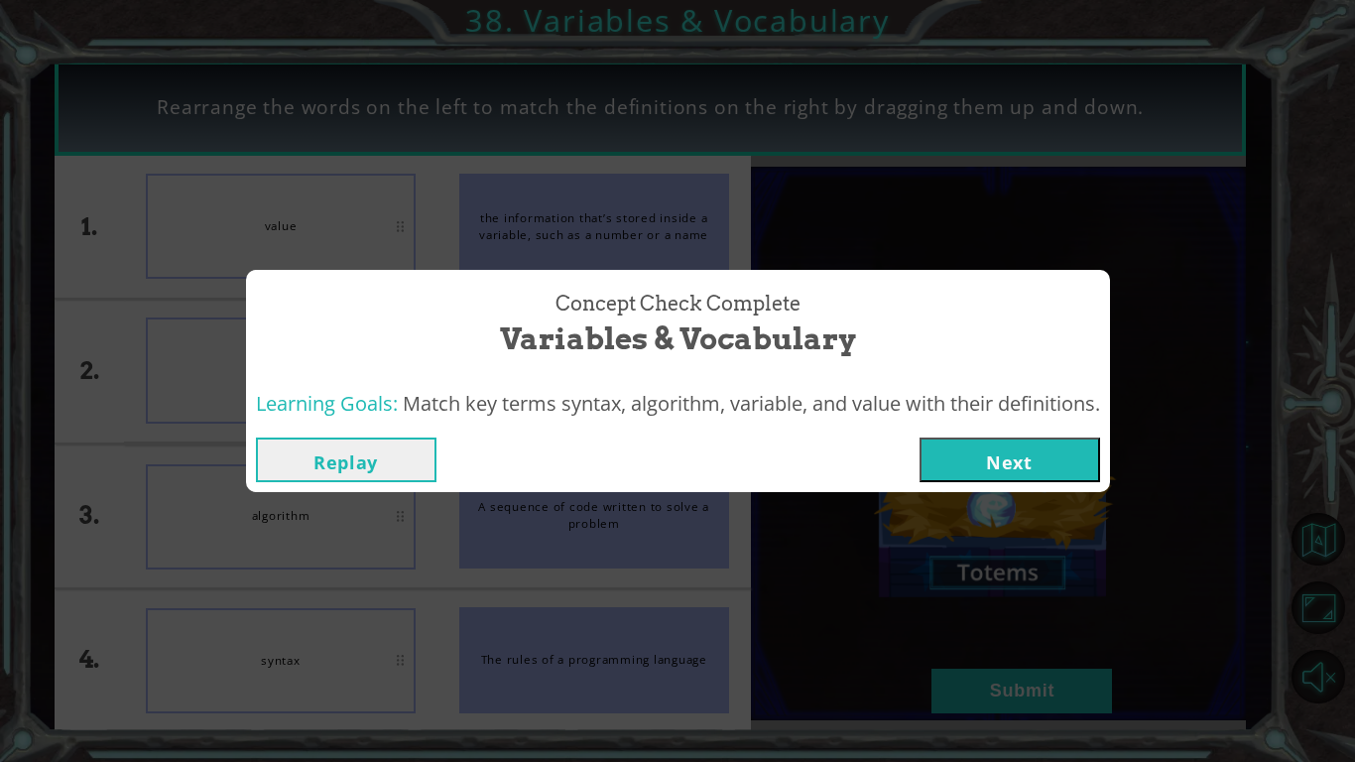
click at [1034, 458] on button "Next" at bounding box center [1009, 459] width 180 height 45
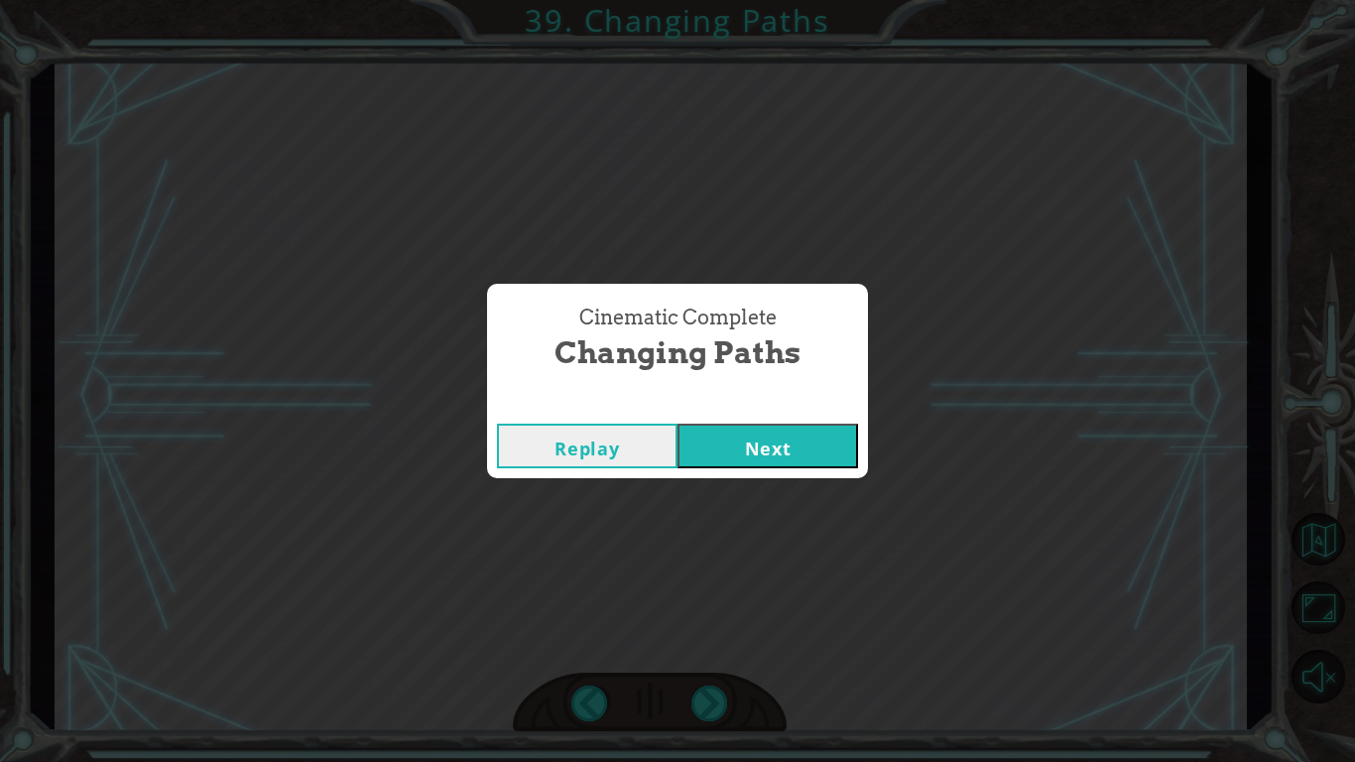
click at [765, 454] on button "Next" at bounding box center [767, 445] width 180 height 45
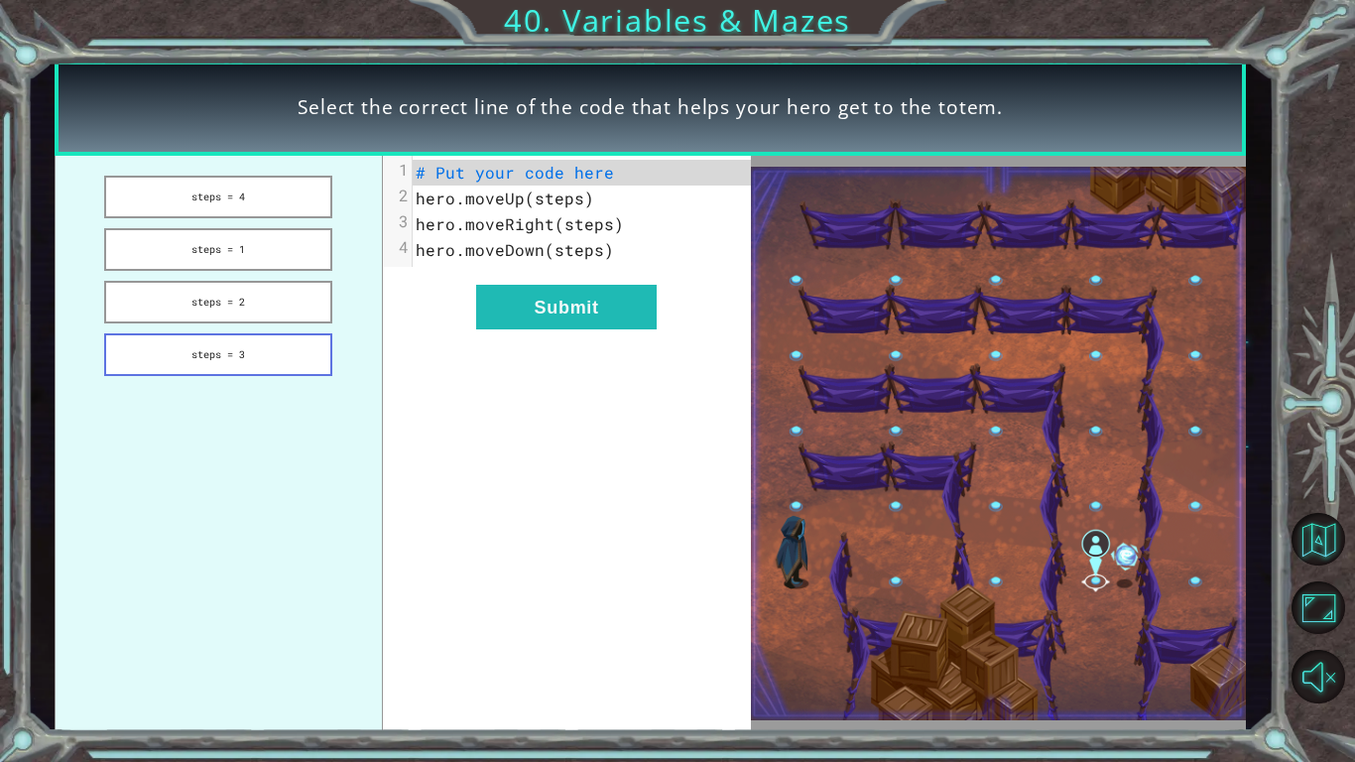
click at [261, 361] on button "steps = 3" at bounding box center [218, 354] width 228 height 43
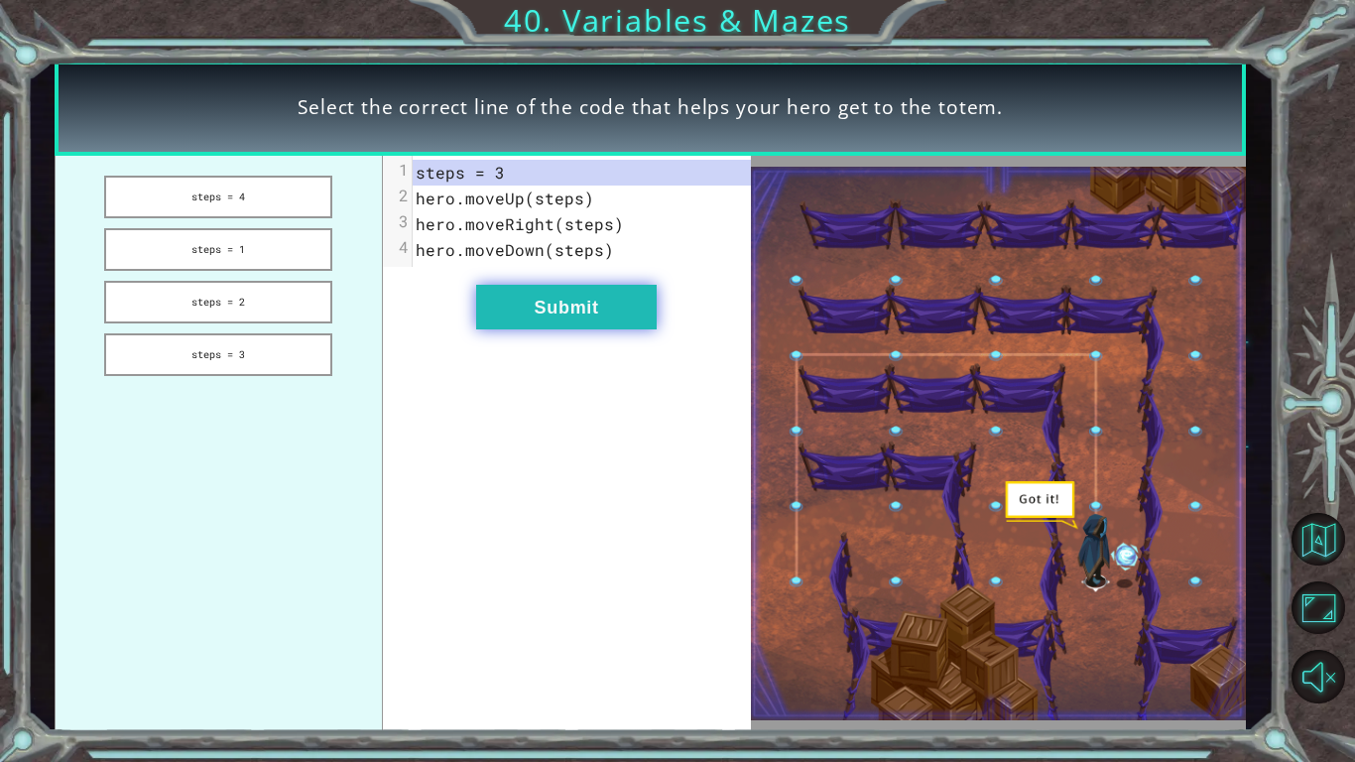
click at [554, 317] on button "Submit" at bounding box center [566, 307] width 180 height 45
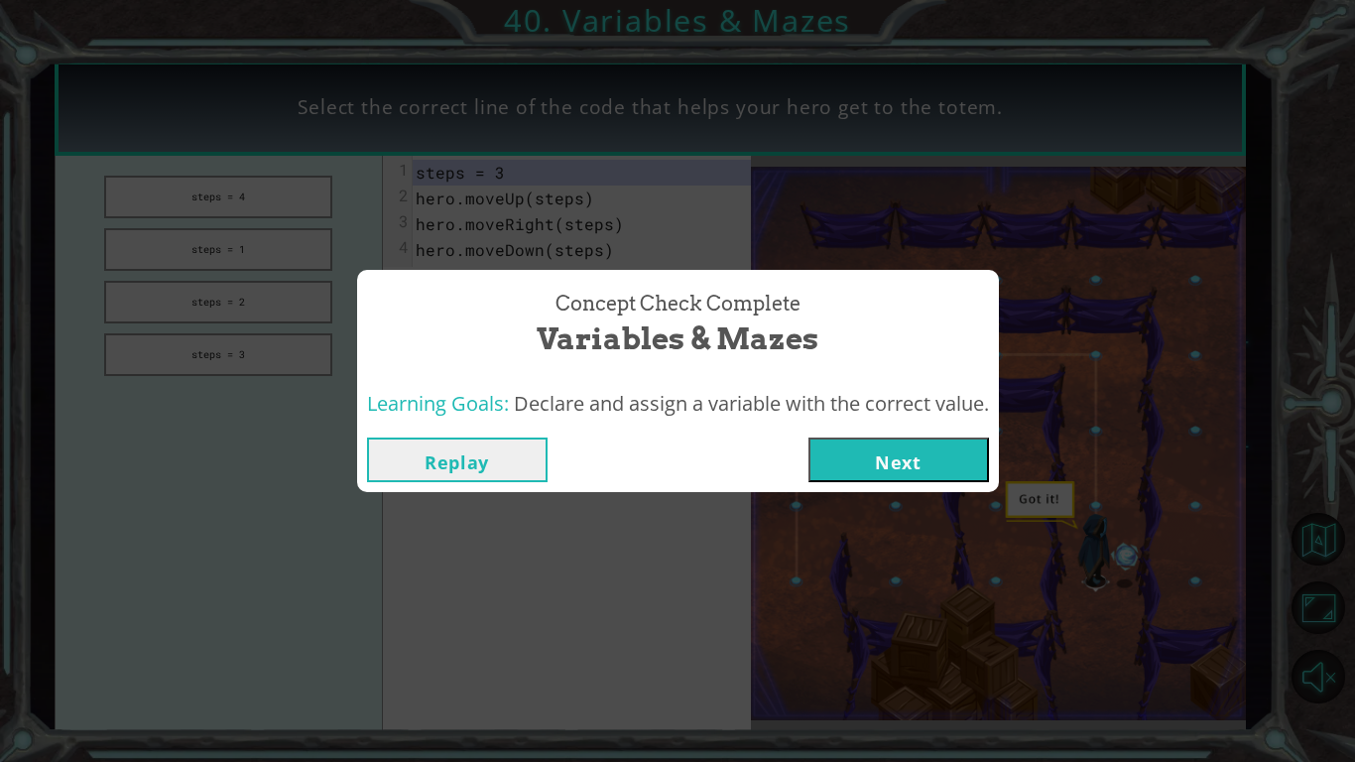
click at [873, 474] on button "Next" at bounding box center [898, 459] width 180 height 45
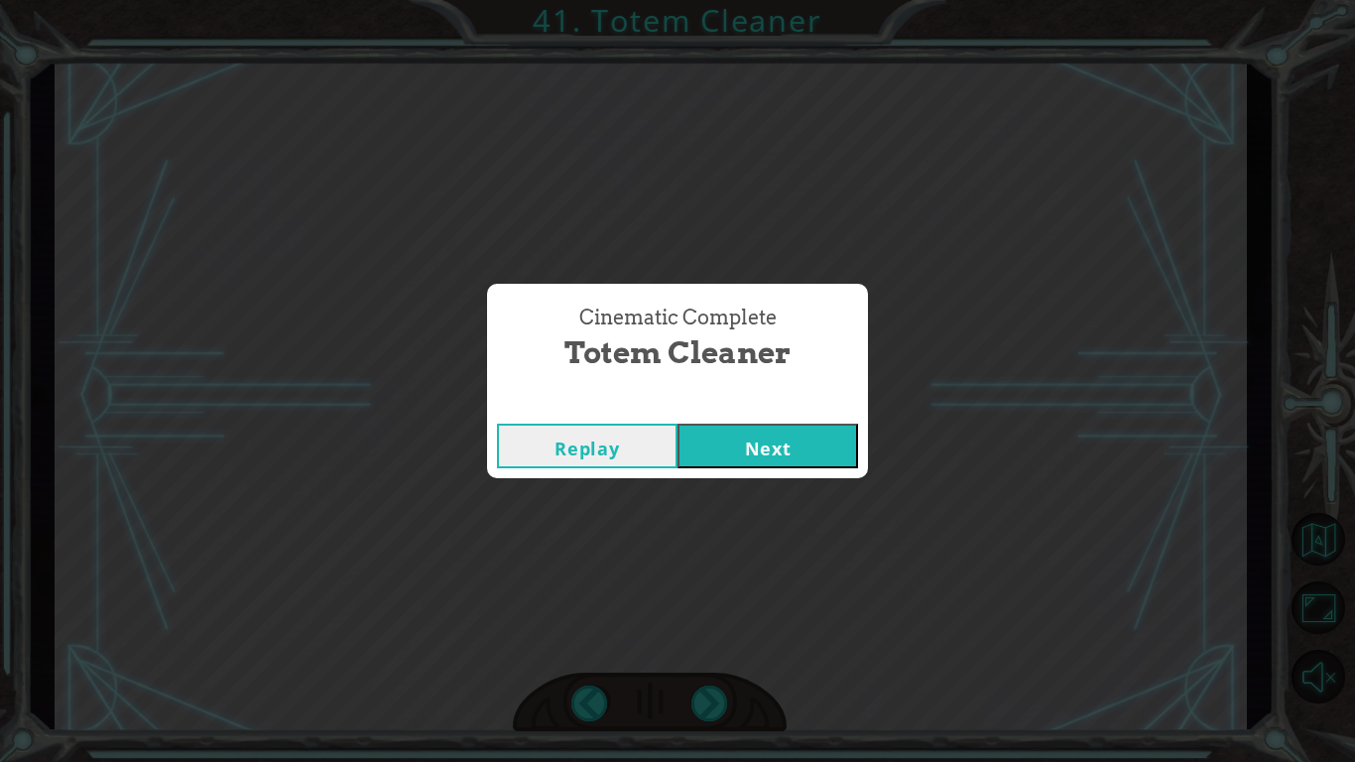
click at [750, 460] on button "Next" at bounding box center [767, 445] width 180 height 45
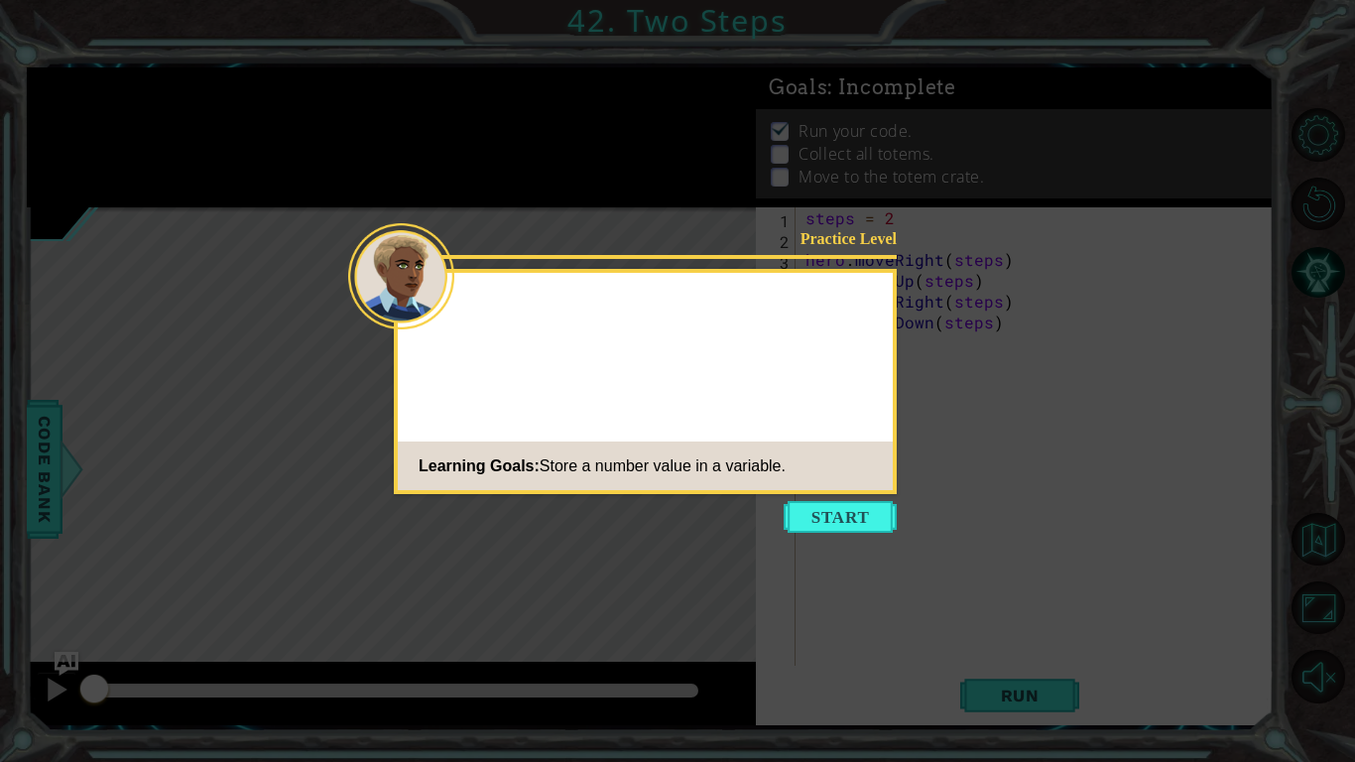
click at [781, 508] on icon at bounding box center [677, 381] width 1355 height 762
click at [814, 515] on button "Start" at bounding box center [839, 517] width 113 height 32
click at [830, 534] on icon at bounding box center [677, 381] width 1355 height 762
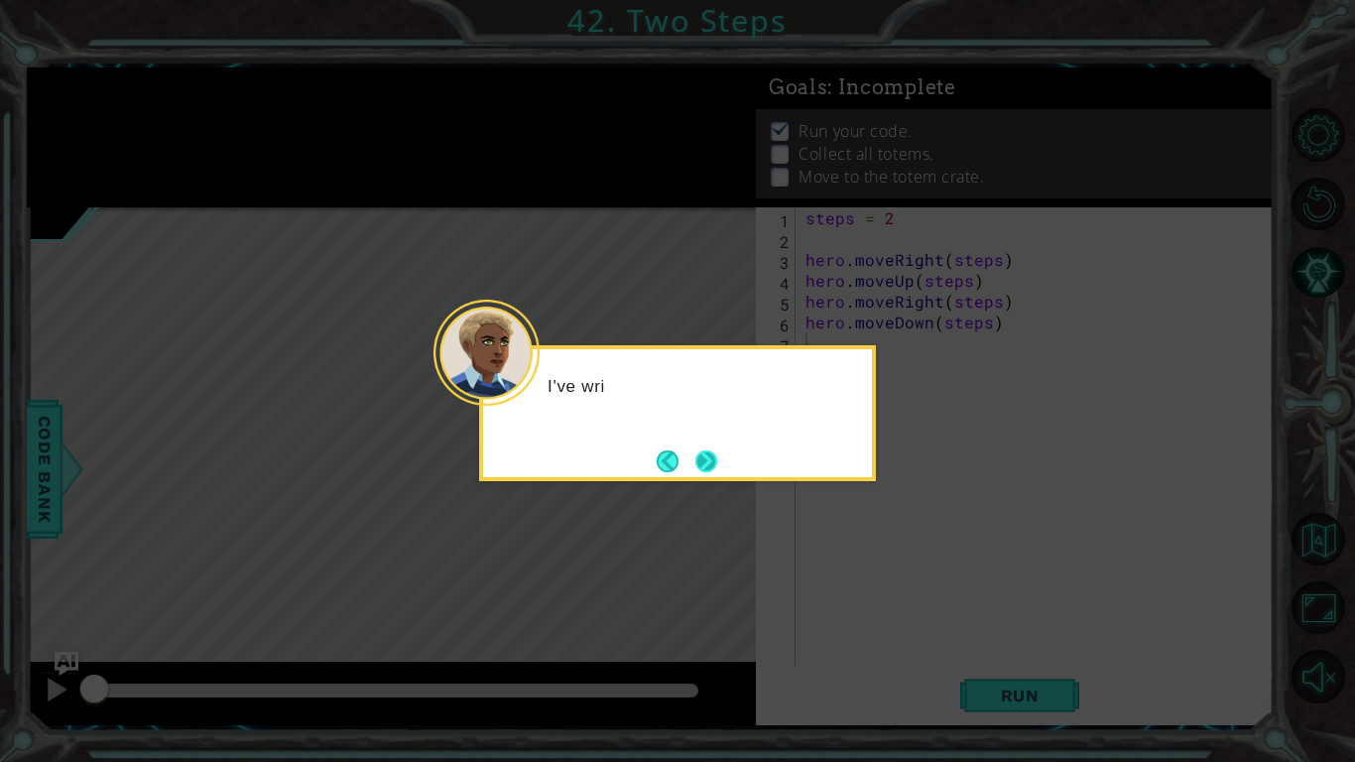
click at [706, 454] on button "Next" at bounding box center [706, 461] width 22 height 22
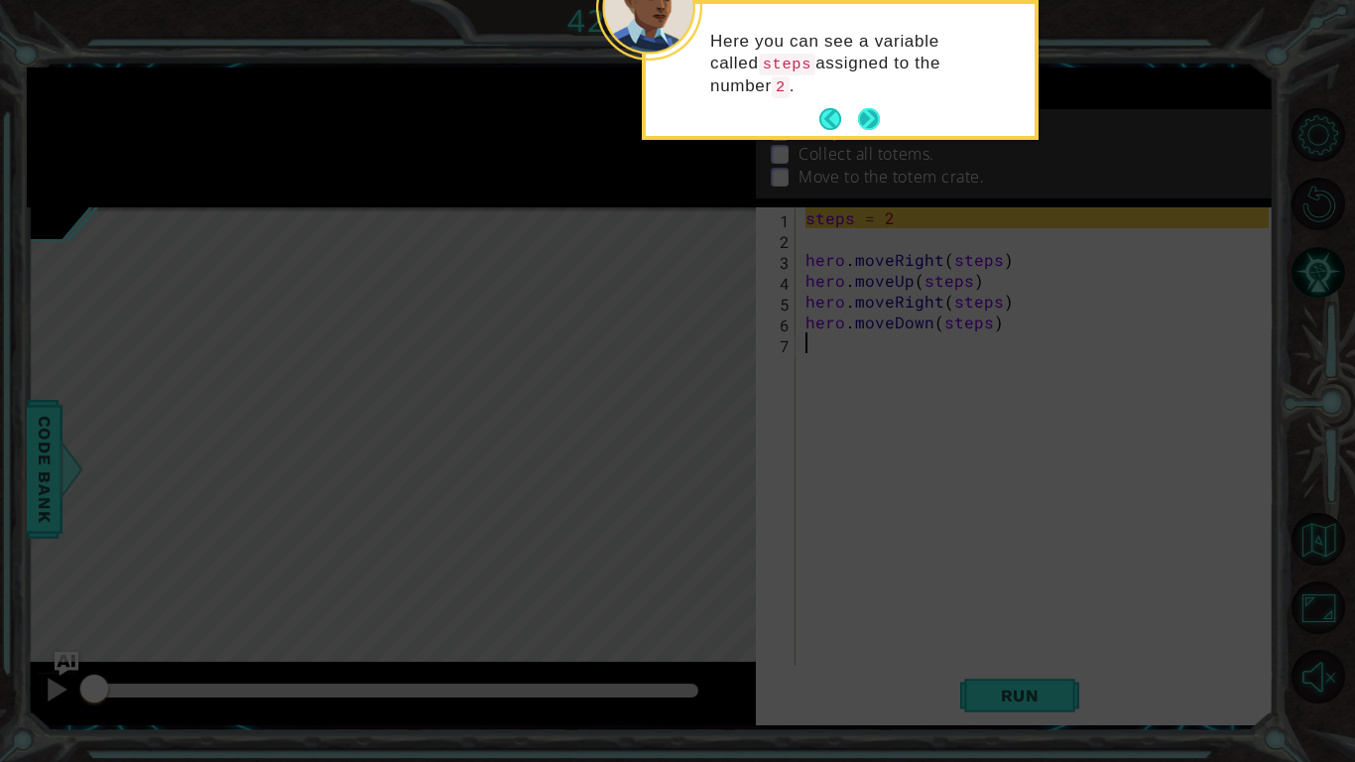
click at [869, 117] on button "Next" at bounding box center [869, 119] width 22 height 22
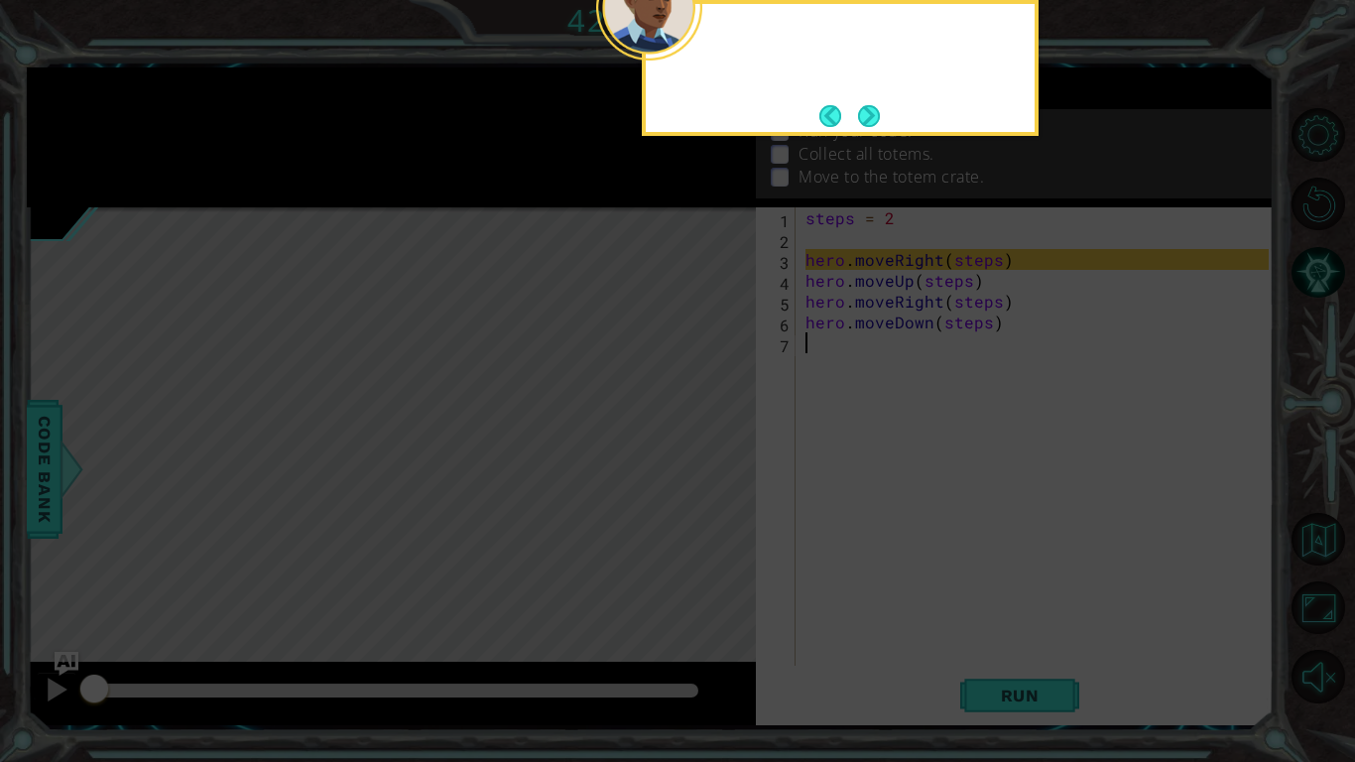
click at [869, 117] on button "Next" at bounding box center [869, 116] width 22 height 22
click at [869, 117] on div "Run your code. Collect all totems. Move to the totem crate." at bounding box center [1015, 153] width 518 height 88
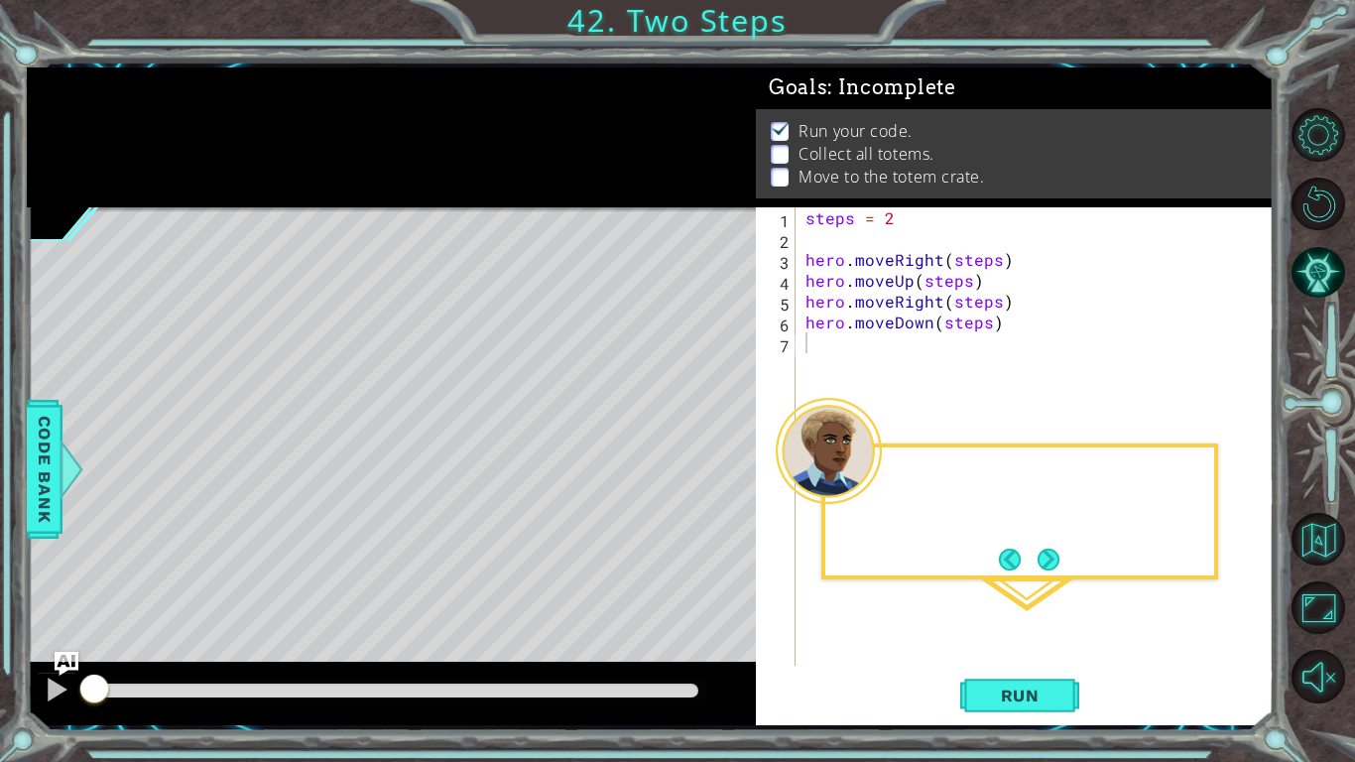
click at [869, 117] on div "Run your code. Collect all totems. Move to the totem crate." at bounding box center [1015, 153] width 518 height 88
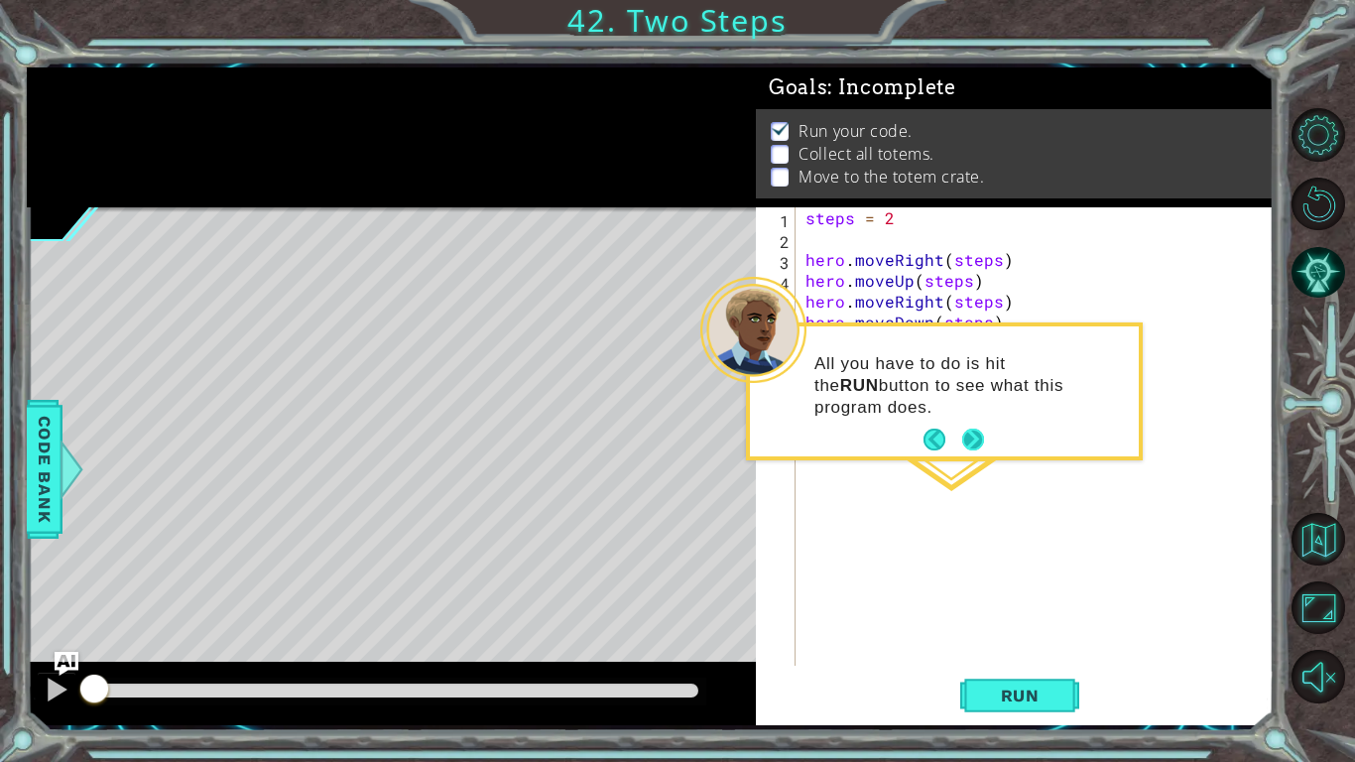
click at [982, 437] on button "Next" at bounding box center [973, 439] width 22 height 22
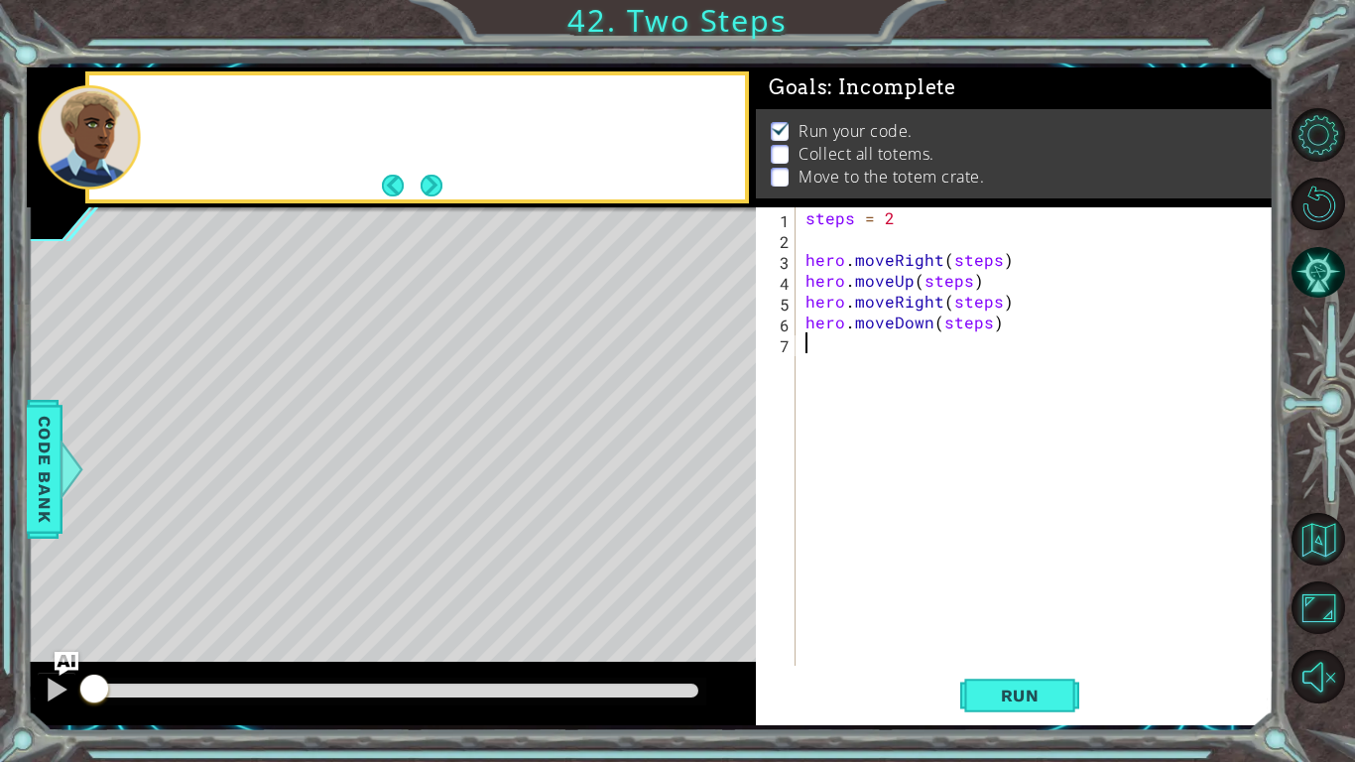
click at [986, 433] on div "steps = 2 hero . moveRight ( steps ) hero . moveUp ( steps ) hero . moveRight (…" at bounding box center [1039, 457] width 477 height 500
click at [1037, 688] on span "Run" at bounding box center [1020, 695] width 78 height 20
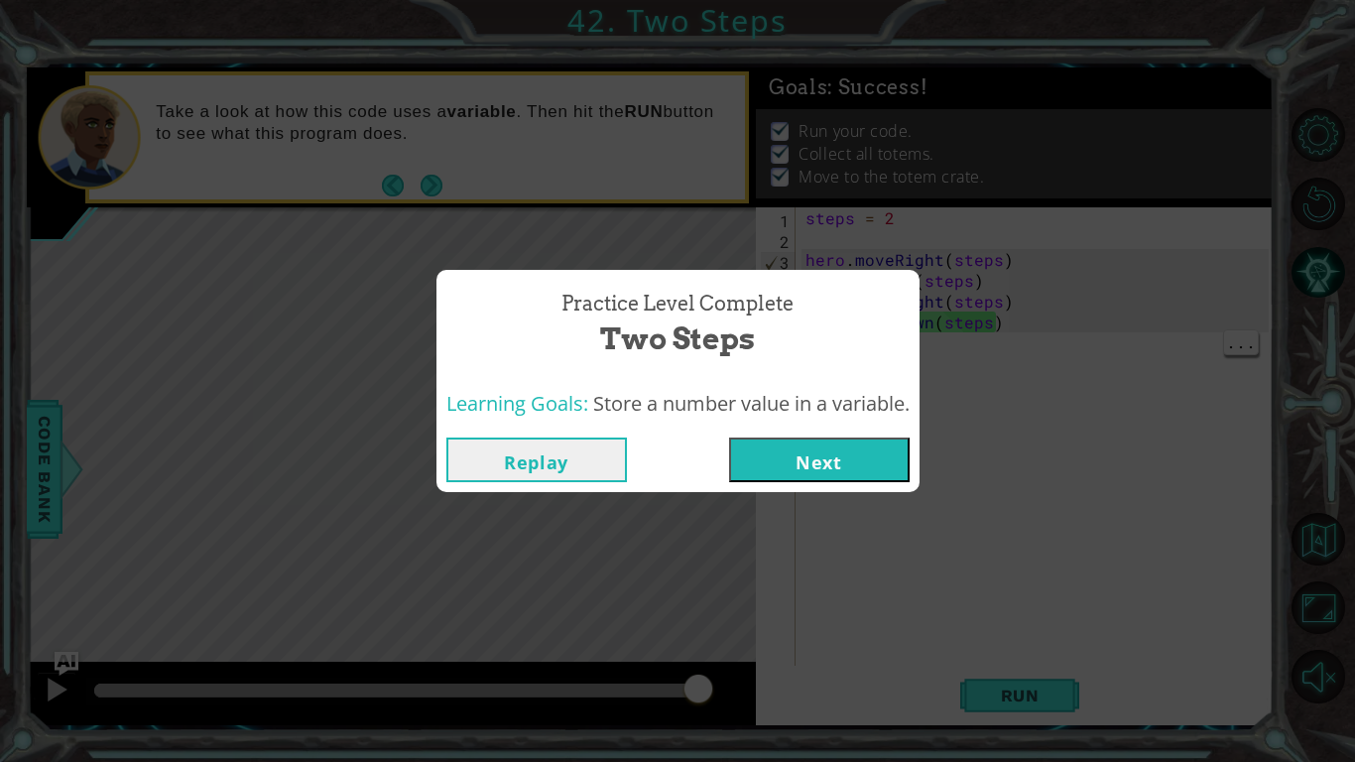
click at [805, 464] on button "Next" at bounding box center [819, 459] width 180 height 45
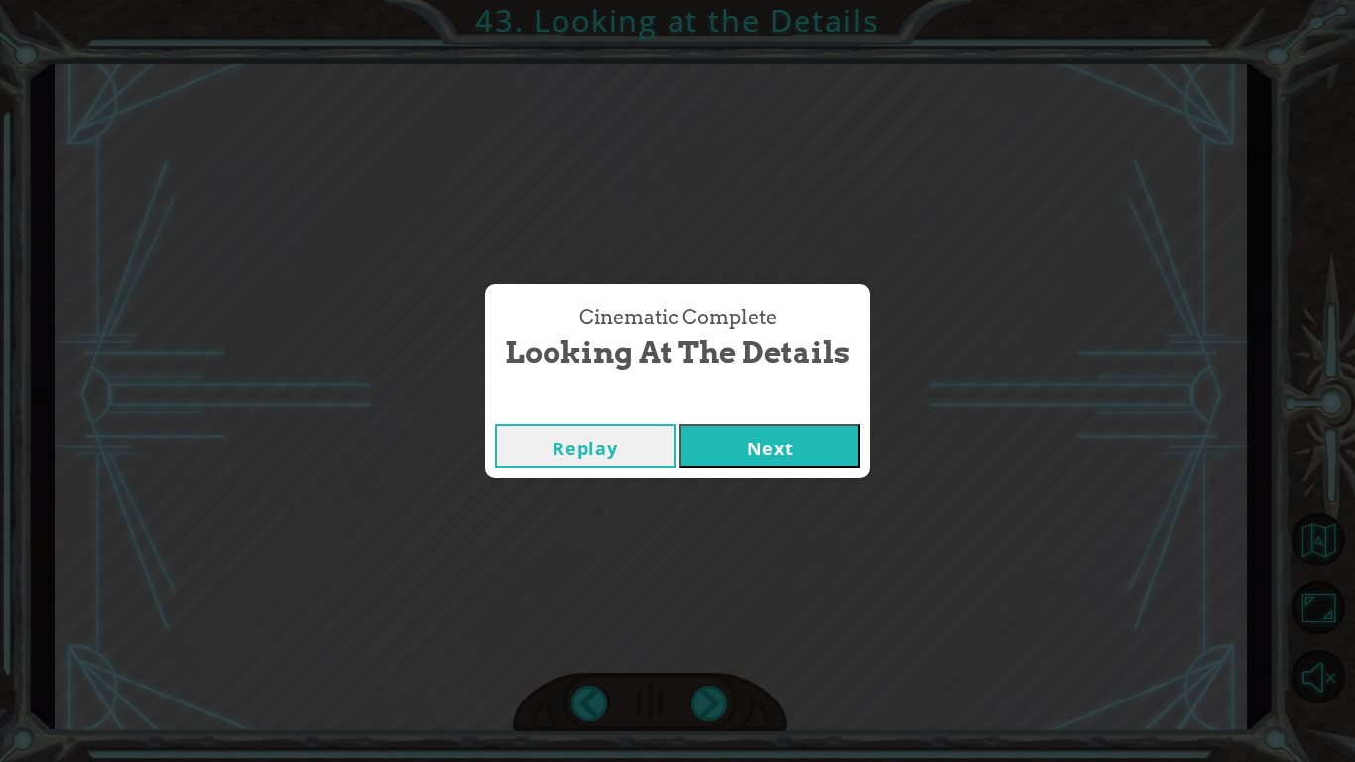
click at [785, 444] on button "Next" at bounding box center [769, 445] width 180 height 45
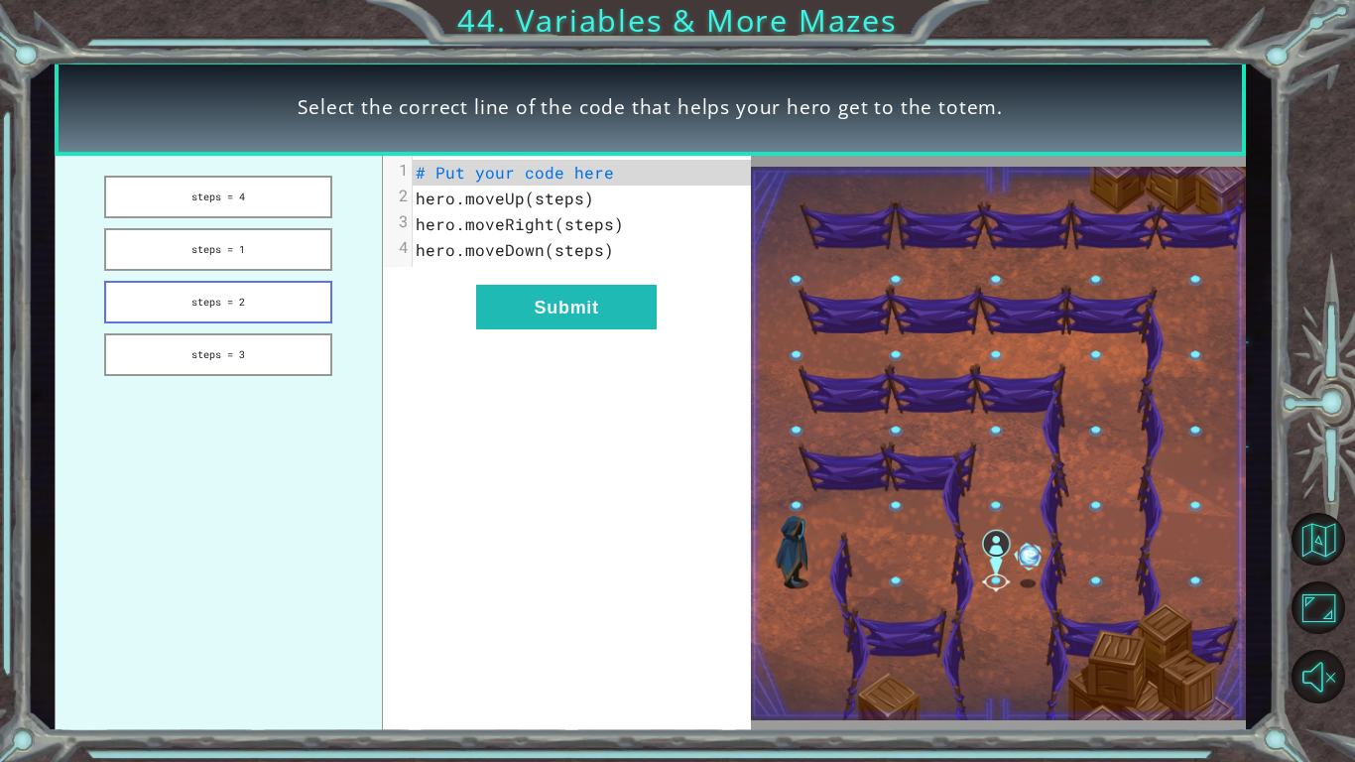
click at [193, 290] on button "steps = 2" at bounding box center [218, 302] width 228 height 43
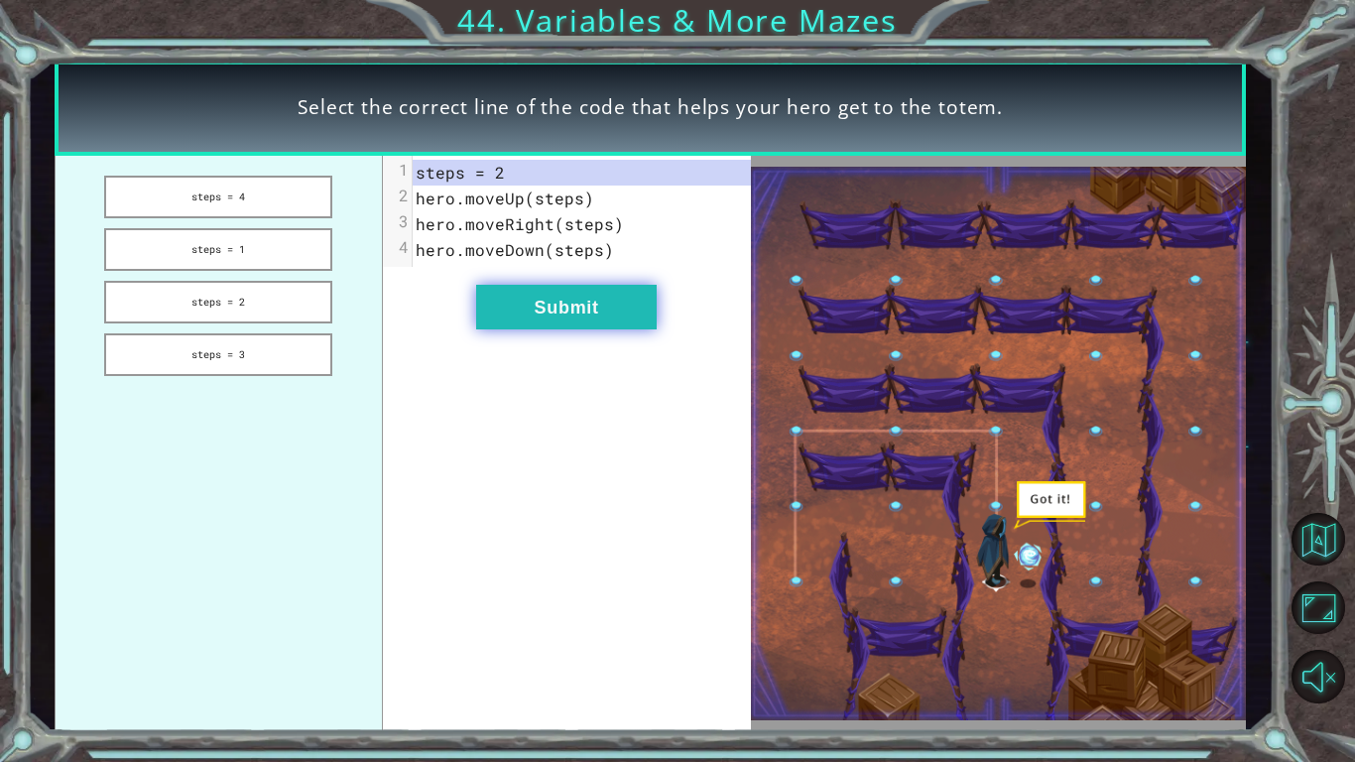
click at [504, 305] on button "Submit" at bounding box center [566, 307] width 180 height 45
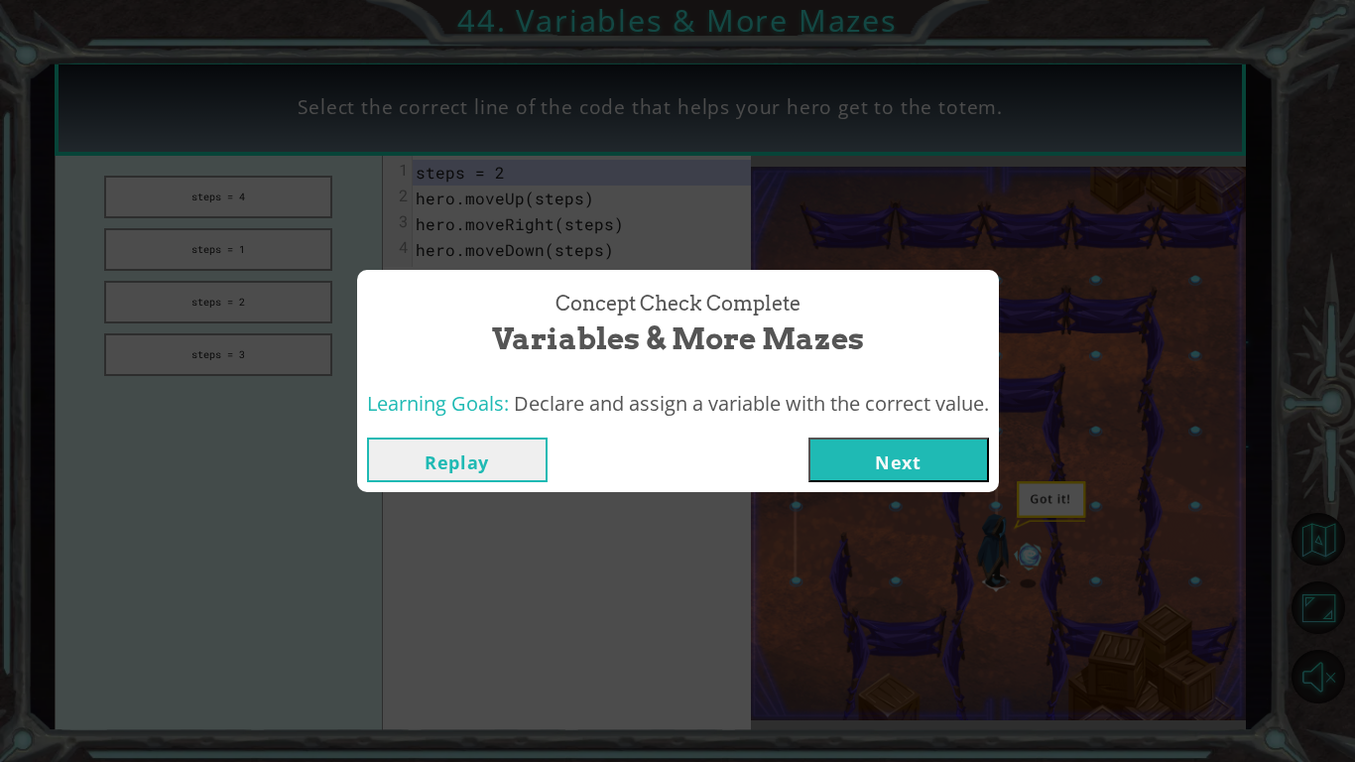
click at [851, 456] on button "Next" at bounding box center [898, 459] width 180 height 45
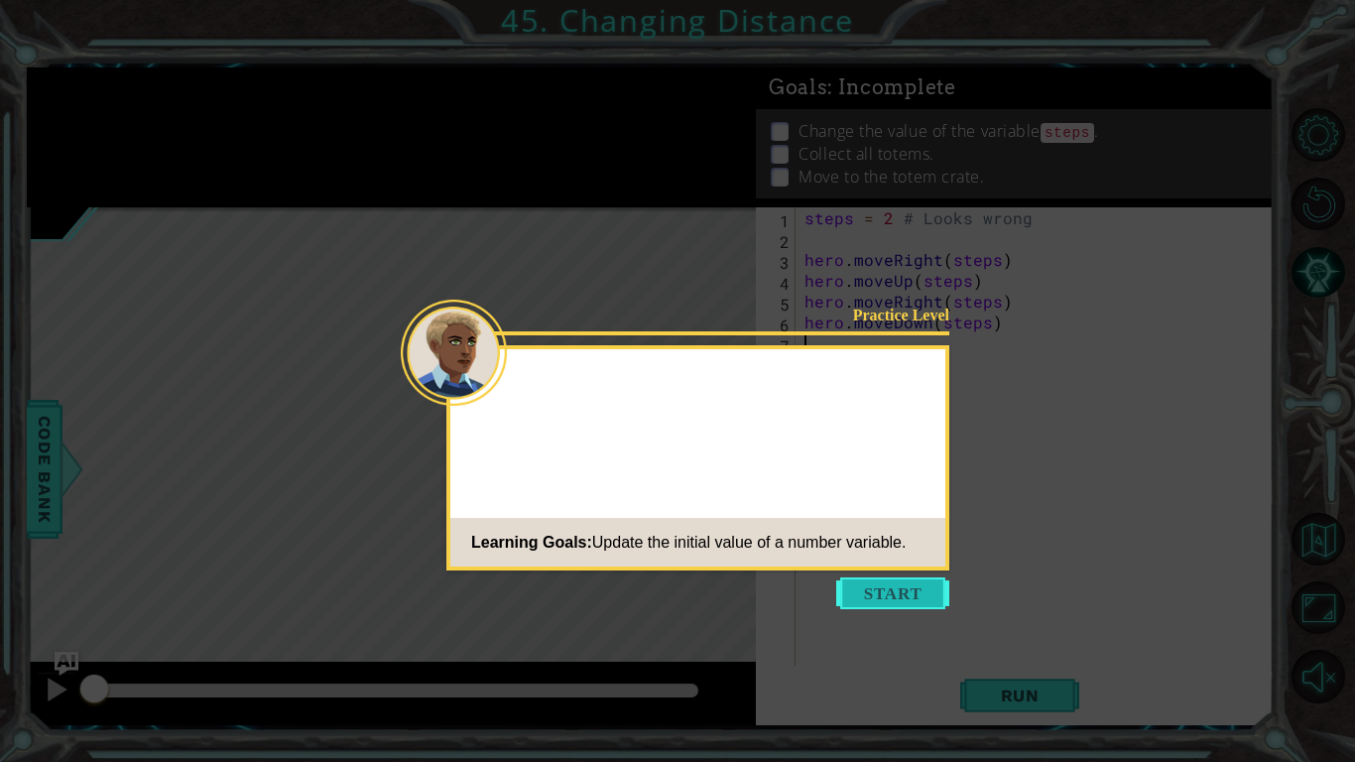
click at [902, 579] on button "Start" at bounding box center [892, 593] width 113 height 32
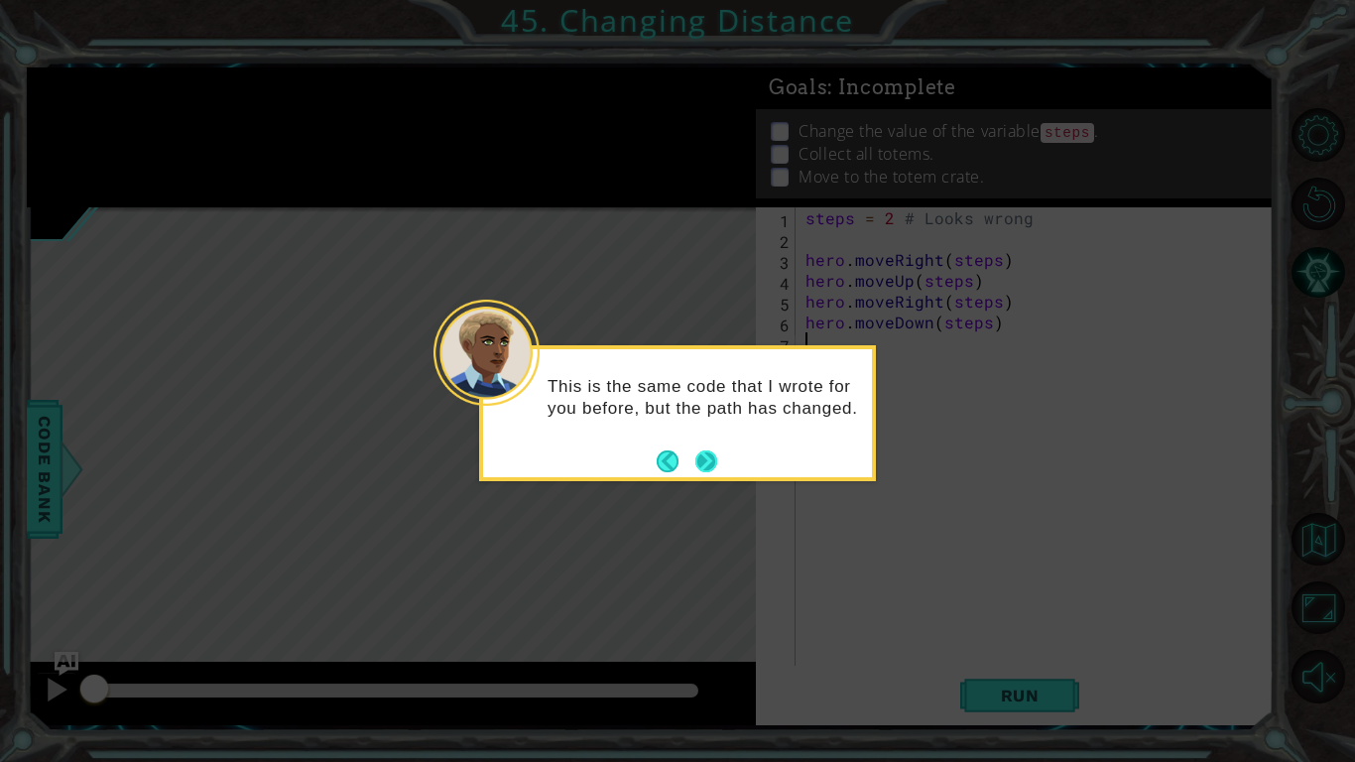
click at [708, 472] on button "Next" at bounding box center [706, 461] width 22 height 22
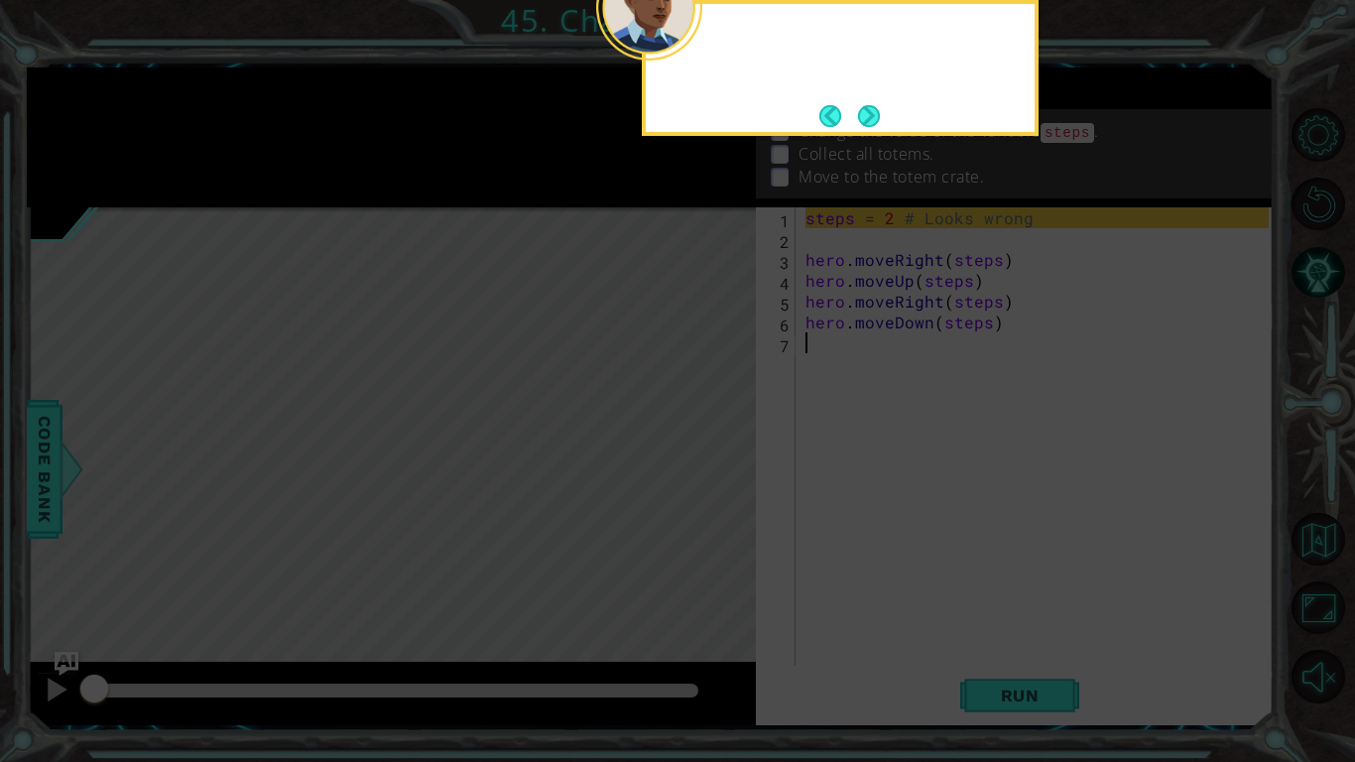
click at [708, 473] on icon at bounding box center [677, 122] width 1355 height 1277
click at [879, 127] on button "Next" at bounding box center [869, 116] width 22 height 22
click at [879, 132] on p "Change the value of the variable steps ." at bounding box center [947, 132] width 299 height 24
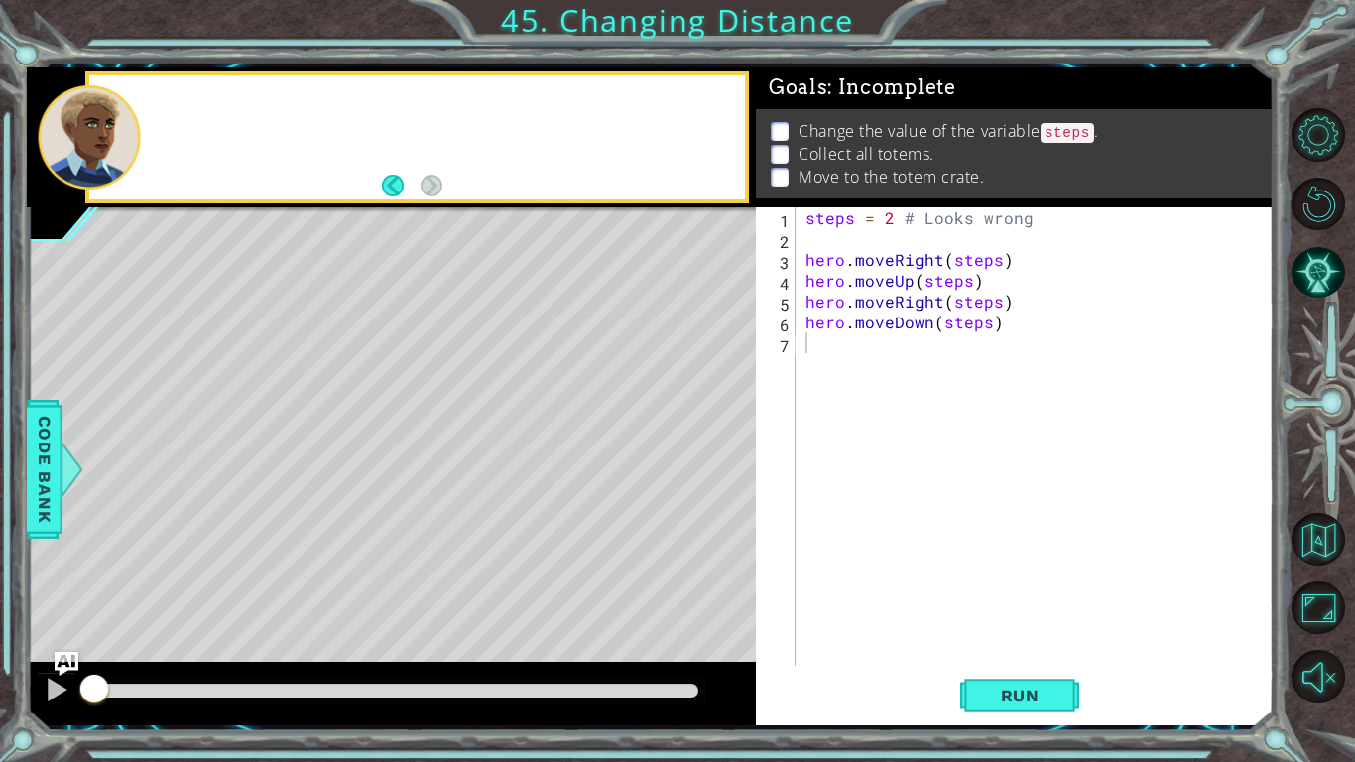
click at [879, 132] on p "Change the value of the variable steps ." at bounding box center [947, 132] width 299 height 24
click at [897, 218] on div "steps = 2 # Looks wrong hero . moveRight ( steps ) hero . moveUp ( steps ) hero…" at bounding box center [1039, 457] width 477 height 500
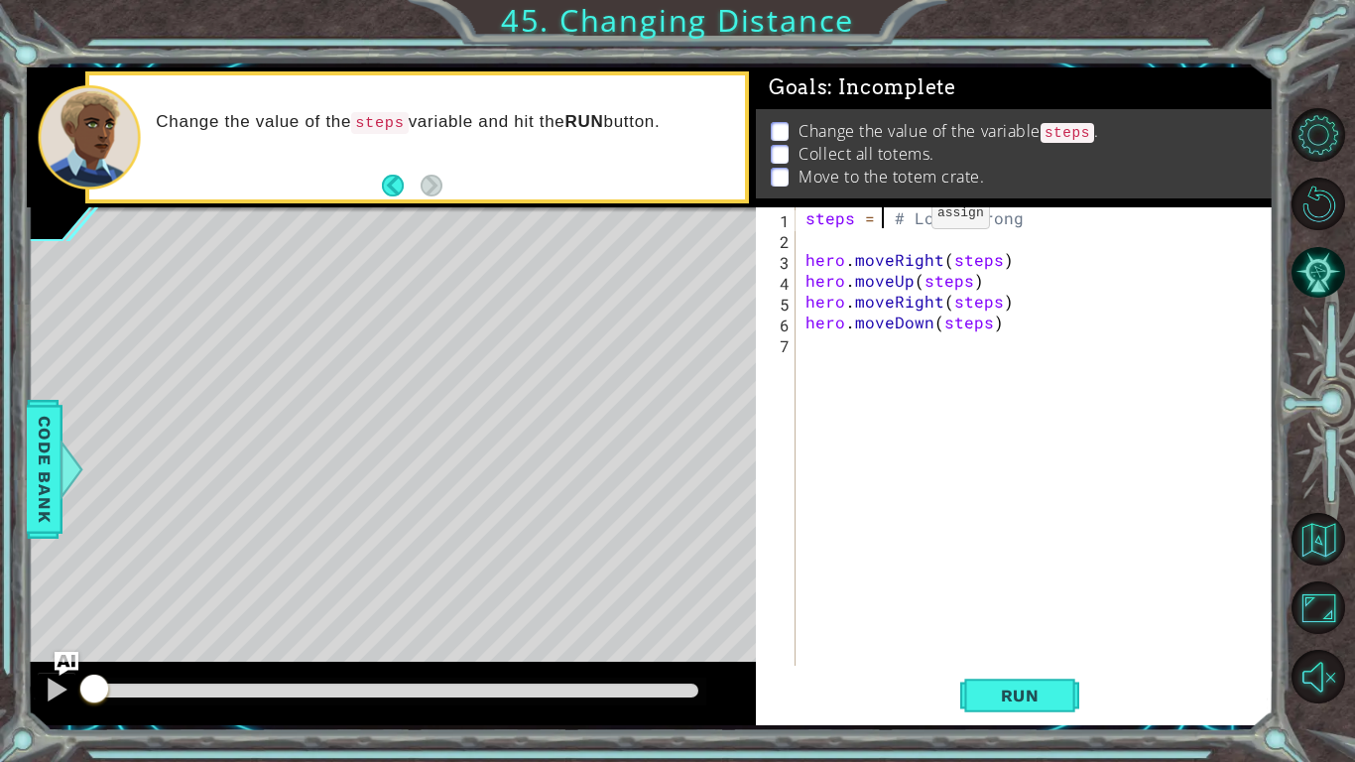
type textarea "steps = 1 # Looks wrong"
type textarea "hero.moveRight(steps)"
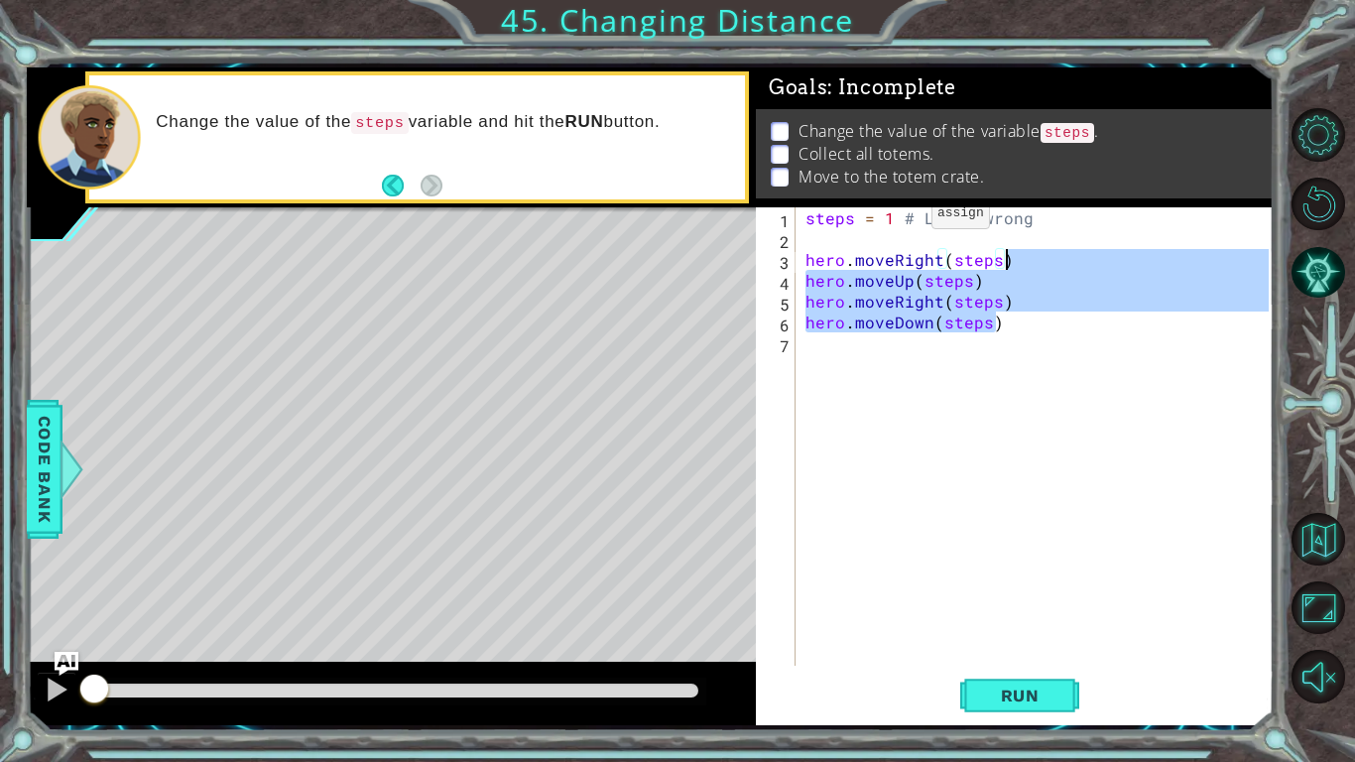
type textarea "hero.moveRight(steps)"
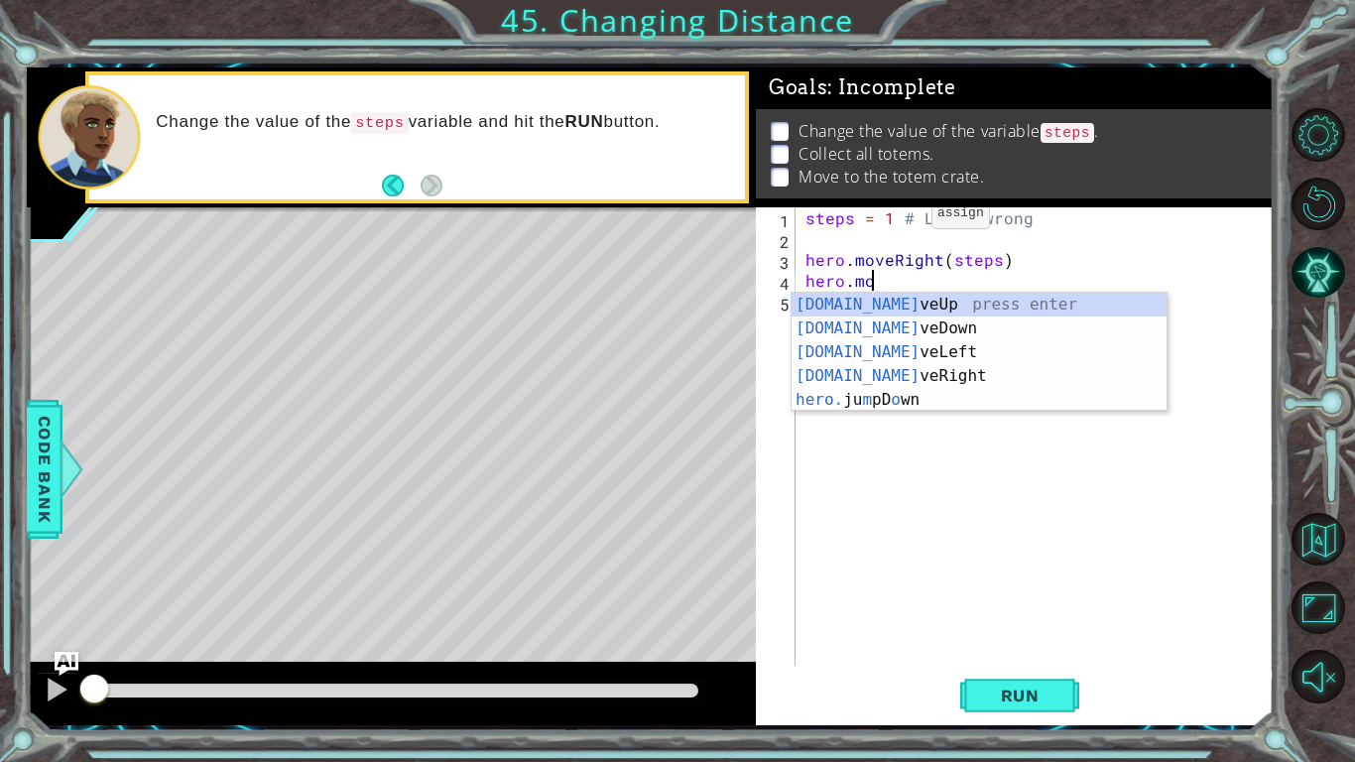
scroll to position [0, 3]
click at [922, 380] on div "[DOMAIN_NAME] veUp press enter [DOMAIN_NAME] veDown press enter [DOMAIN_NAME] v…" at bounding box center [978, 376] width 375 height 167
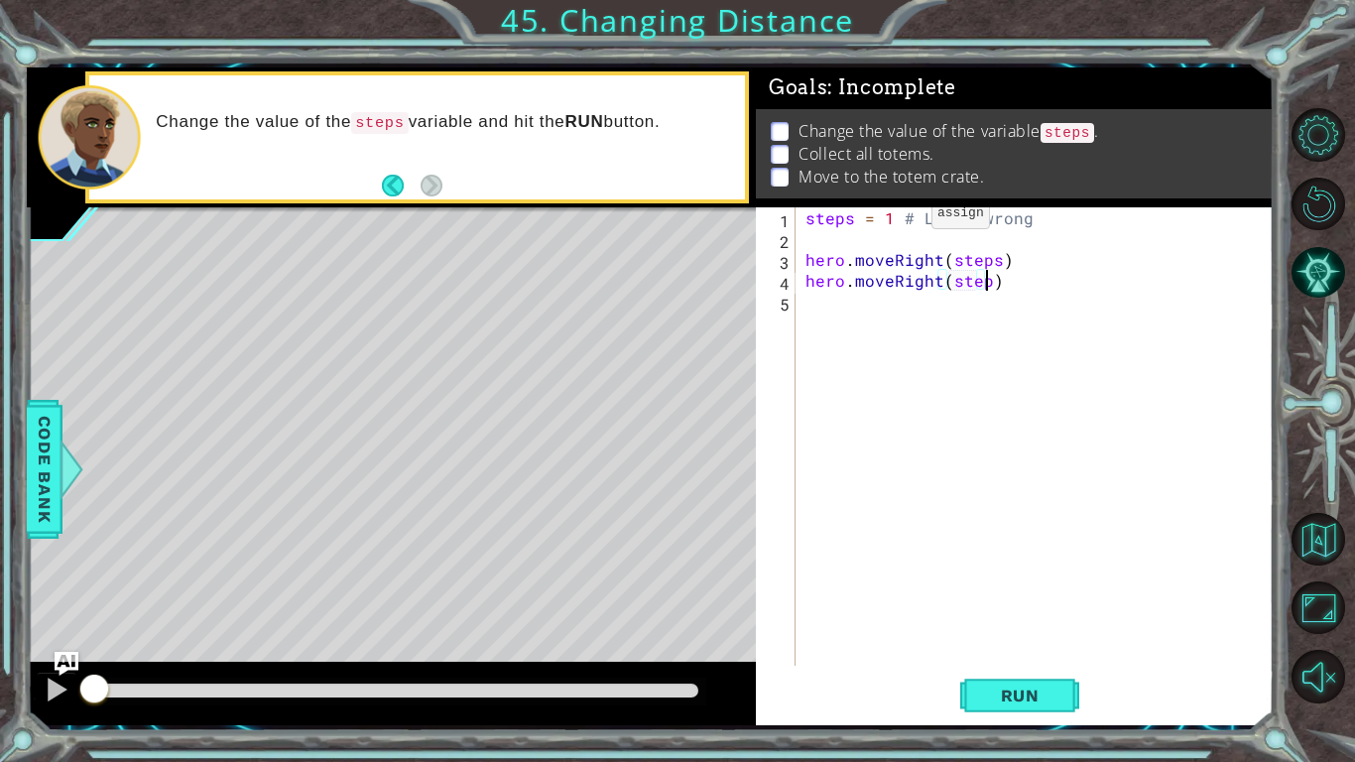
scroll to position [0, 11]
type textarea "hero.moveRight(steps)"
click at [863, 314] on div "steps = 1 # Looks wrong hero . moveRight ( steps ) hero . moveRight ( steps )" at bounding box center [1039, 457] width 477 height 500
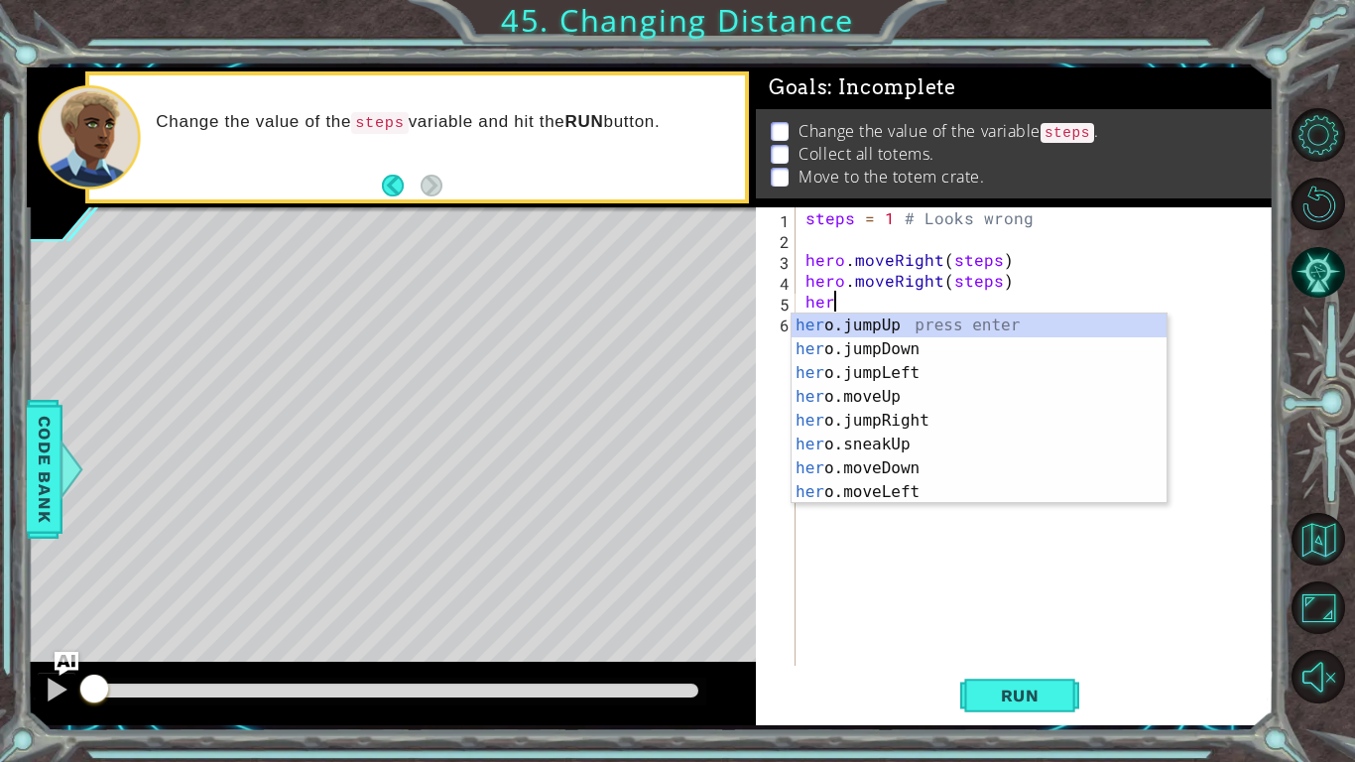
click at [1022, 280] on div "steps = 1 # Looks wrong hero . moveRight ( steps ) hero . moveRight ( steps ) h…" at bounding box center [1039, 457] width 477 height 500
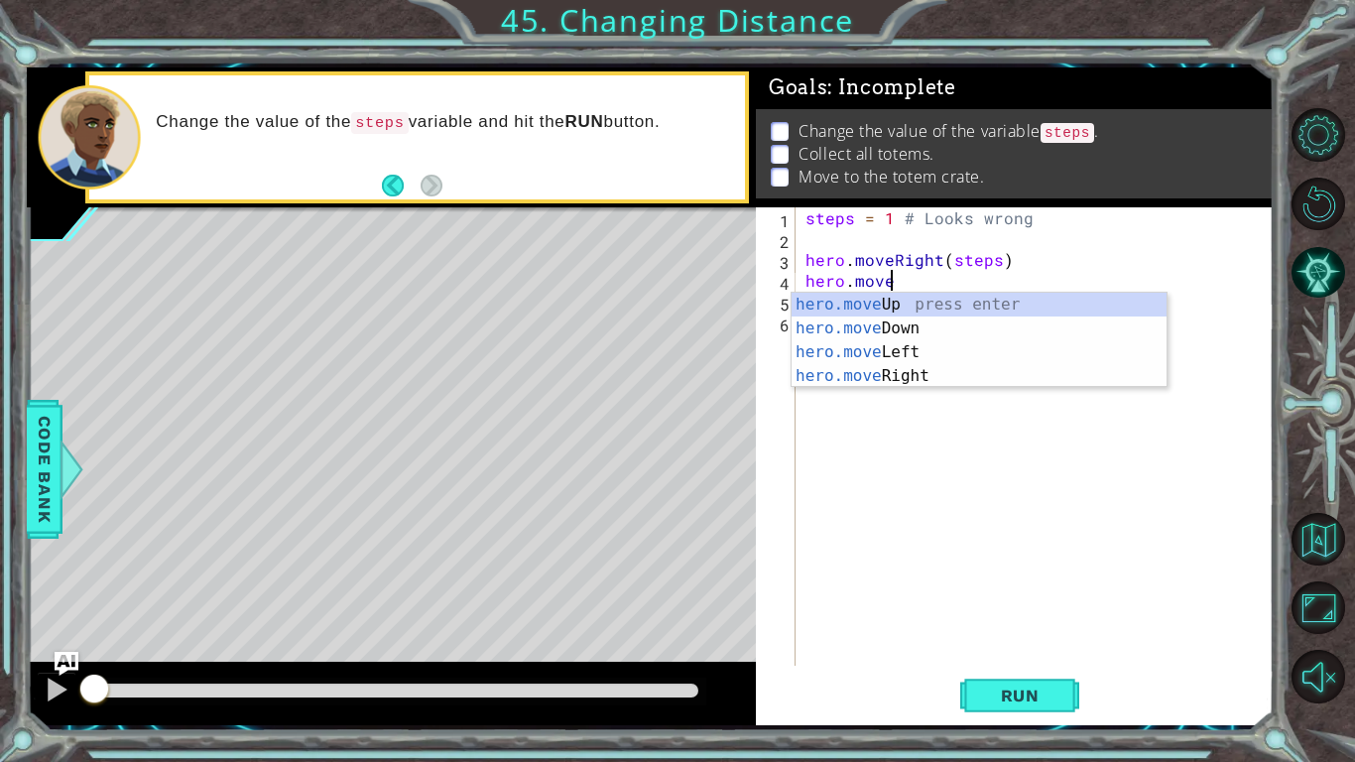
click at [1038, 303] on div "hero.move Up press enter hero.move Down press enter hero.move Left press enter …" at bounding box center [978, 364] width 375 height 143
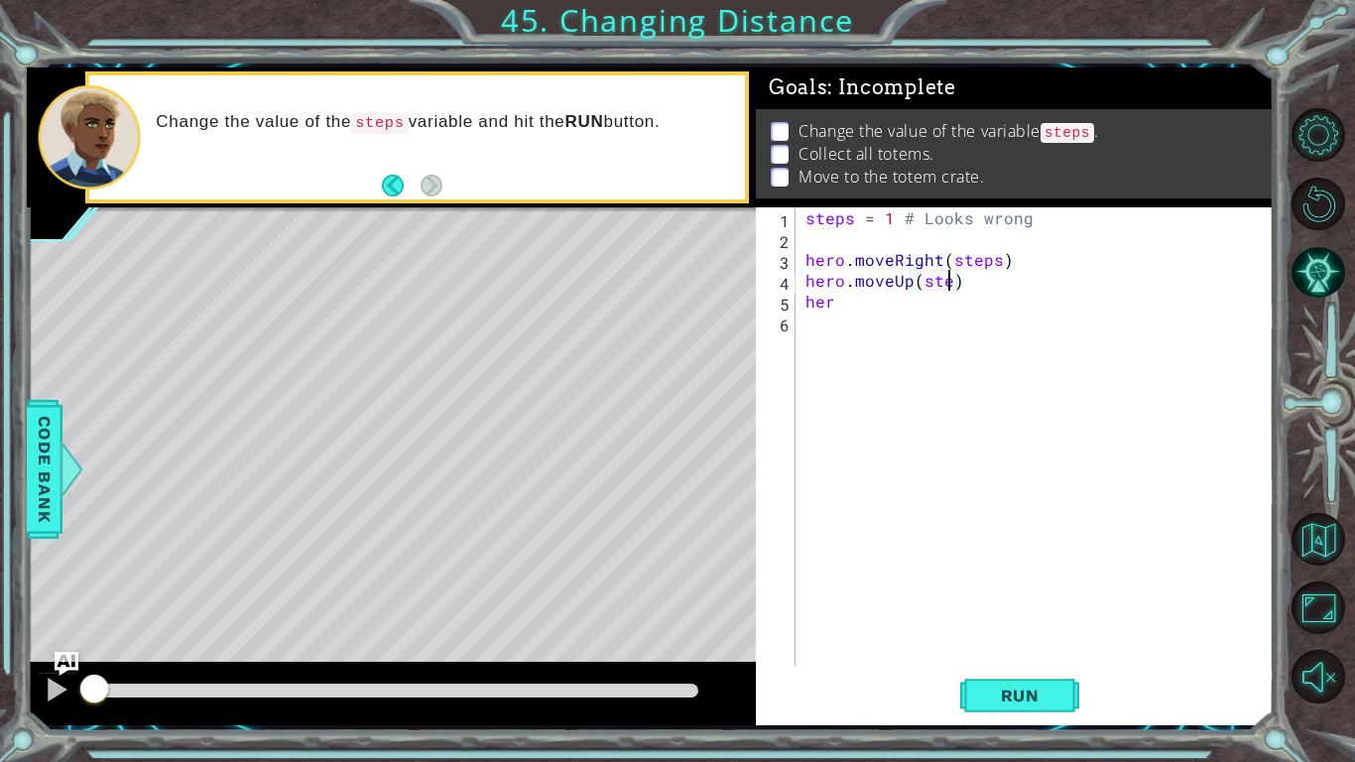
scroll to position [0, 9]
click at [850, 307] on div "steps = 1 # Looks wrong hero . moveRight ( steps ) hero . moveUp ( steps ) her" at bounding box center [1039, 457] width 477 height 500
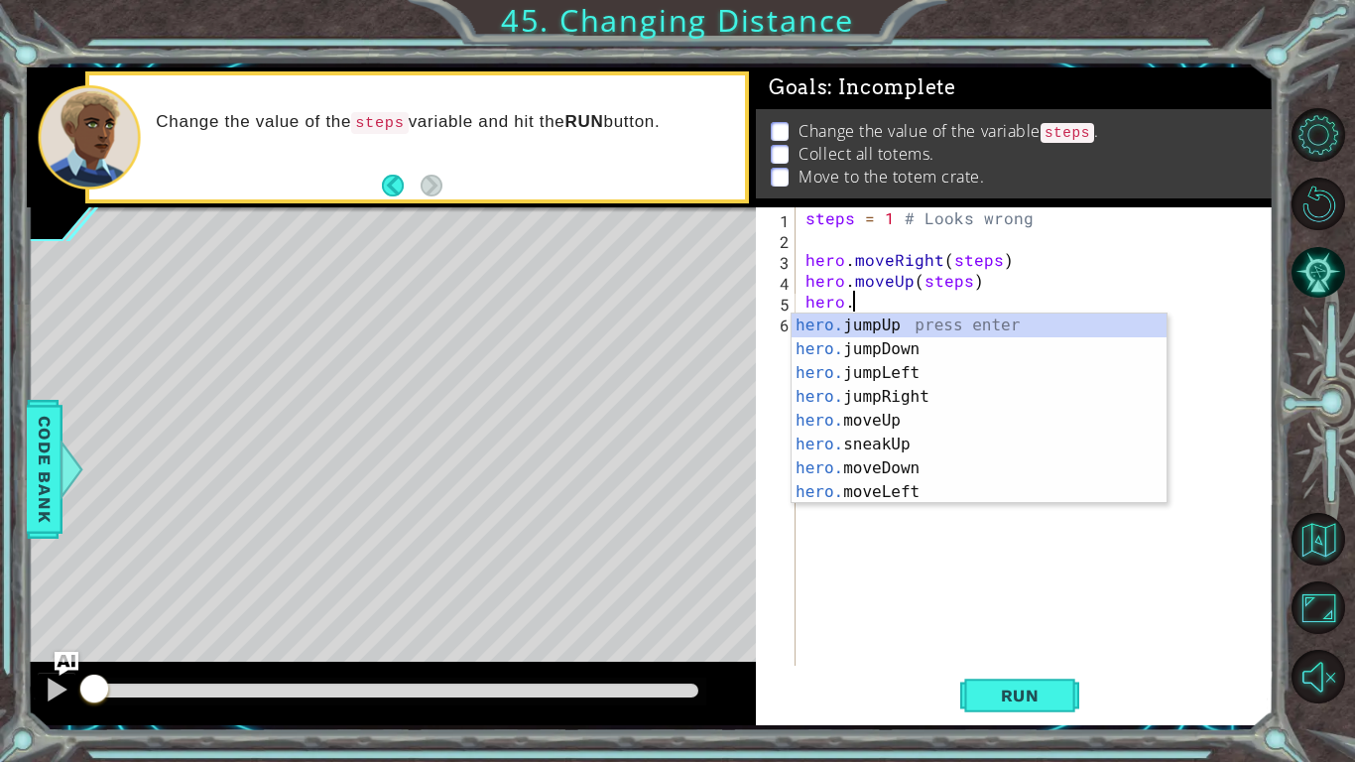
scroll to position [0, 2]
click at [922, 403] on div "hero.m oveUp press enter hero.m oveDown press enter hero.m oveLeft press enter …" at bounding box center [978, 432] width 375 height 238
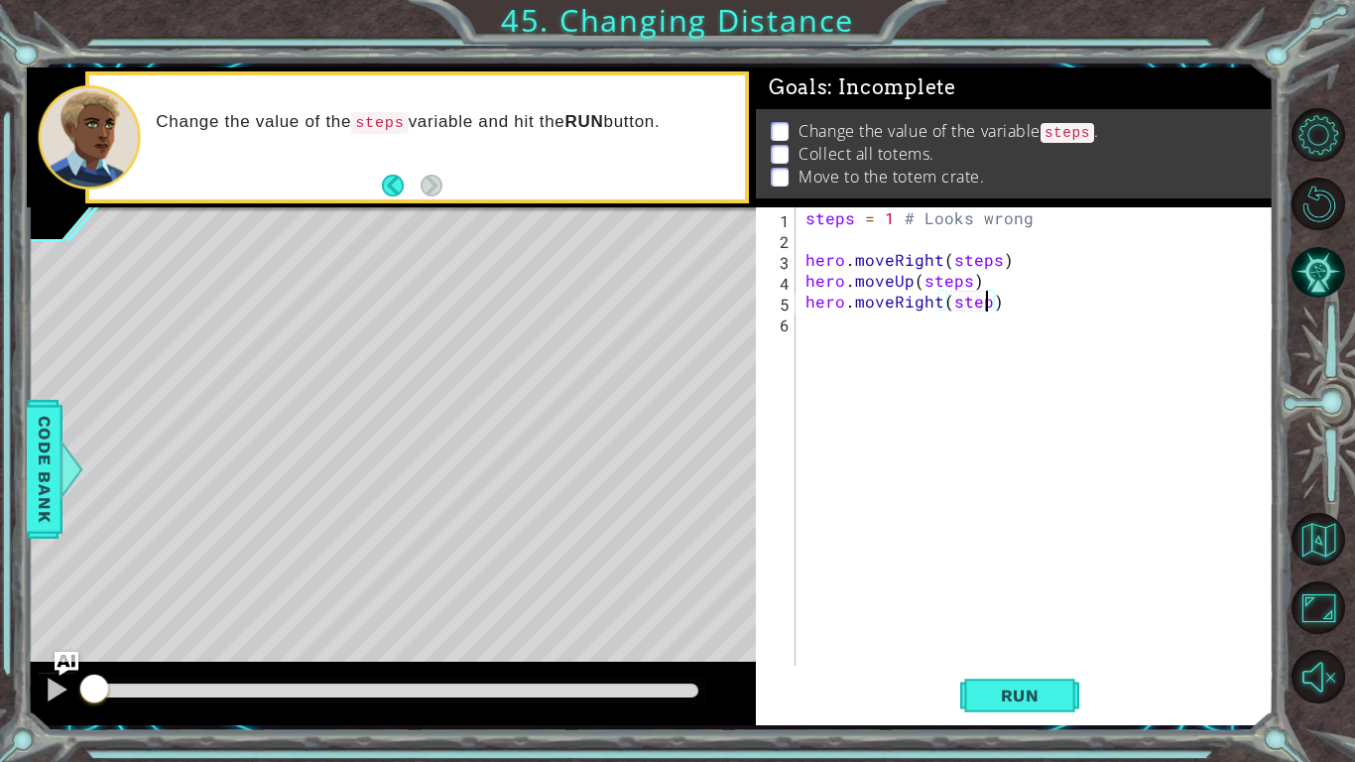
scroll to position [0, 11]
type textarea "hero.moveRight(steps)"
click at [825, 318] on div "steps = 1 # Looks wrong hero . moveRight ( steps ) hero . moveUp ( steps ) hero…" at bounding box center [1039, 457] width 477 height 500
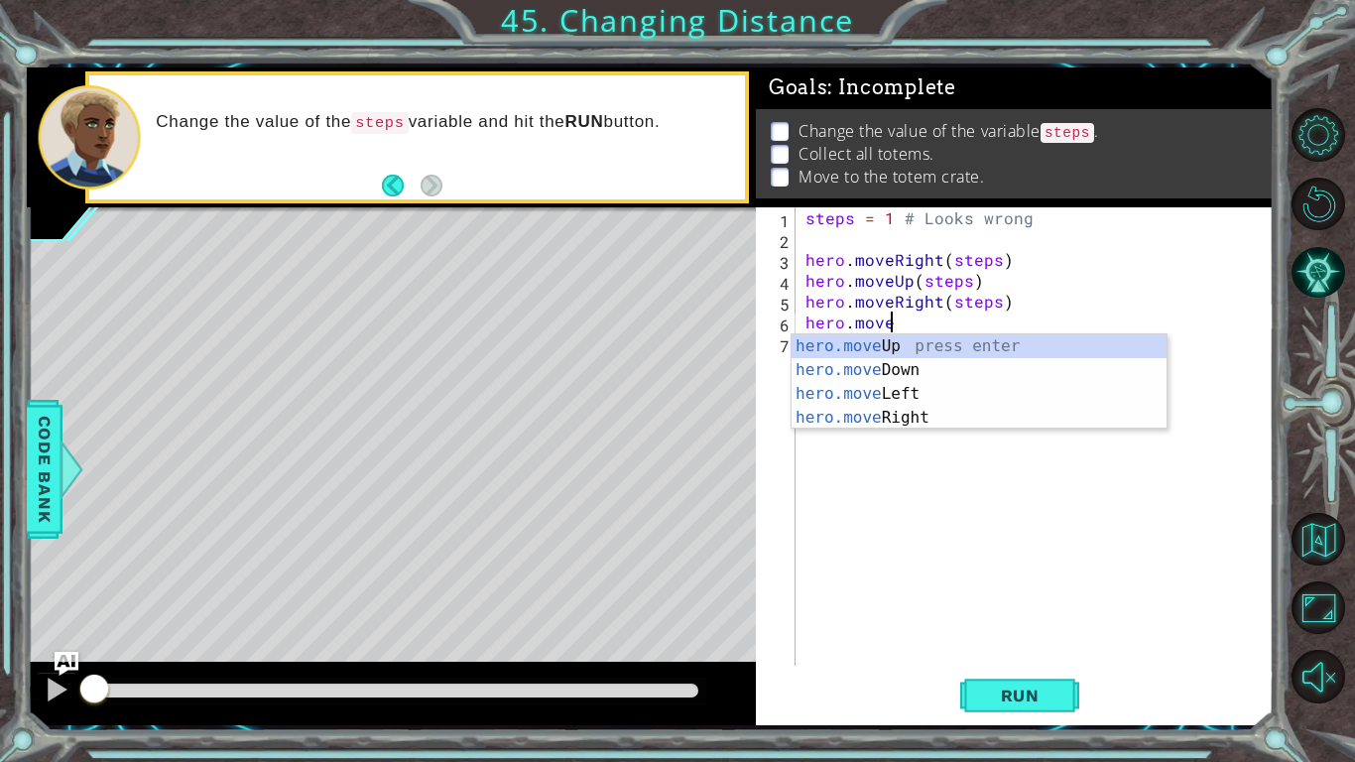
scroll to position [0, 4]
click at [1028, 349] on div "hero.move Up press enter hero.move Down press enter hero.move Left press enter …" at bounding box center [978, 405] width 375 height 143
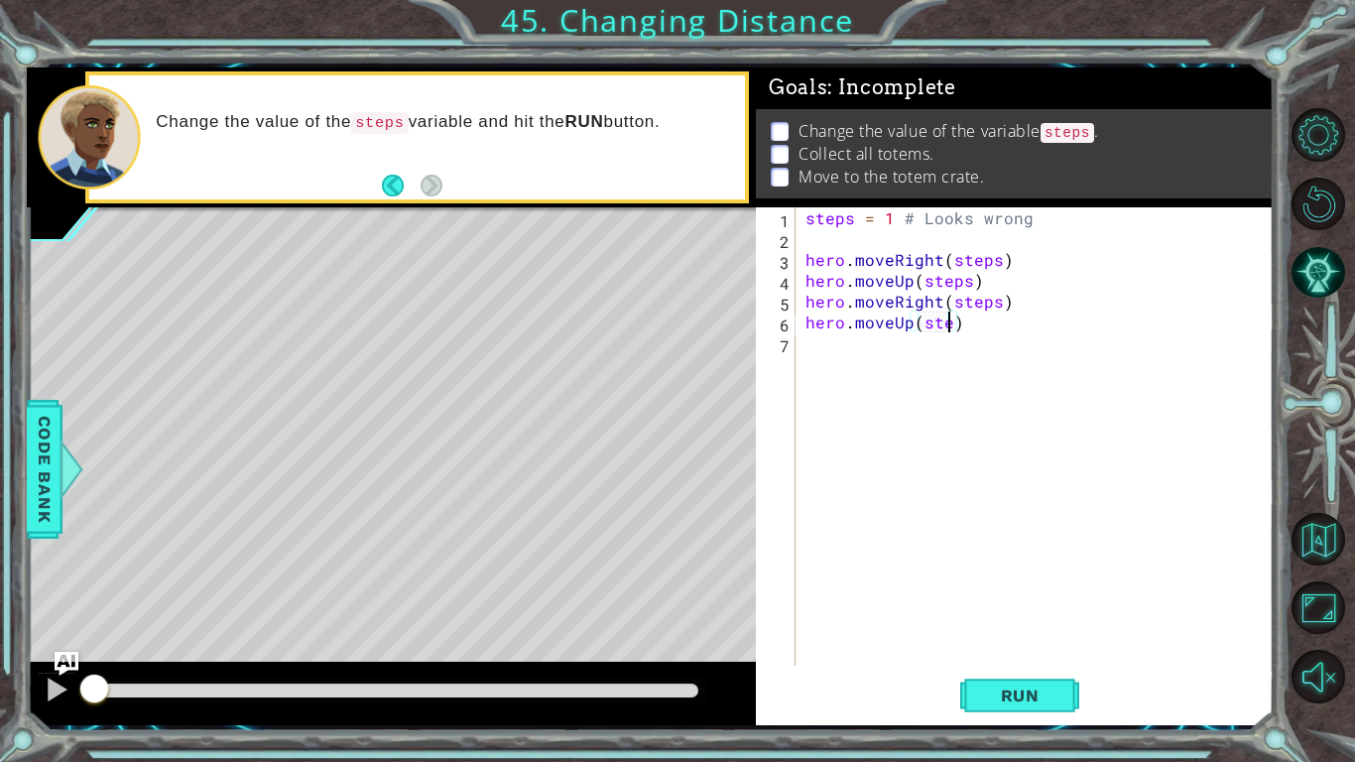
scroll to position [0, 9]
type textarea "hero.moveUp(steps)"
click at [858, 355] on div "steps = 1 # Looks wrong hero . moveRight ( steps ) hero . moveUp ( steps ) hero…" at bounding box center [1039, 457] width 477 height 500
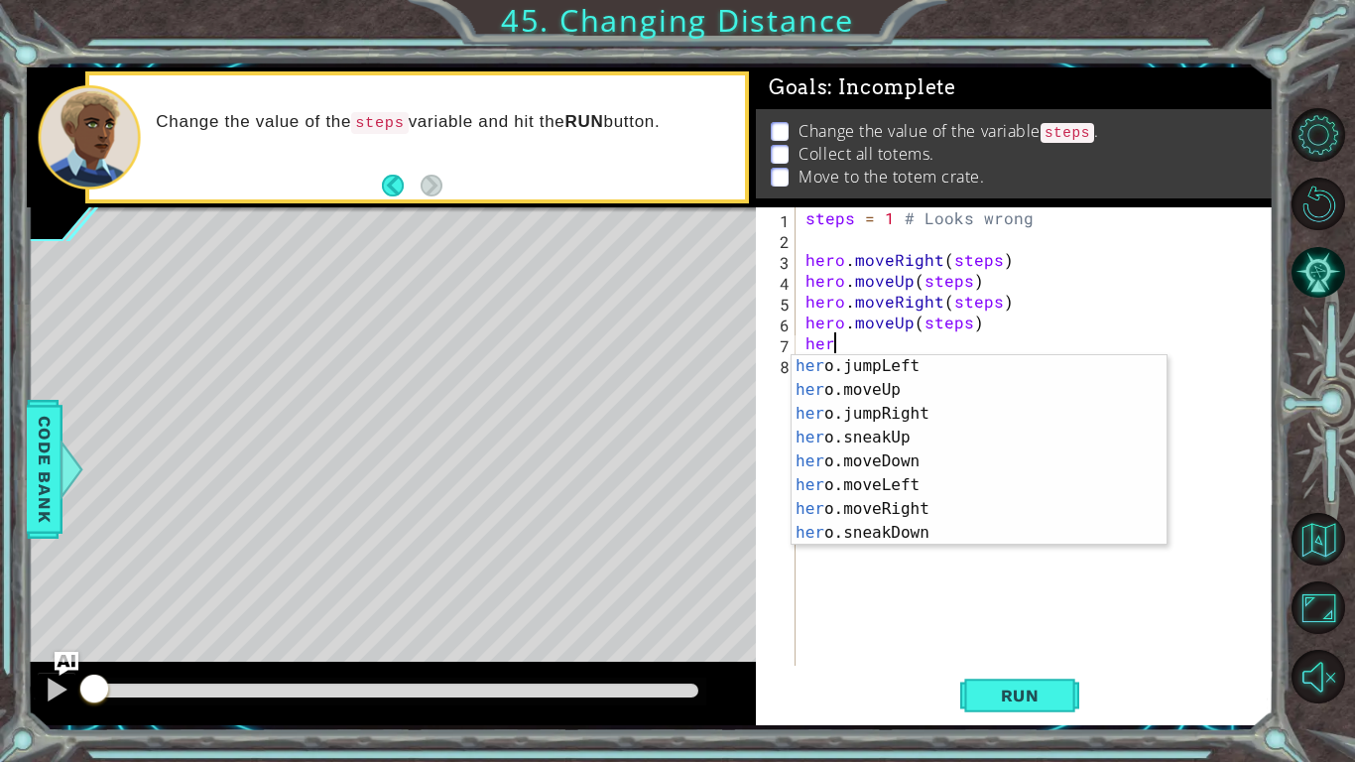
scroll to position [50, 0]
click at [928, 515] on div "her o.jumpLeft press enter her o.moveUp press enter her o.jumpRight press enter…" at bounding box center [978, 473] width 375 height 238
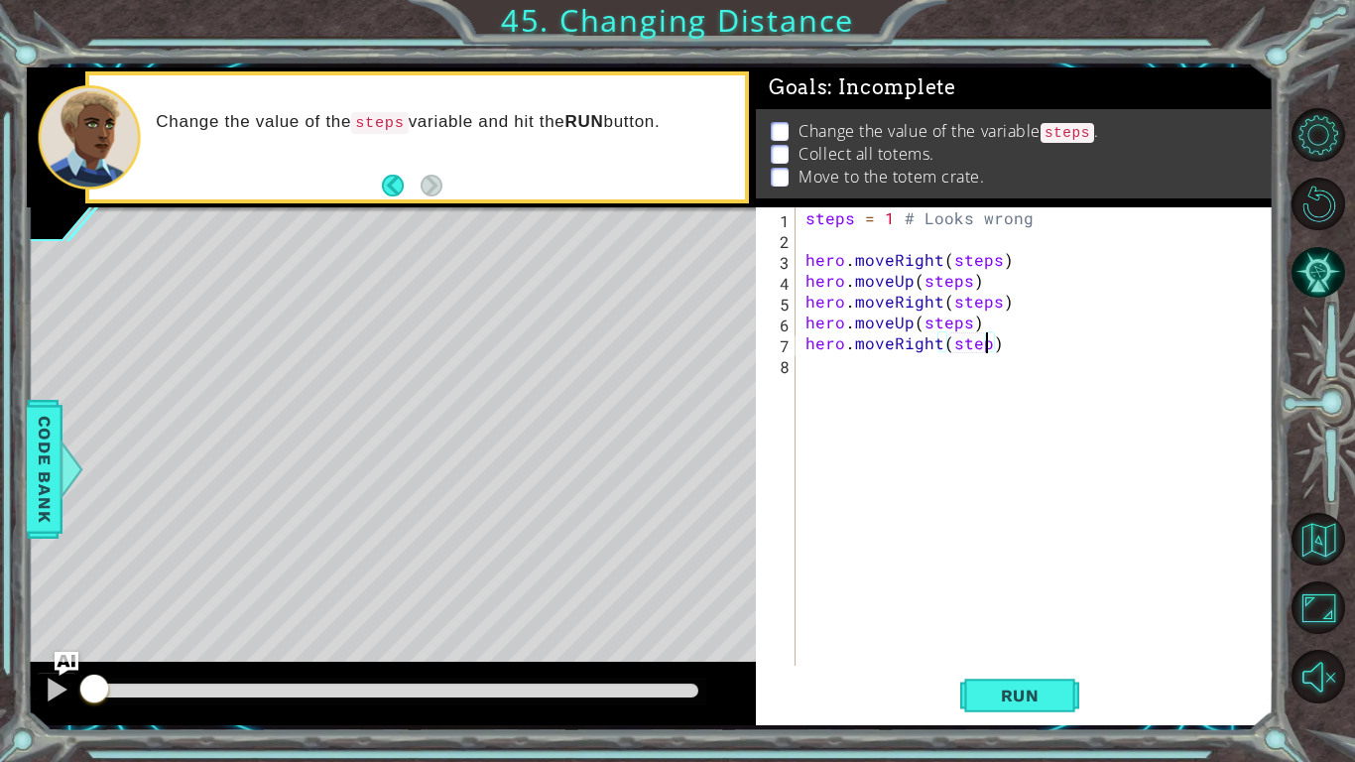
scroll to position [0, 11]
type textarea "hero.moveRight(steps)"
click at [878, 378] on div "steps = 1 # Looks wrong hero . moveRight ( steps ) hero . moveUp ( steps ) hero…" at bounding box center [1039, 457] width 477 height 500
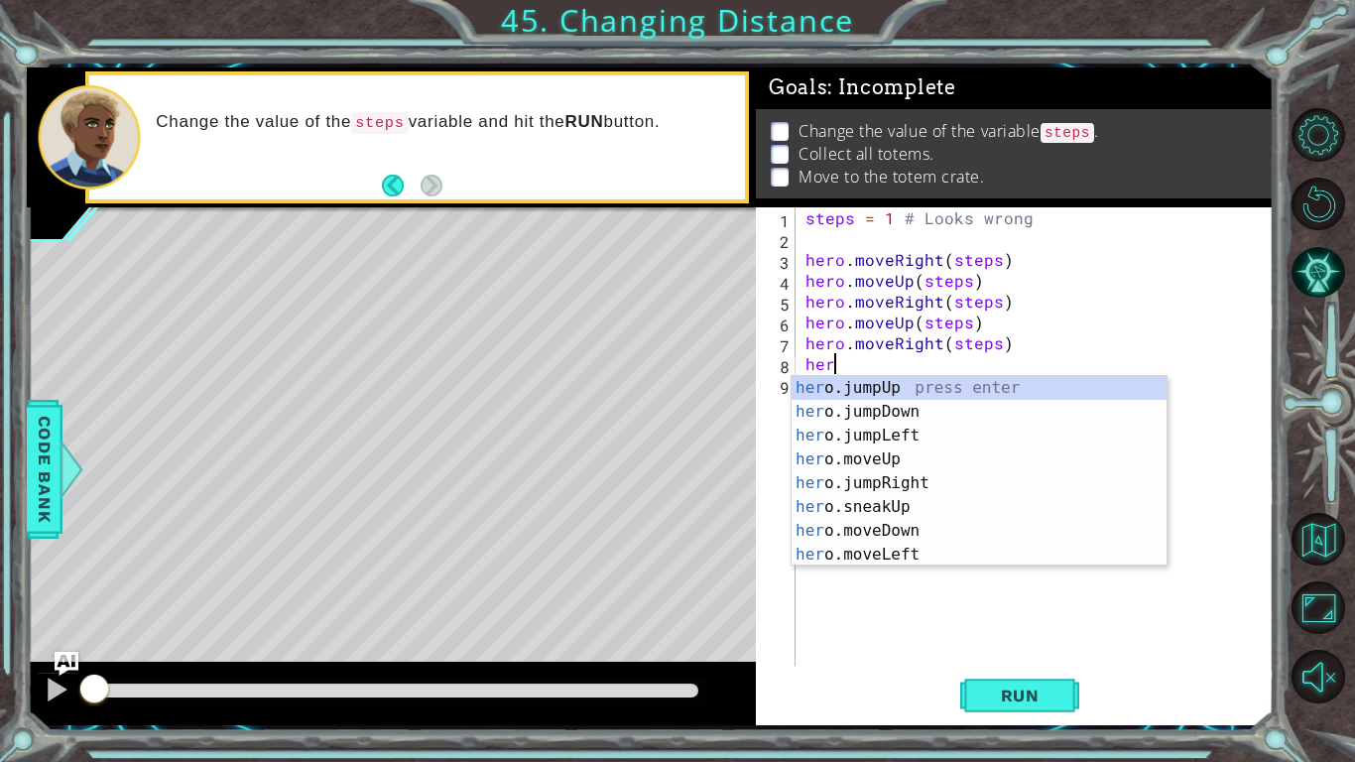
scroll to position [0, 1]
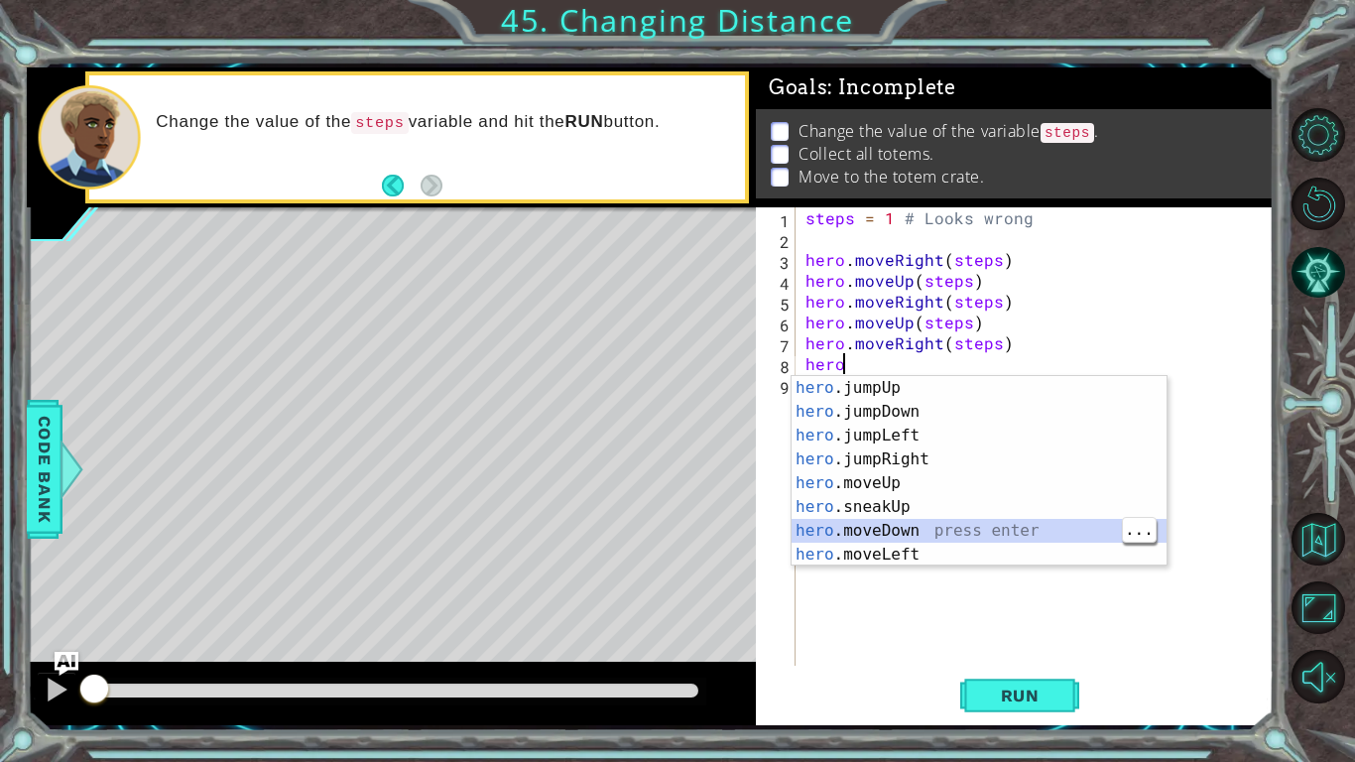
click at [915, 531] on div "hero .jumpUp press enter hero .jumpDown press enter hero .jumpLeft press enter …" at bounding box center [978, 495] width 375 height 238
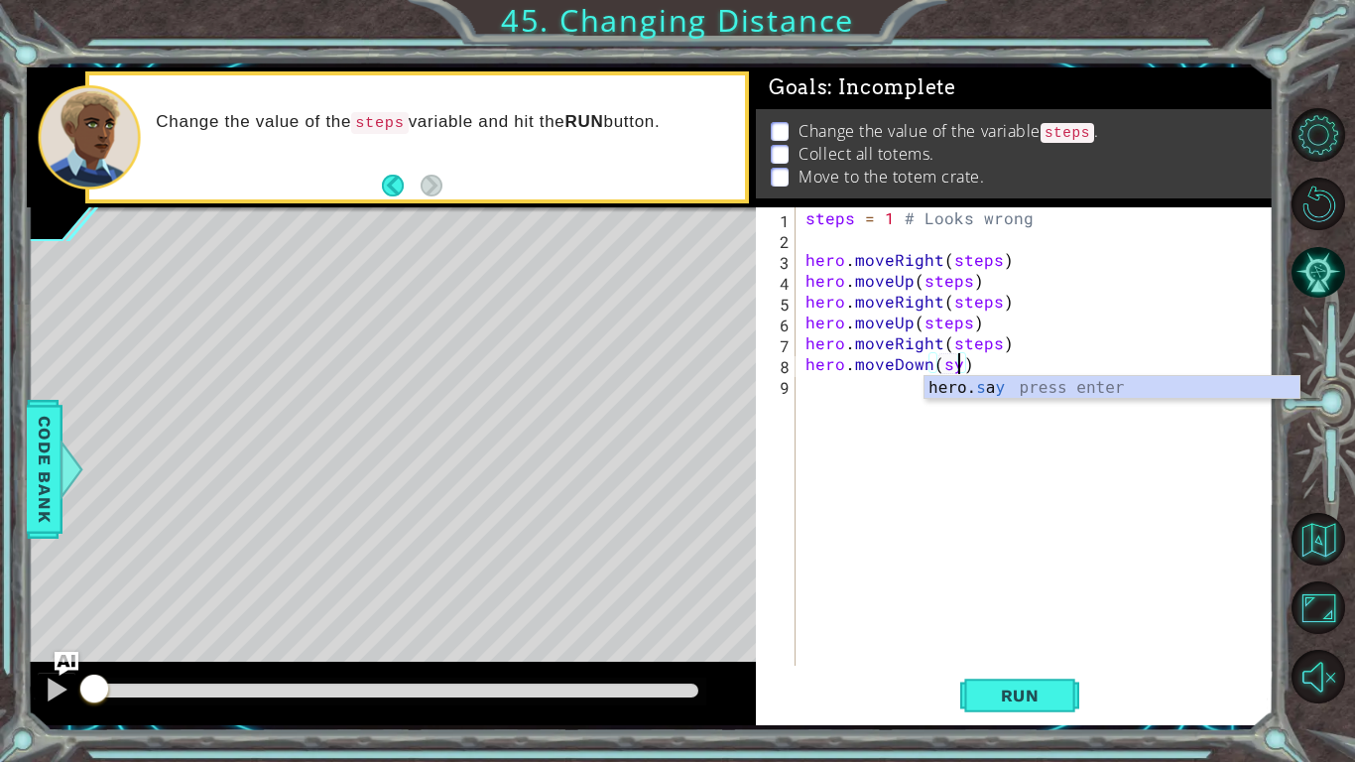
scroll to position [0, 9]
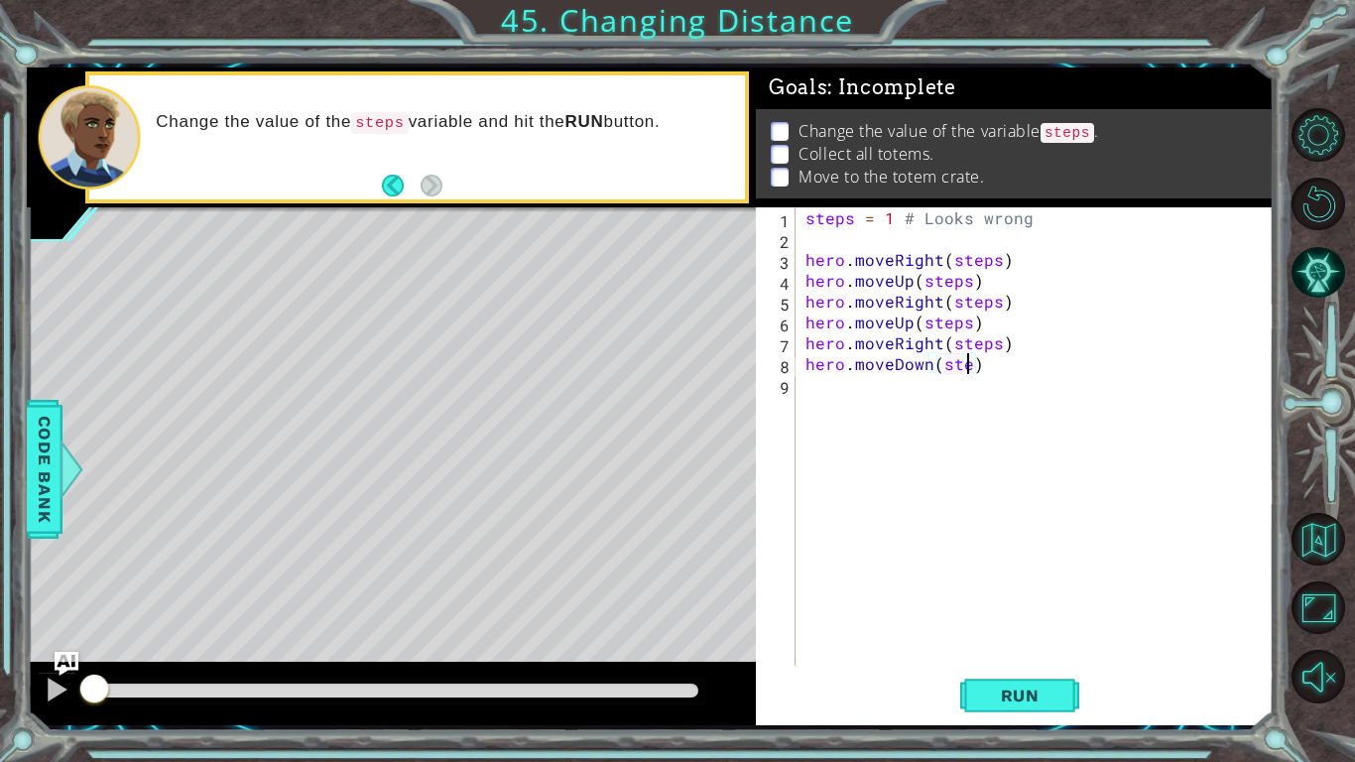
type textarea "hero.moveDown(steps)"
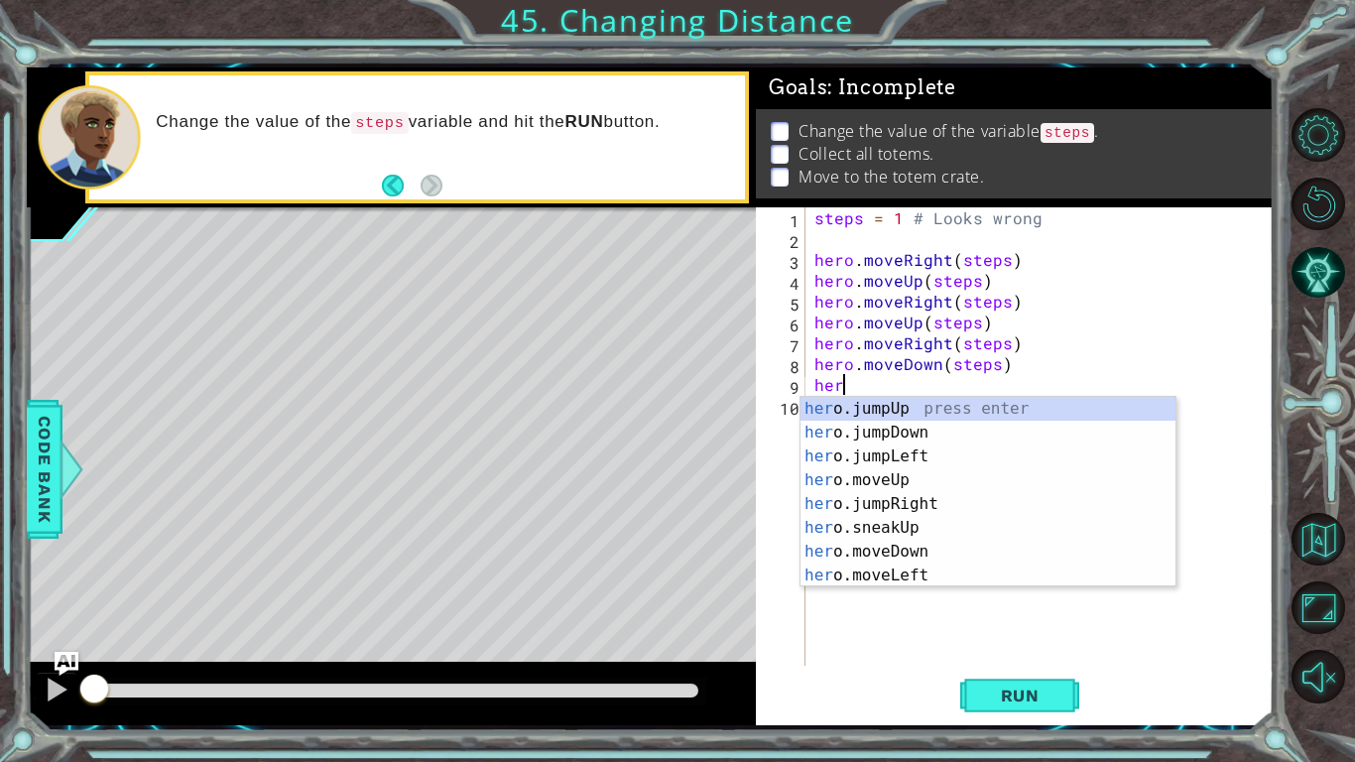
scroll to position [0, 1]
click at [920, 549] on div "hero .jumpUp press enter hero .jumpDown press enter hero .jumpLeft press enter …" at bounding box center [987, 516] width 375 height 238
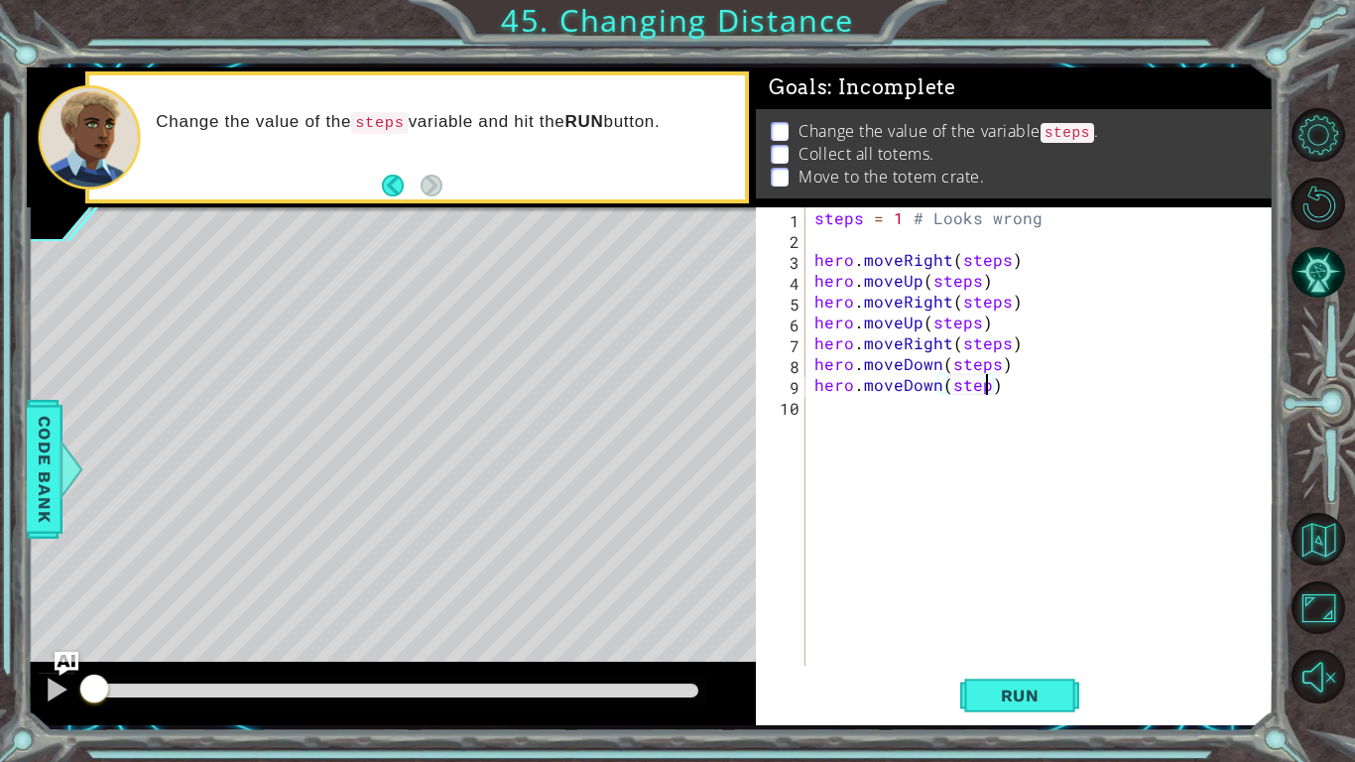
scroll to position [0, 11]
click at [899, 219] on div "steps = 1 # Looks wrong hero . moveRight ( steps ) hero . moveUp ( steps ) hero…" at bounding box center [1044, 457] width 468 height 500
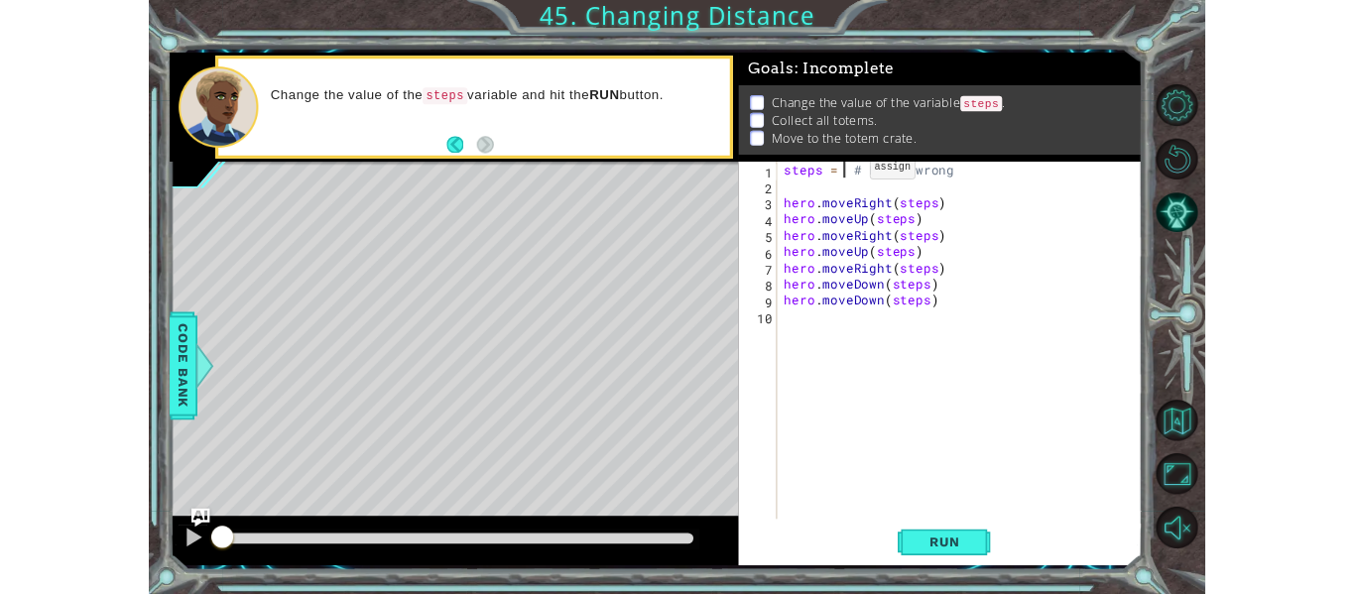
scroll to position [0, 5]
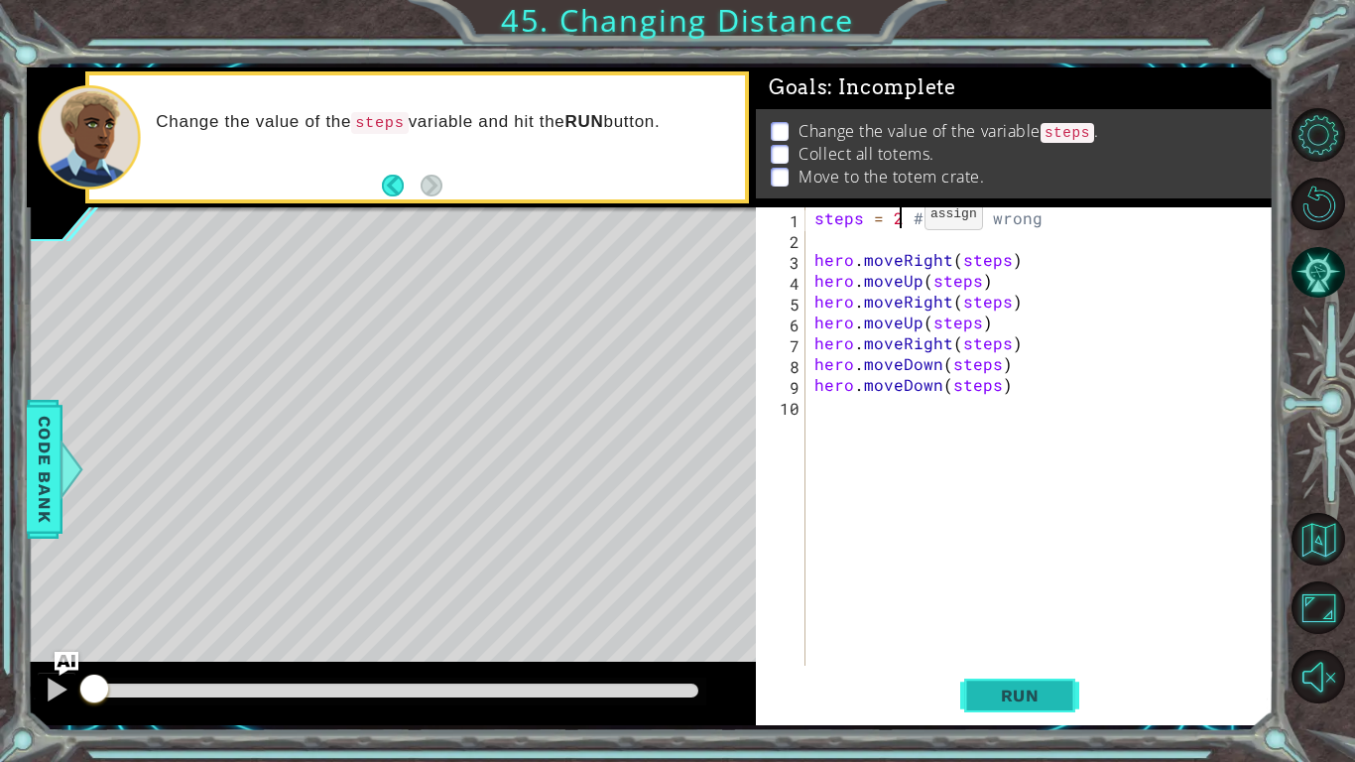
click at [1051, 702] on span "Run" at bounding box center [1020, 695] width 78 height 20
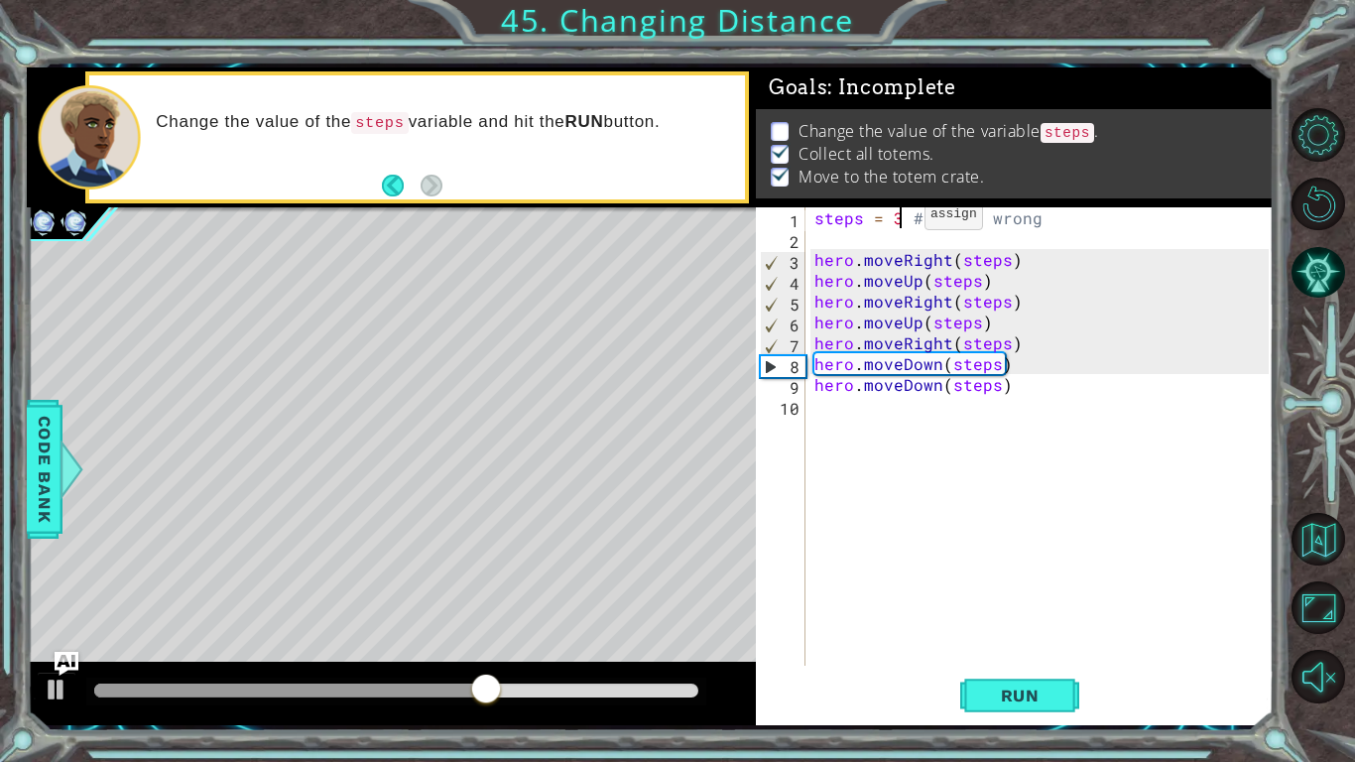
click at [1033, 388] on div "steps = 3 # Looks wrong hero . moveRight ( steps ) hero . moveUp ( steps ) hero…" at bounding box center [1044, 457] width 468 height 500
type textarea "hero.moveDown(steps)"
click at [11, 655] on div "1 ההההההההההההההההההההההההההההההההההההההההההההההההההההההההההההההההההההההההההההה…" at bounding box center [677, 381] width 1355 height 762
click at [58, 701] on div at bounding box center [57, 689] width 26 height 26
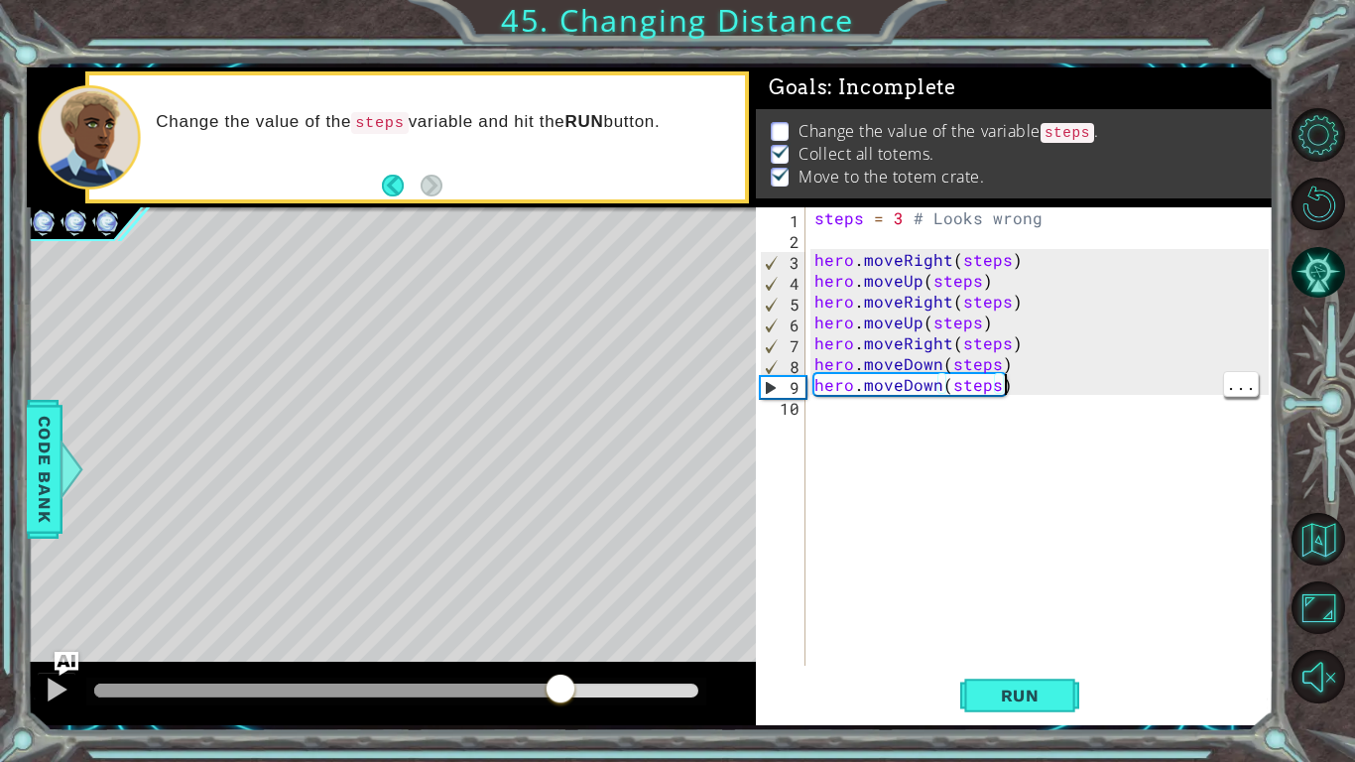
click at [89, 690] on div at bounding box center [396, 691] width 620 height 28
click at [649, 716] on div at bounding box center [391, 692] width 729 height 63
click at [619, 687] on div at bounding box center [396, 690] width 604 height 14
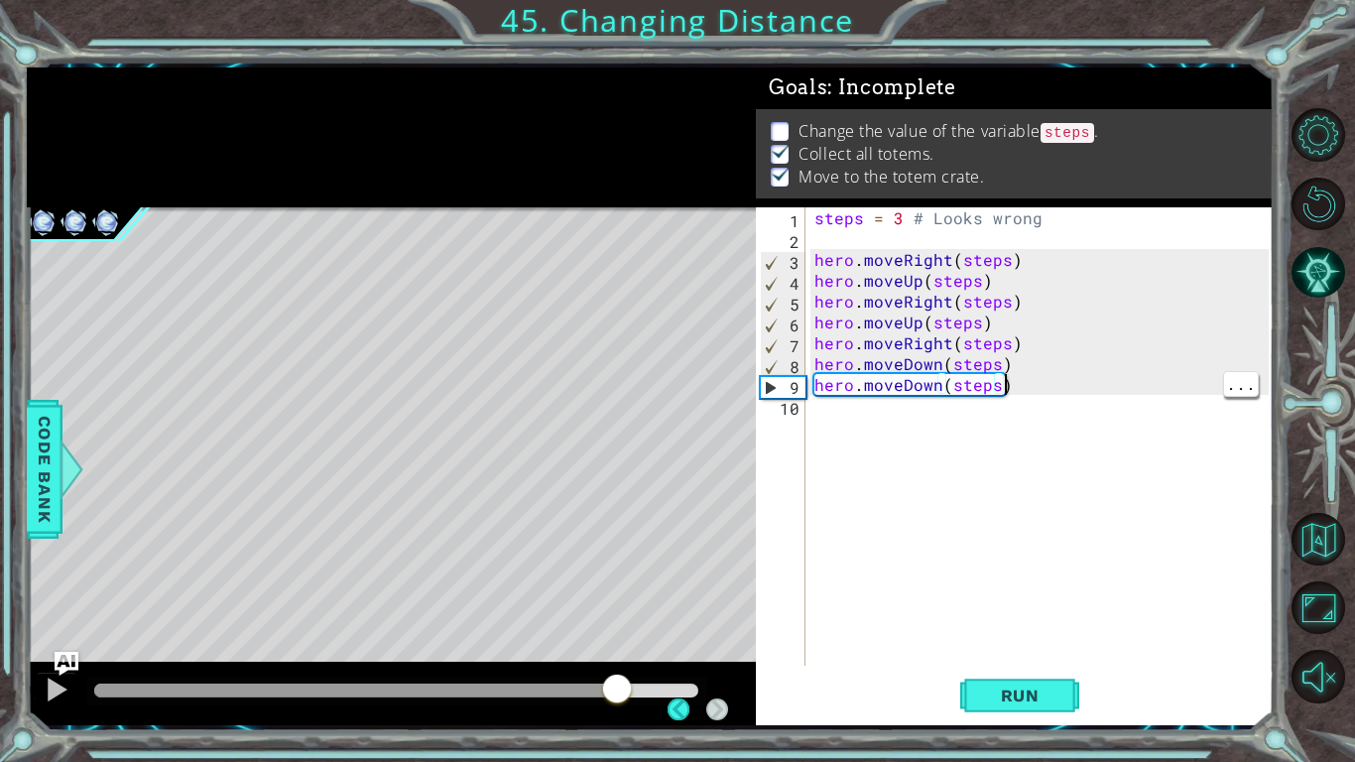
click at [104, 689] on div at bounding box center [355, 690] width 523 height 14
